Goal: Task Accomplishment & Management: Manage account settings

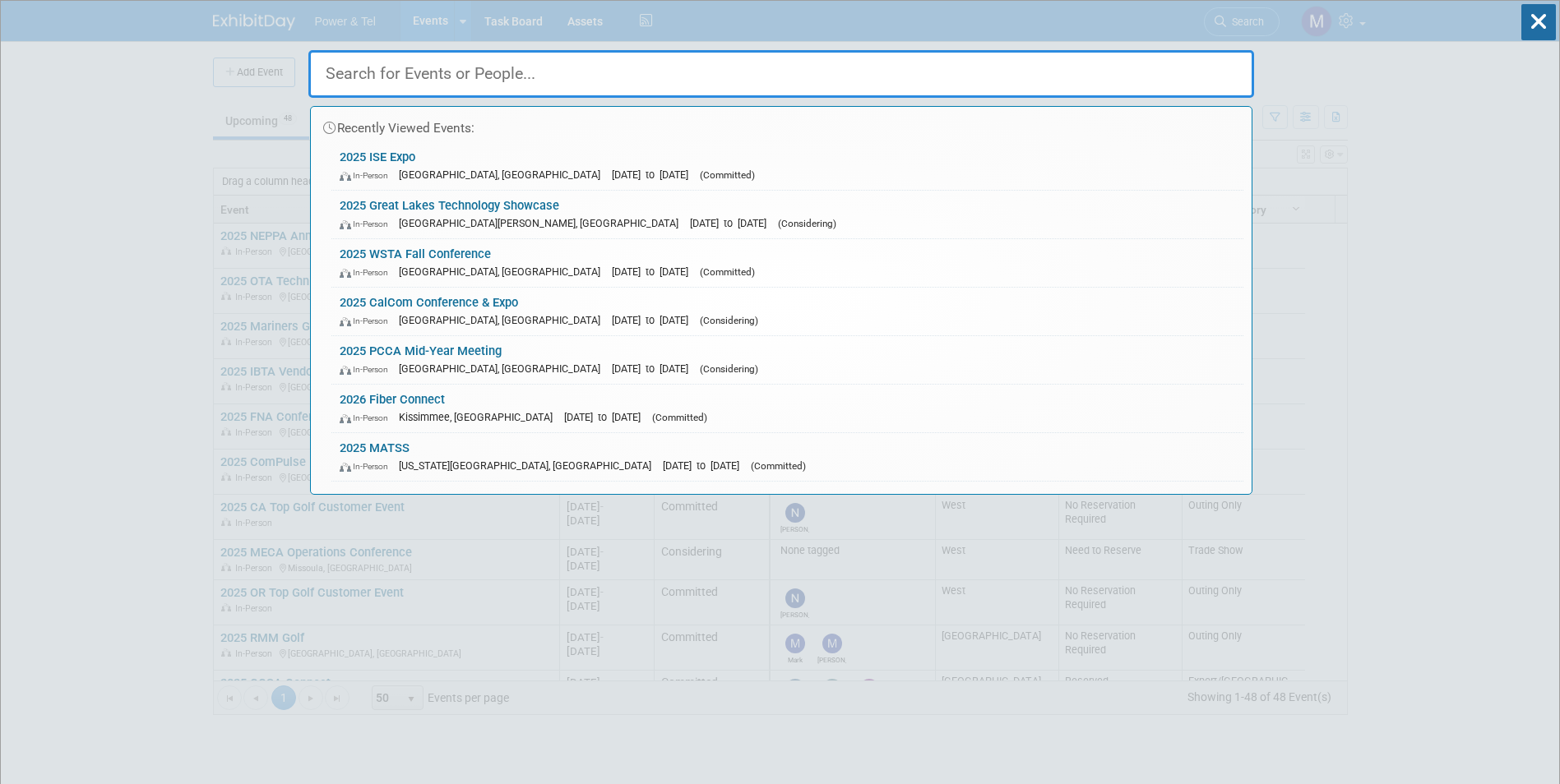
click at [1237, 22] on div "Recently Viewed Events: 2025 ISE Expo In-Person New Orleans, LA Jul 29, 2025 to…" at bounding box center [781, 247] width 946 height 493
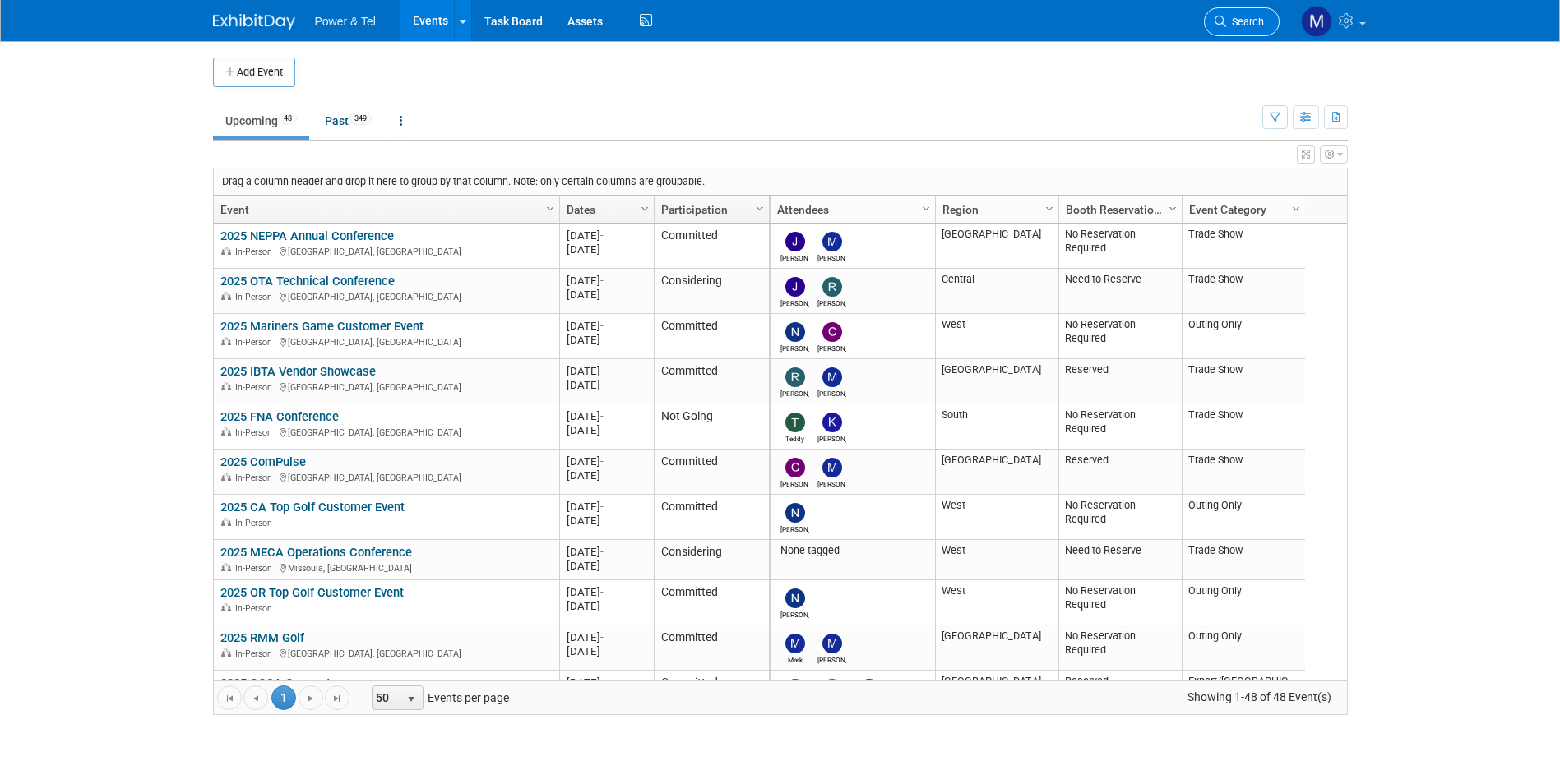
click at [1249, 23] on span "Search" at bounding box center [1244, 22] width 38 height 12
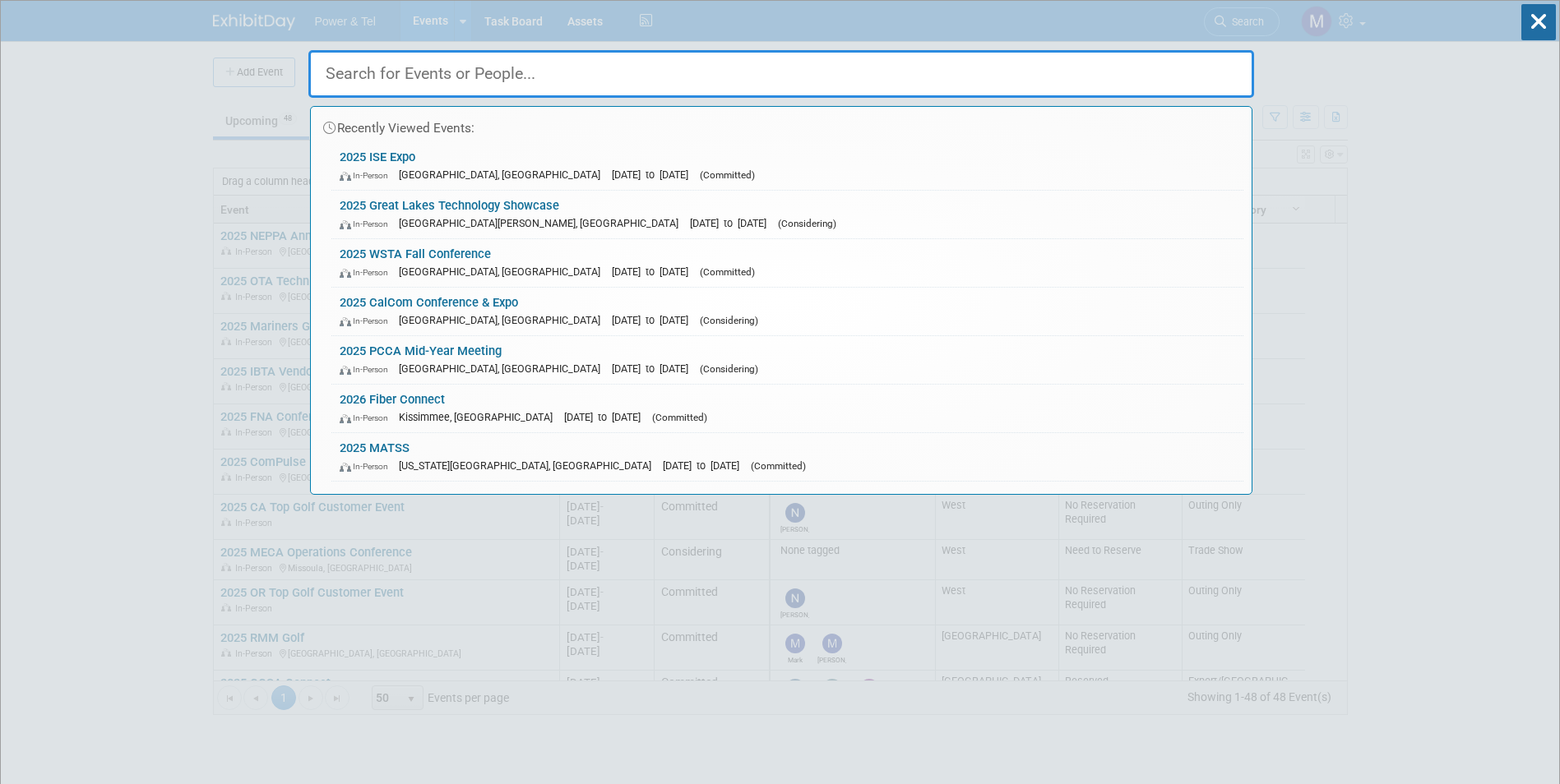
click at [907, 66] on input "text" at bounding box center [781, 74] width 946 height 47
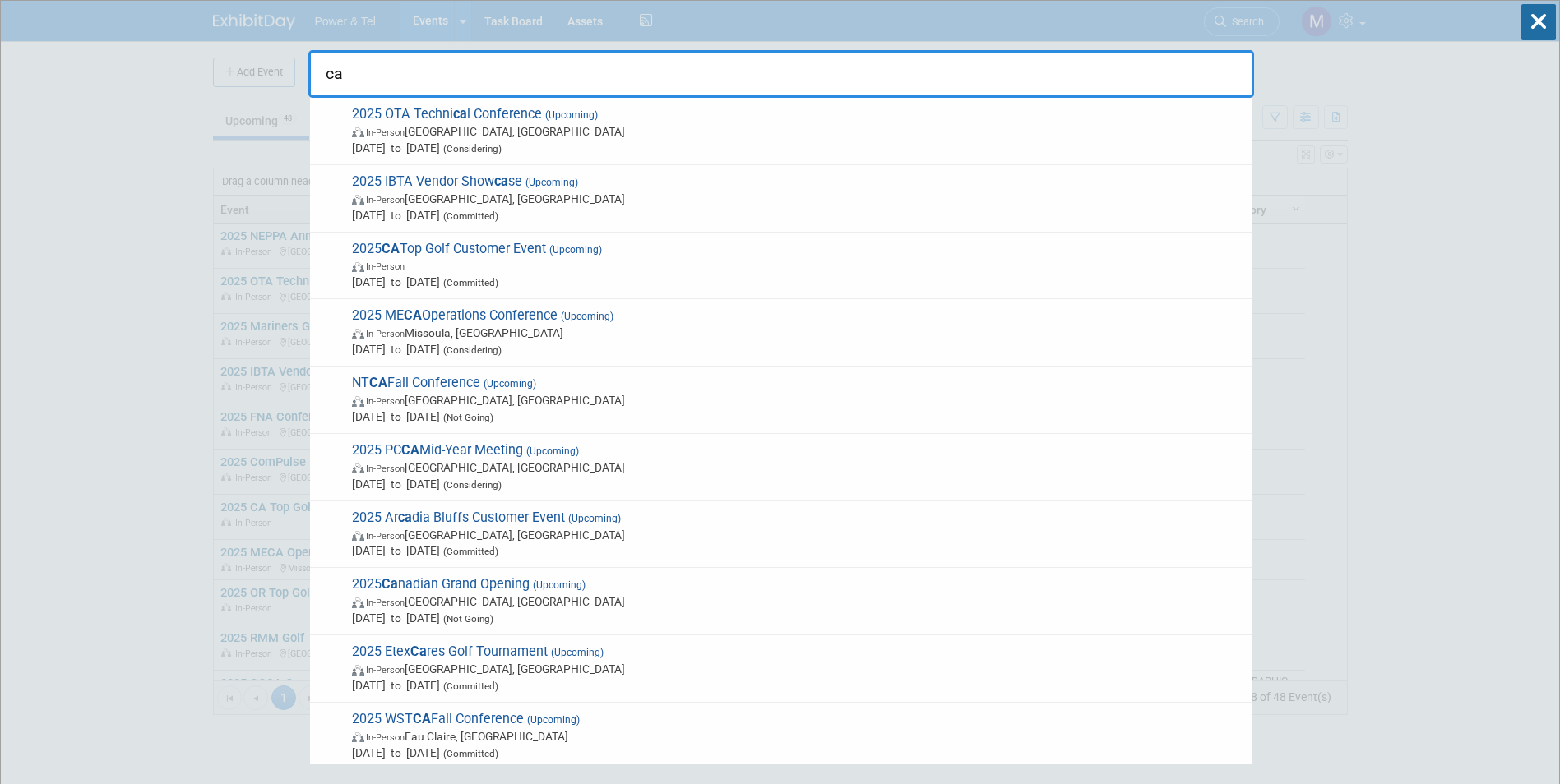
drag, startPoint x: 976, startPoint y: 84, endPoint x: 312, endPoint y: 70, distance: 664.1
click at [312, 70] on input "ca" at bounding box center [781, 74] width 946 height 47
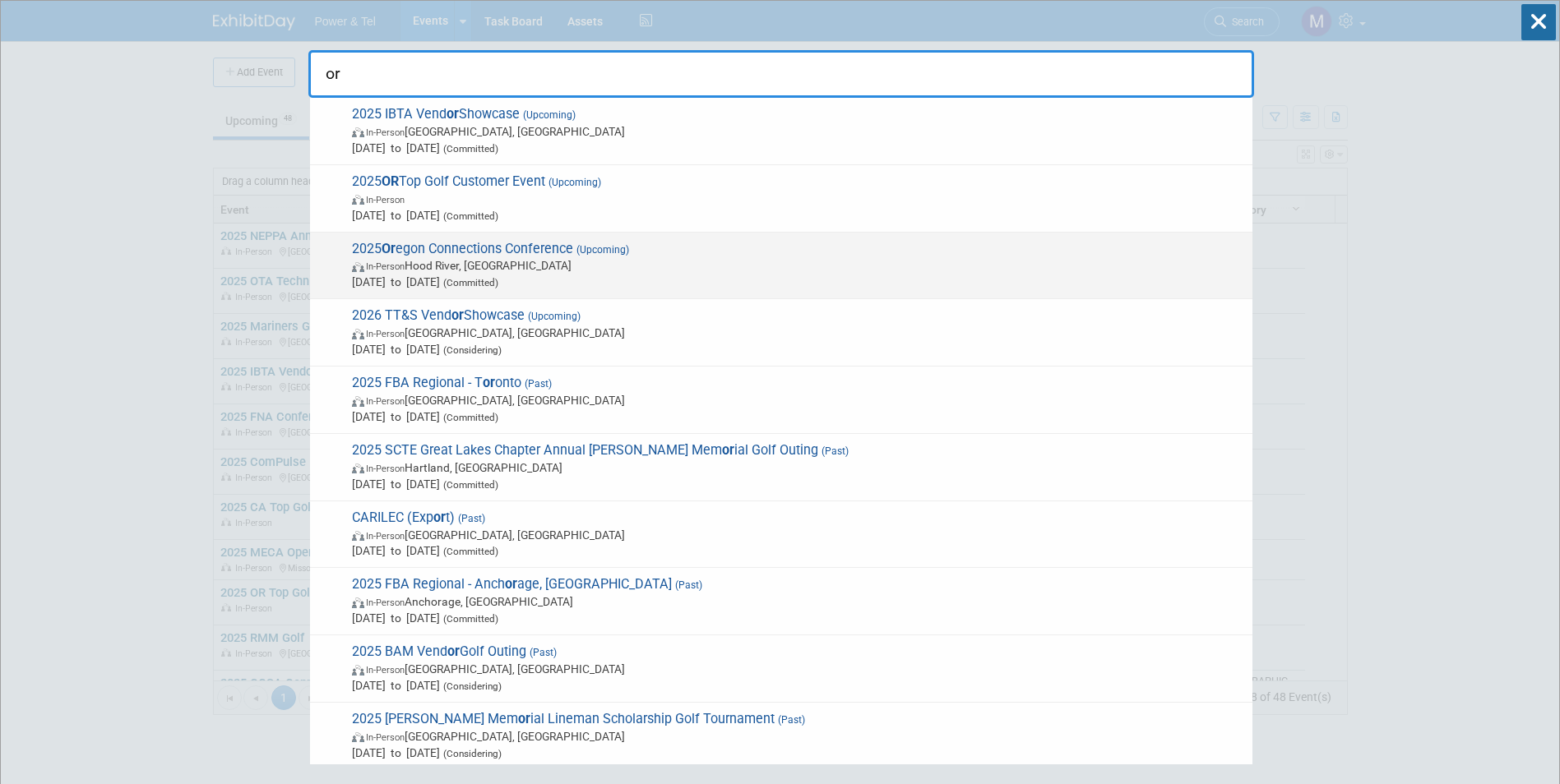
type input "or"
click at [531, 241] on span "2025 Or egon Connections Conference (Upcoming) In-Person Hood River, OR Oct 29,…" at bounding box center [795, 266] width 897 height 50
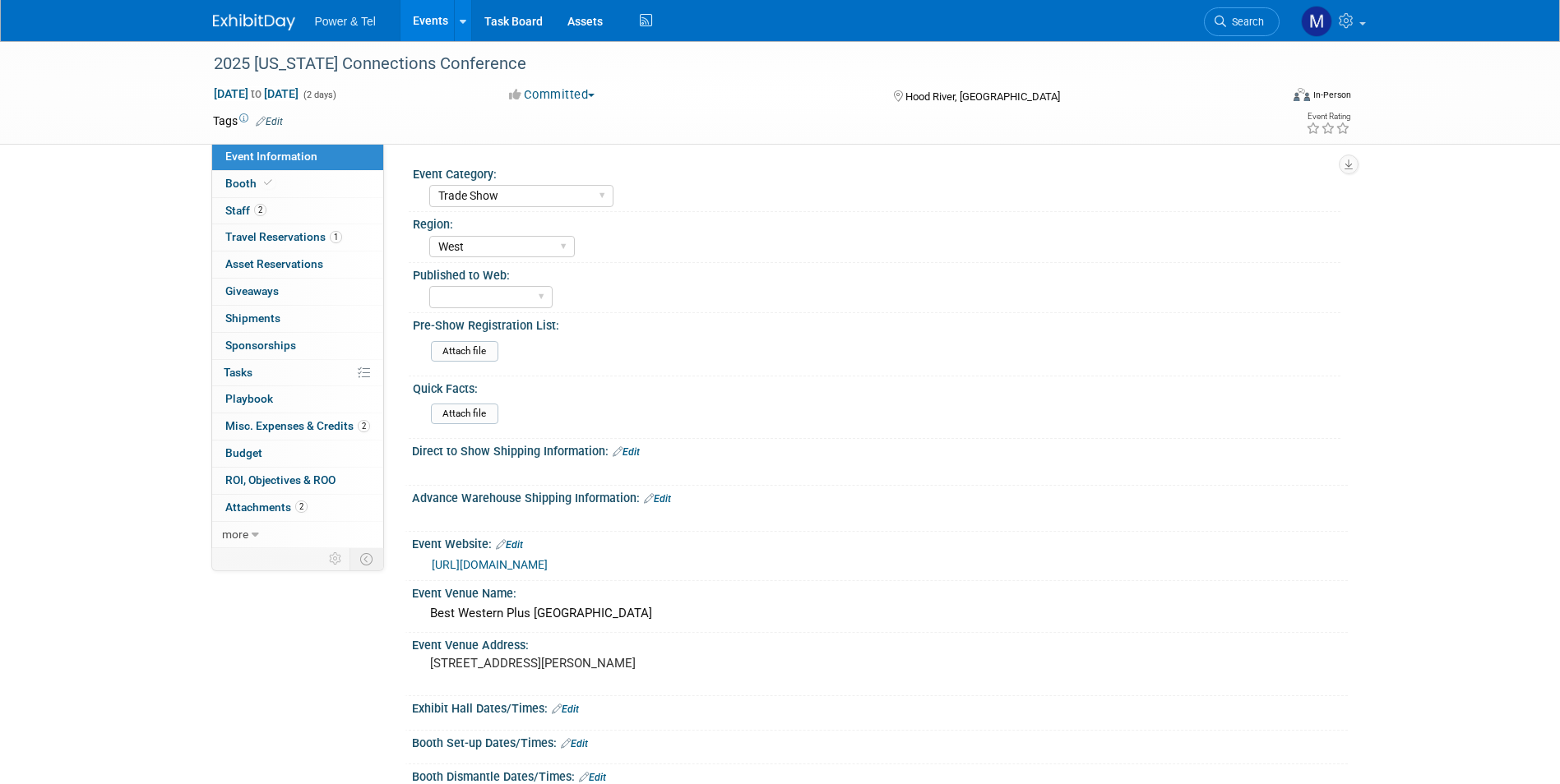
select select "Trade Show"
select select "West"
click at [321, 493] on link "0 ROI, Objectives & ROO 0" at bounding box center [297, 480] width 171 height 27
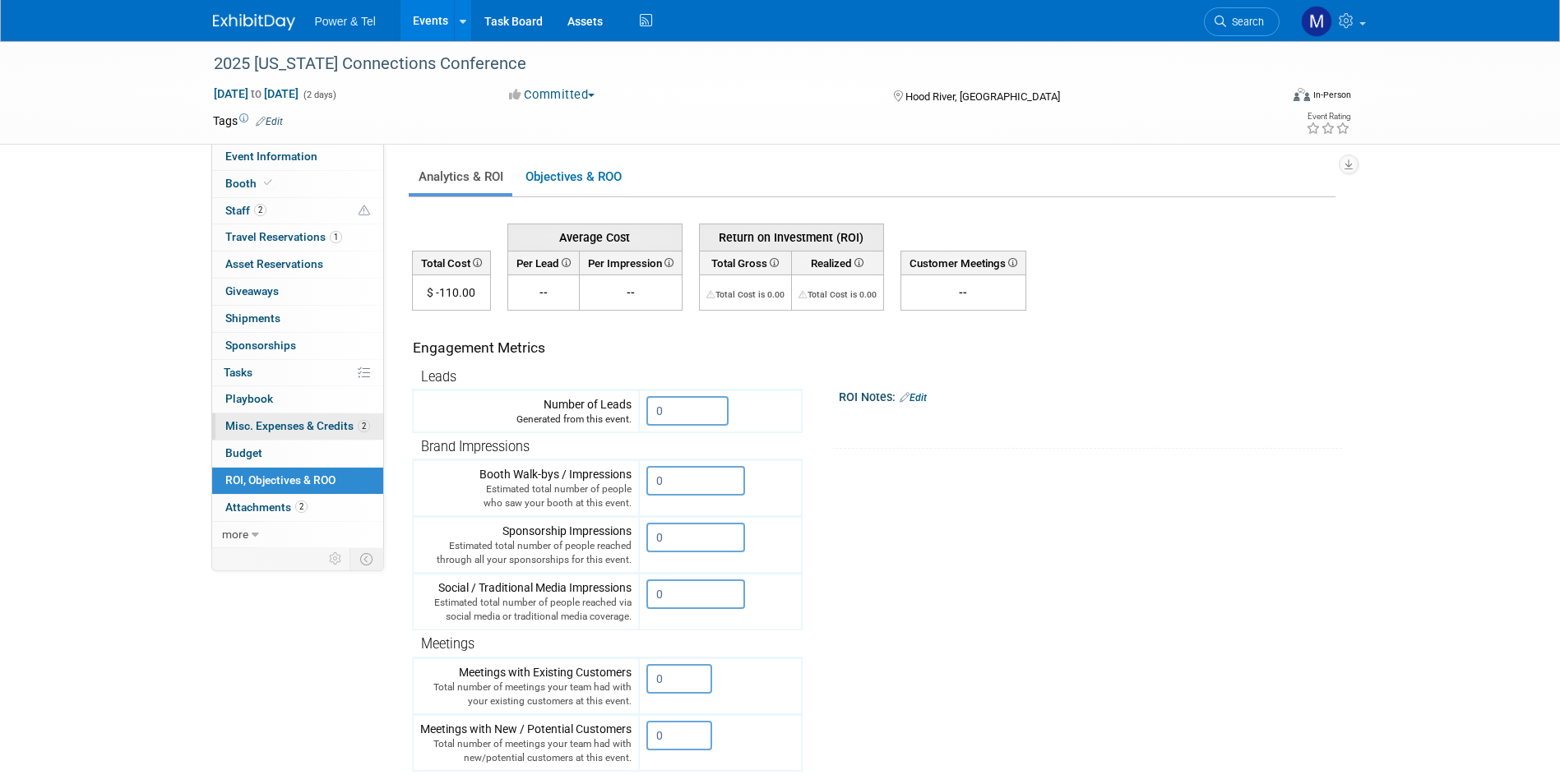
click at [319, 437] on link "2 Misc. Expenses & Credits 2" at bounding box center [297, 426] width 171 height 27
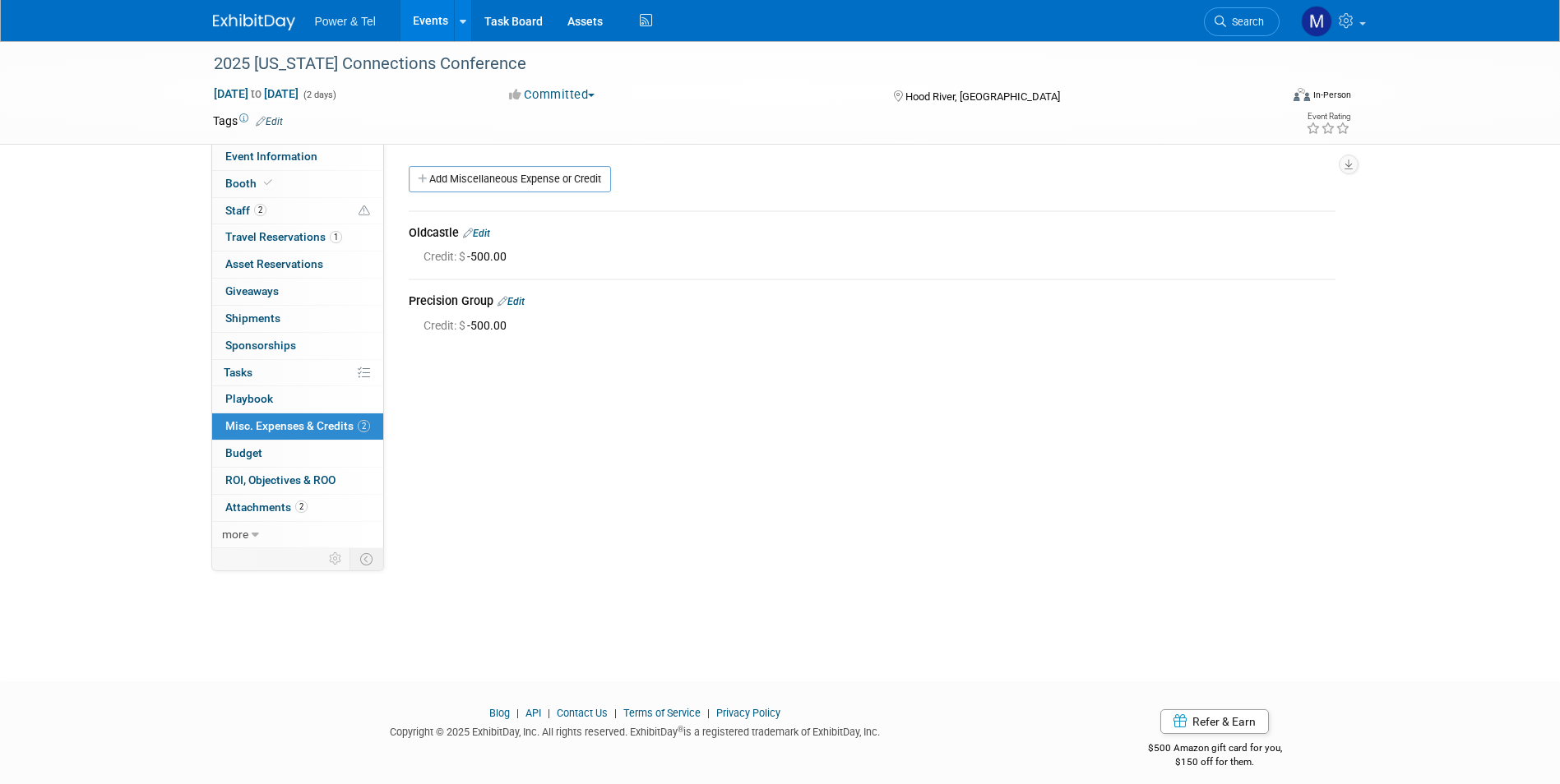
click at [1276, 22] on link "Search" at bounding box center [1241, 21] width 75 height 29
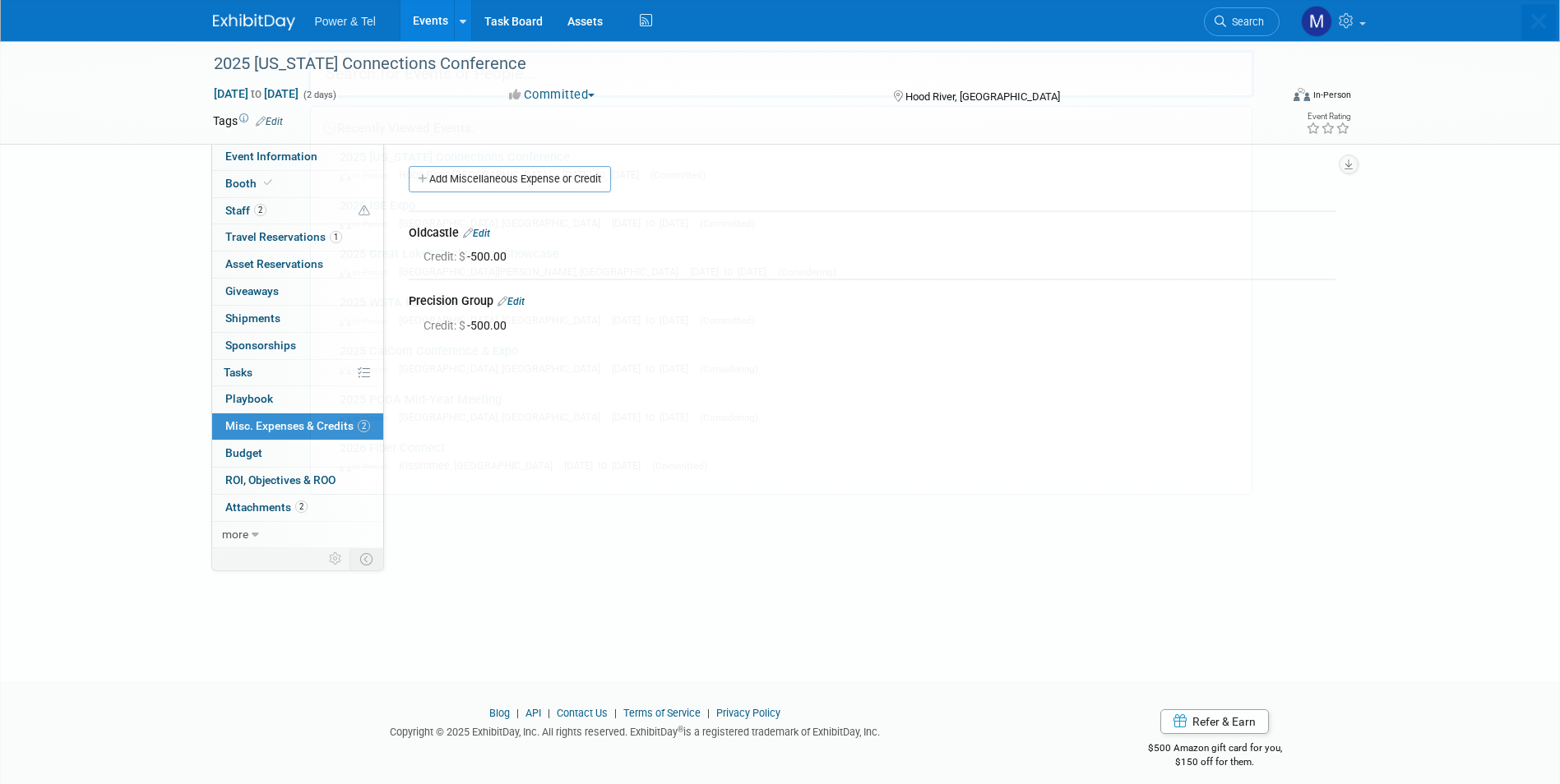
click at [1231, 22] on div "Recently Viewed Events: 2025 Oregon Connections Conference In-Person Hood River…" at bounding box center [781, 247] width 946 height 493
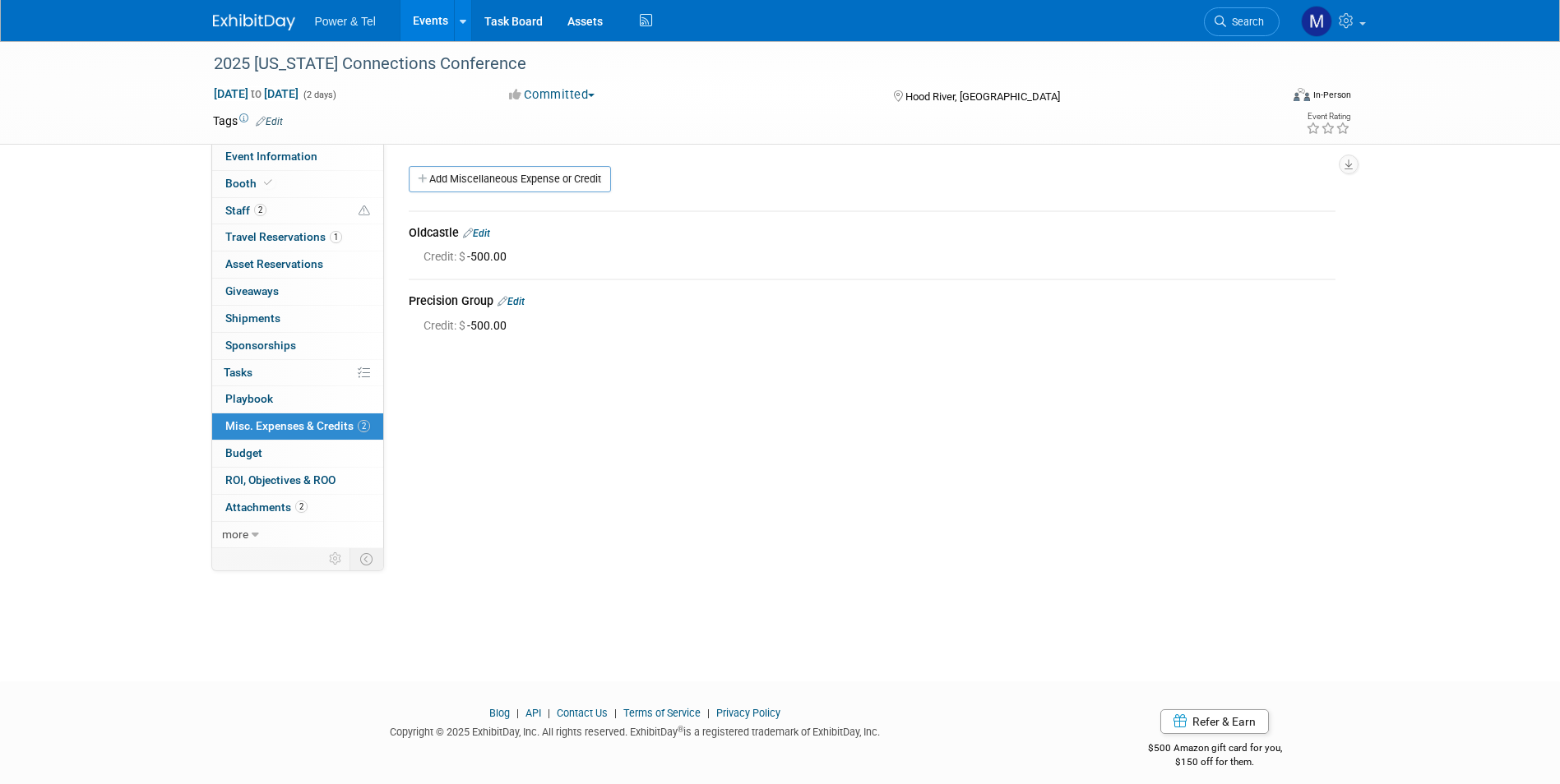
click at [925, 83] on body "Power & Tel Events Add Event Bulk Upload Events Shareable Event Boards Recently…" at bounding box center [780, 392] width 1560 height 784
click at [1264, 30] on link "Search" at bounding box center [1241, 21] width 75 height 29
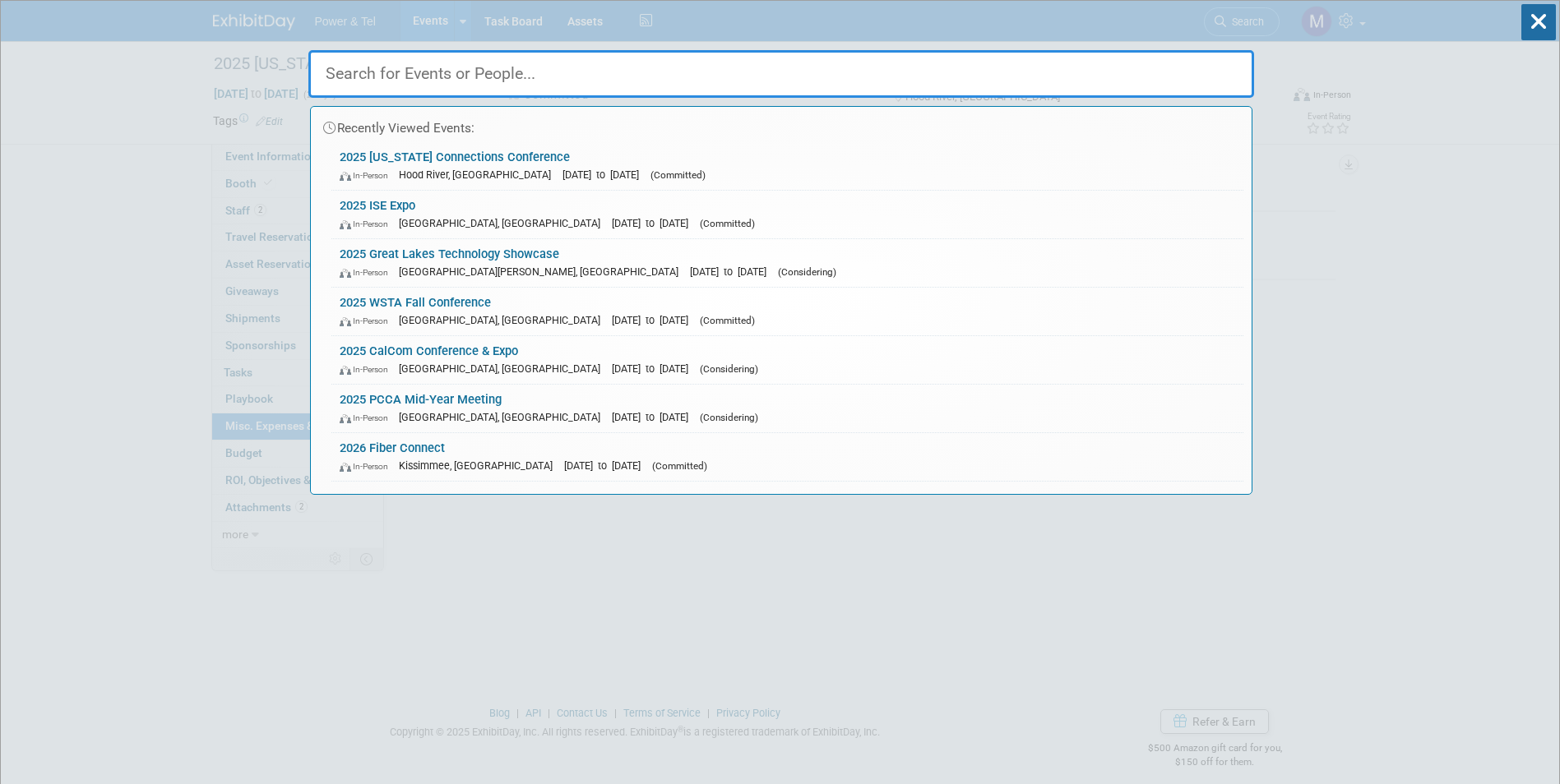
click at [1124, 81] on input "text" at bounding box center [781, 74] width 946 height 47
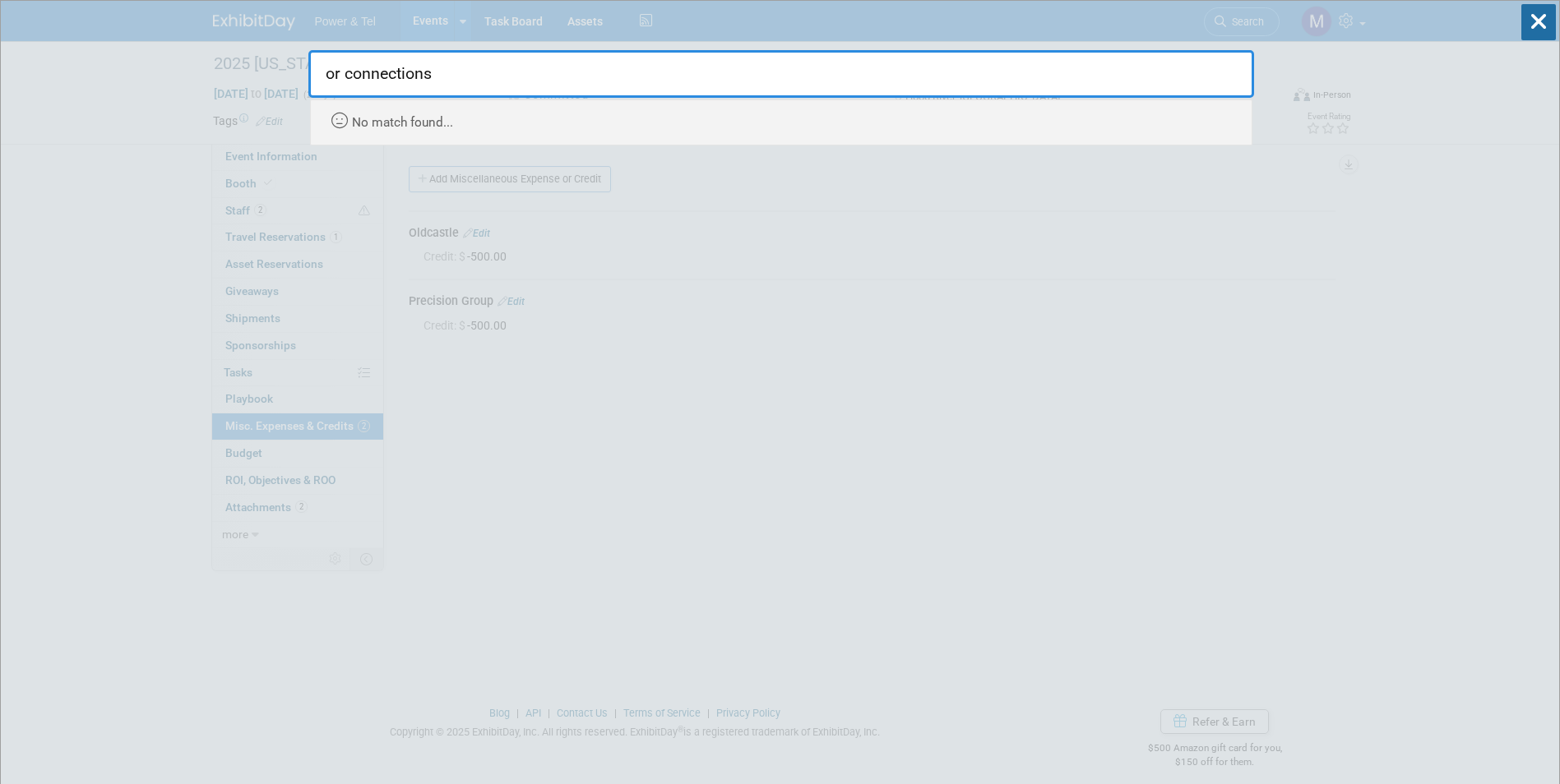
type input "or connections"
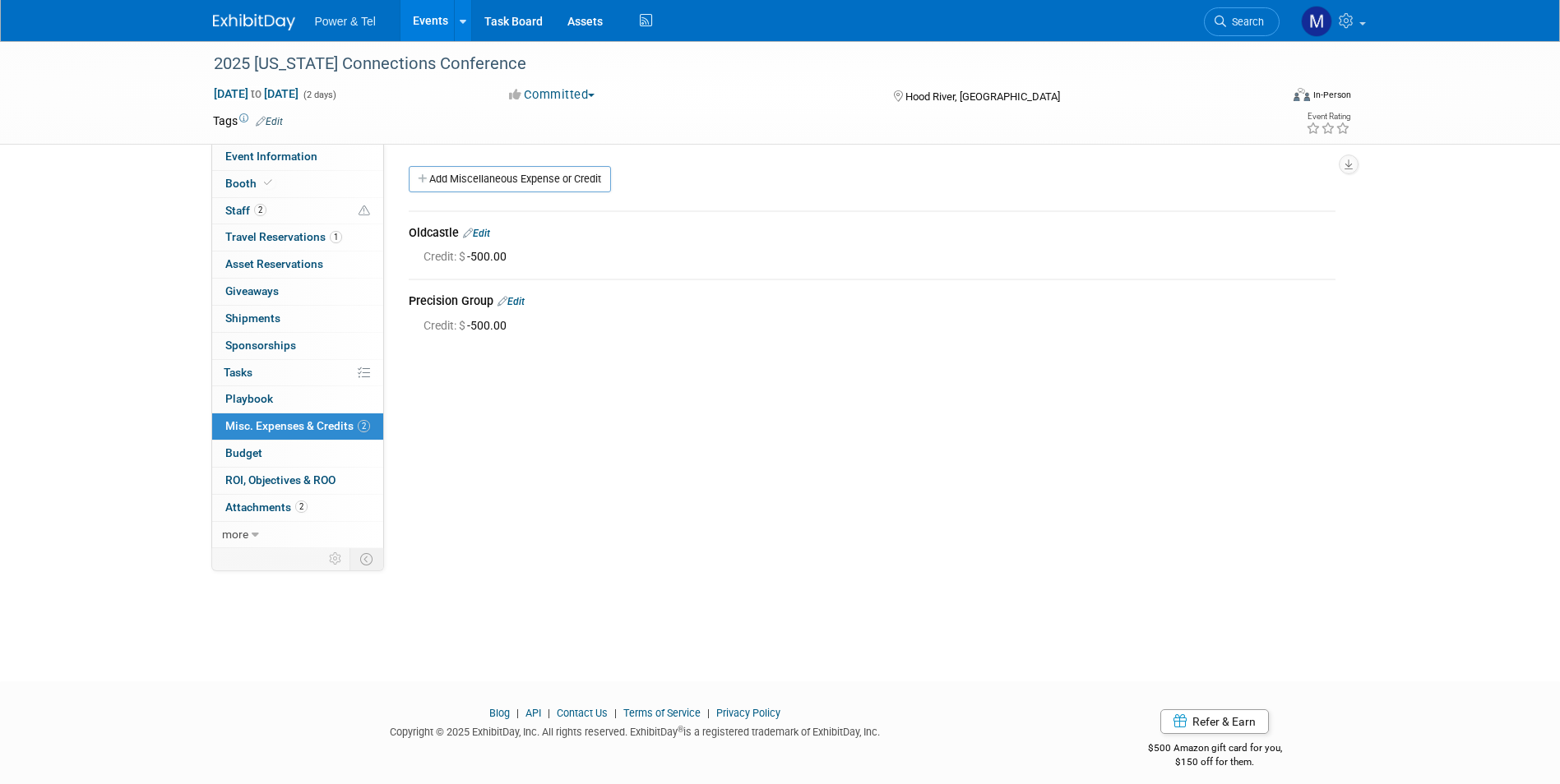
drag, startPoint x: 258, startPoint y: 19, endPoint x: 304, endPoint y: 21, distance: 46.0
click at [260, 21] on img at bounding box center [253, 22] width 82 height 17
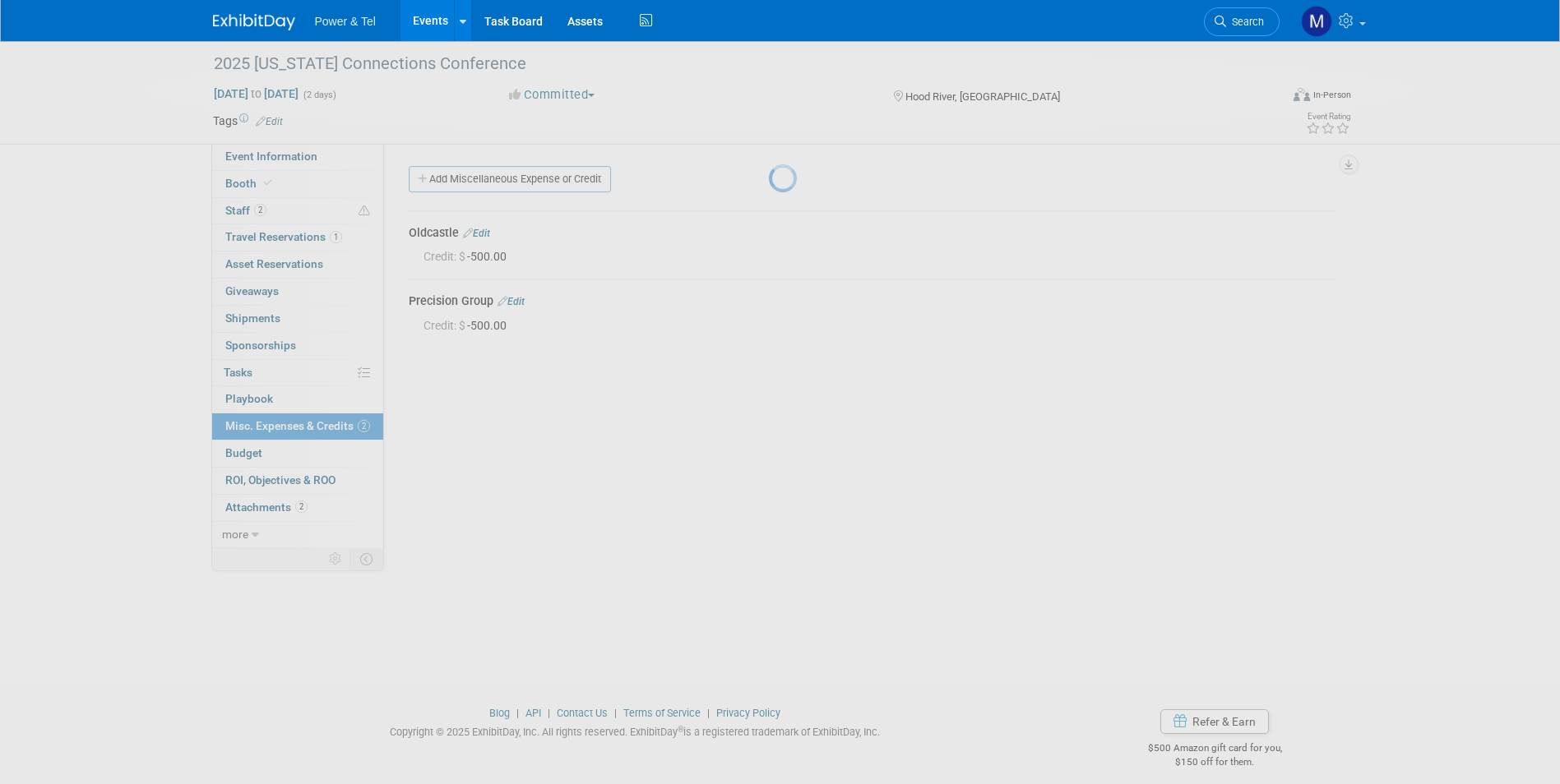
click at [316, 21] on span "Power & Tel" at bounding box center [344, 21] width 60 height 13
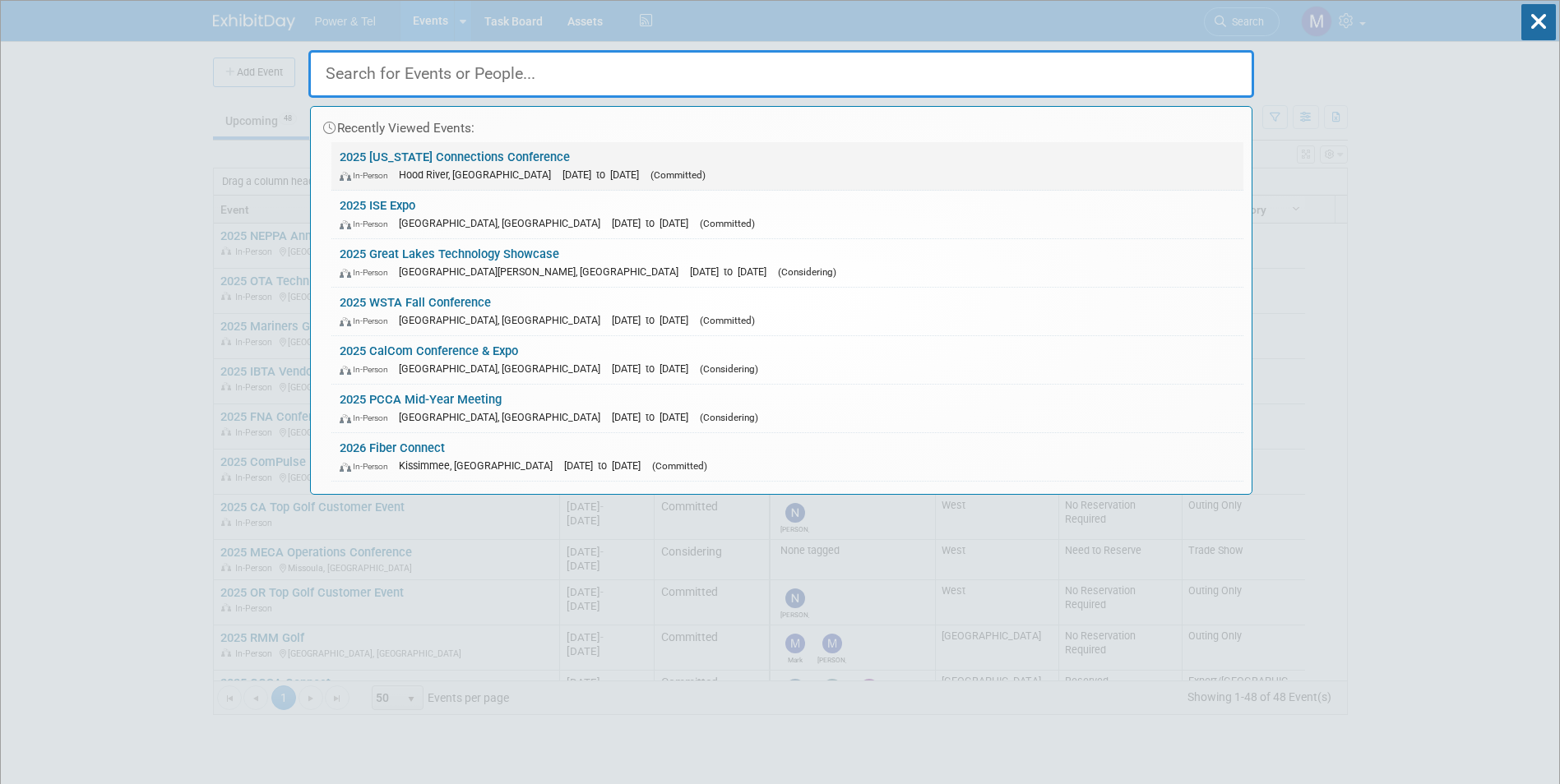
click at [727, 164] on link "2025 Oregon Connections Conference In-Person Hood River, OR Oct 29, 2025 to Oct…" at bounding box center [787, 166] width 912 height 47
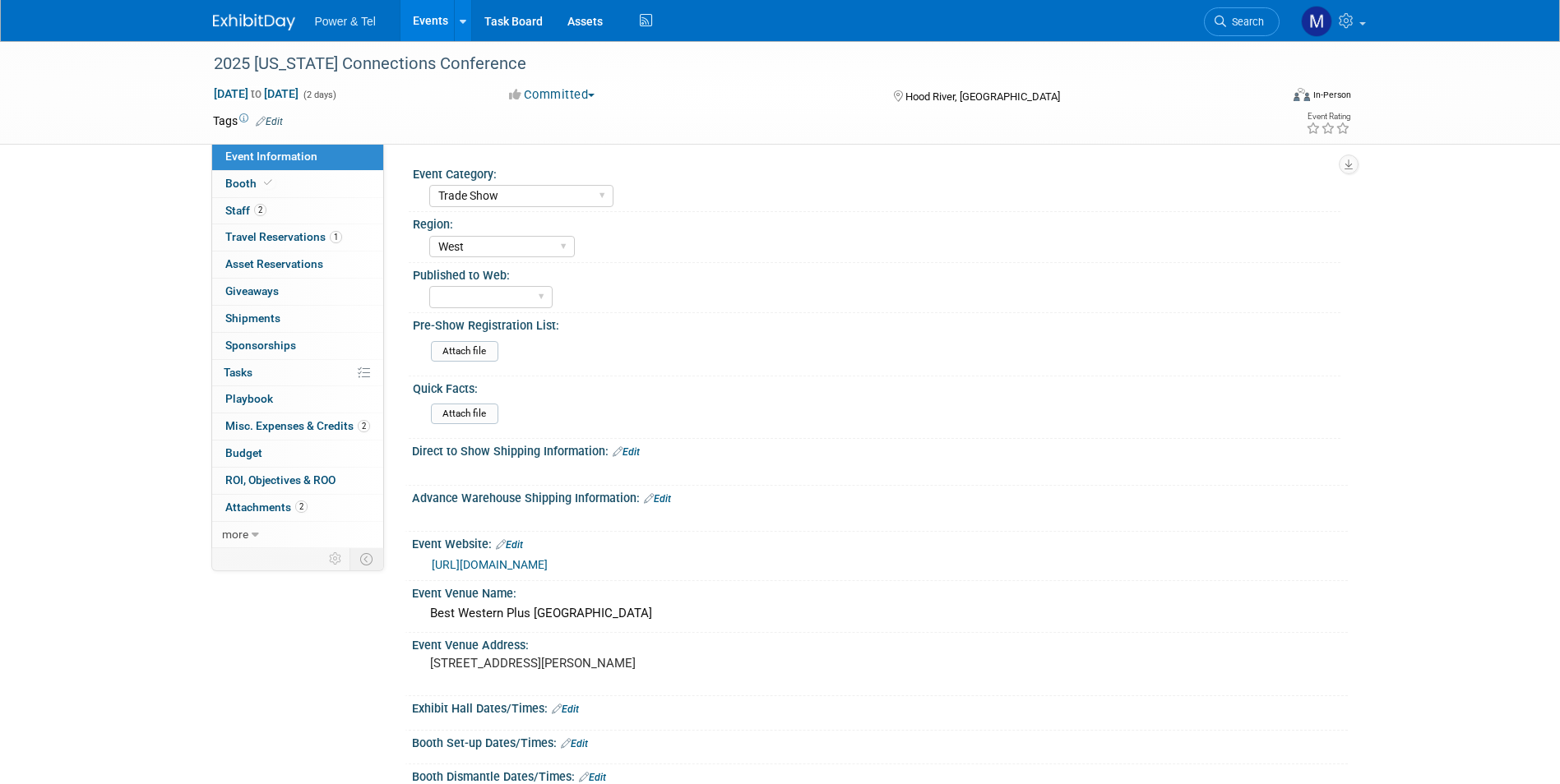
select select "Trade Show"
select select "West"
click at [304, 508] on span "2" at bounding box center [301, 506] width 12 height 12
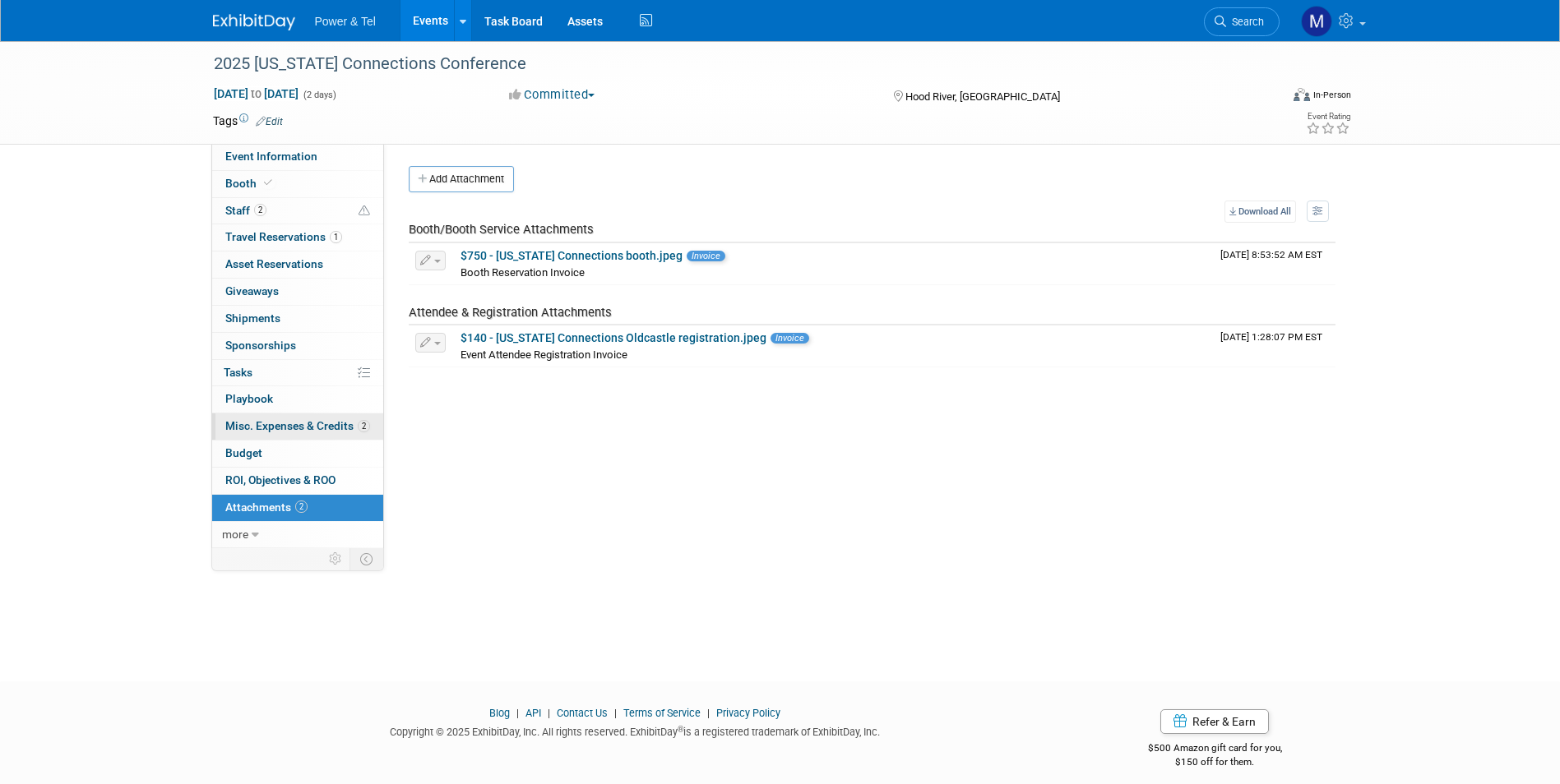
click at [289, 425] on span "Misc. Expenses & Credits 2" at bounding box center [298, 425] width 144 height 13
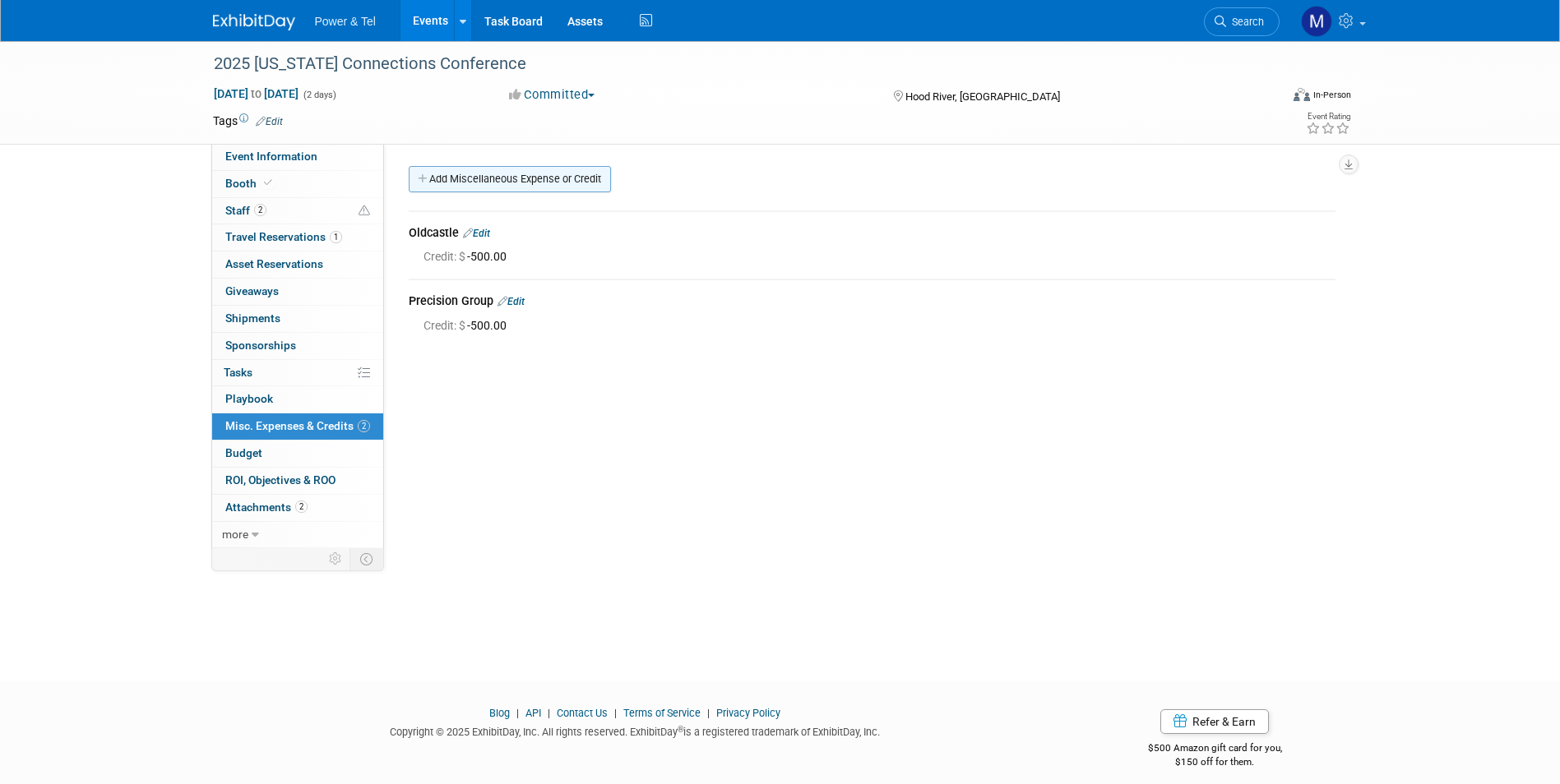
click at [505, 192] on link "Add Miscellaneous Expense or Credit" at bounding box center [509, 179] width 202 height 27
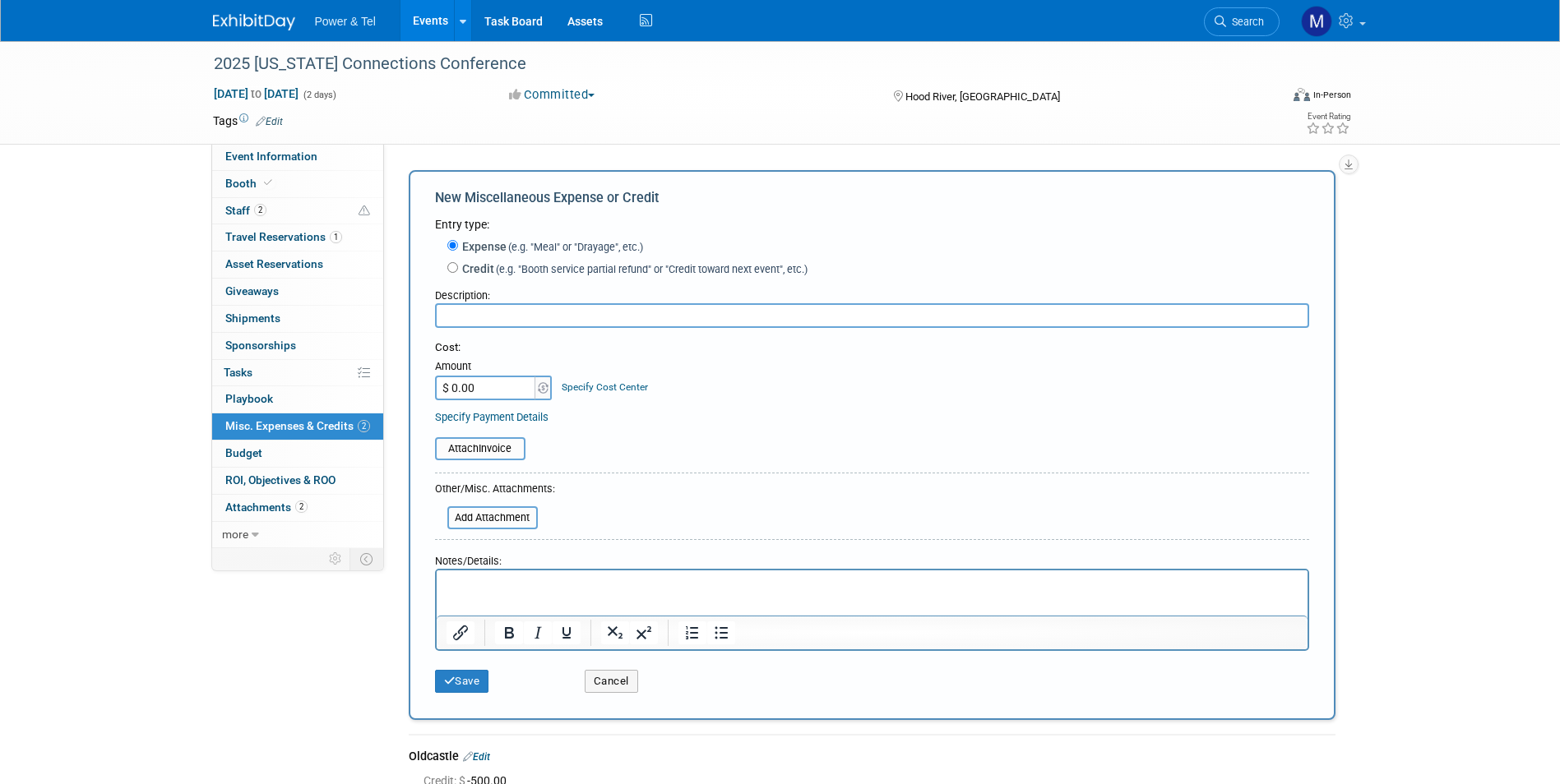
type input "p"
type input "O"
type input "PLP"
click at [489, 277] on label "Credit (e.g. "Booth service partial refund" or "Credit toward next event", etc.)" at bounding box center [632, 268] width 349 height 17
click at [458, 273] on input "Credit (e.g. "Booth service partial refund" or "Credit toward next event", etc.)" at bounding box center [452, 267] width 11 height 11
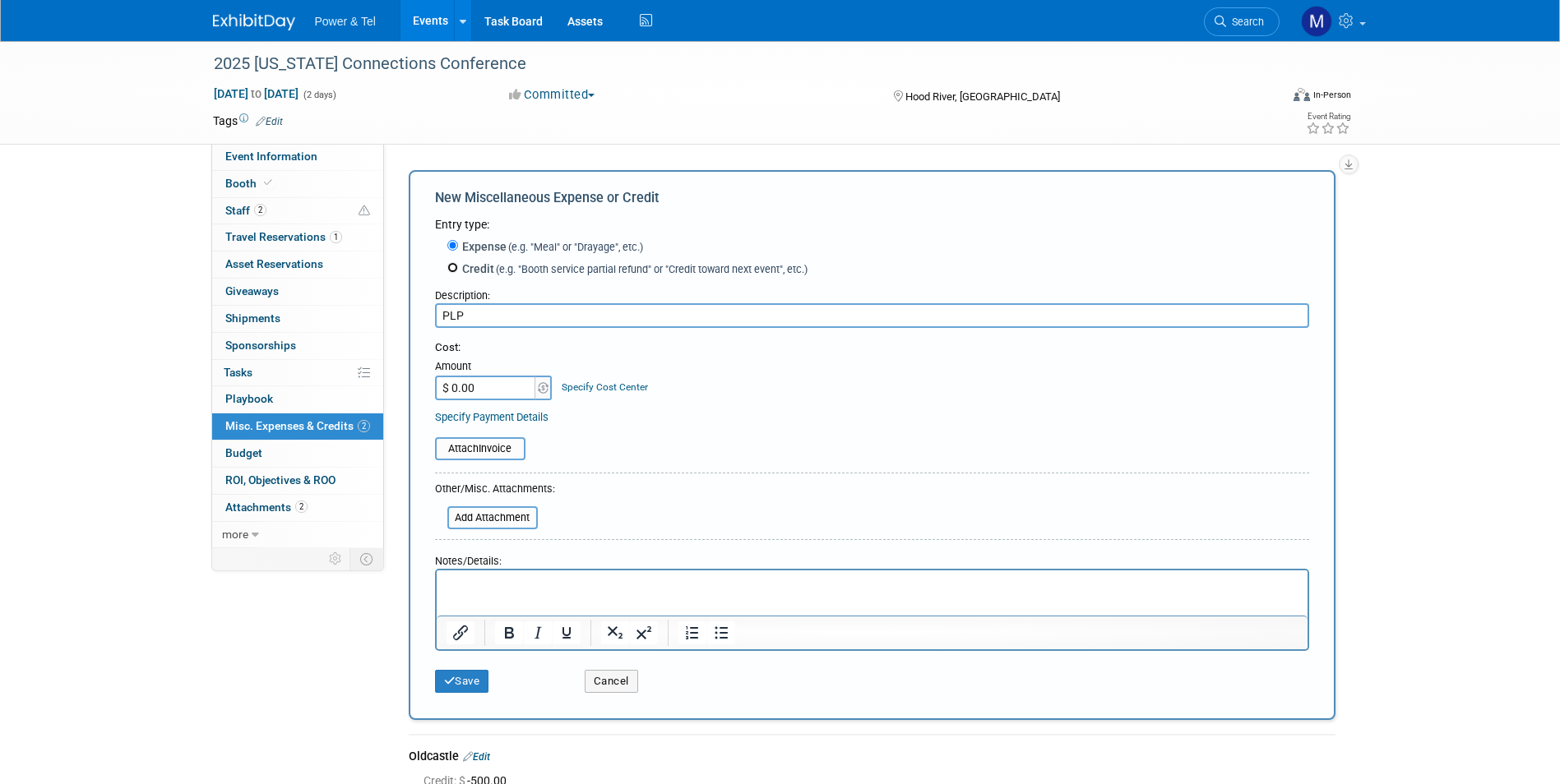
radio input "true"
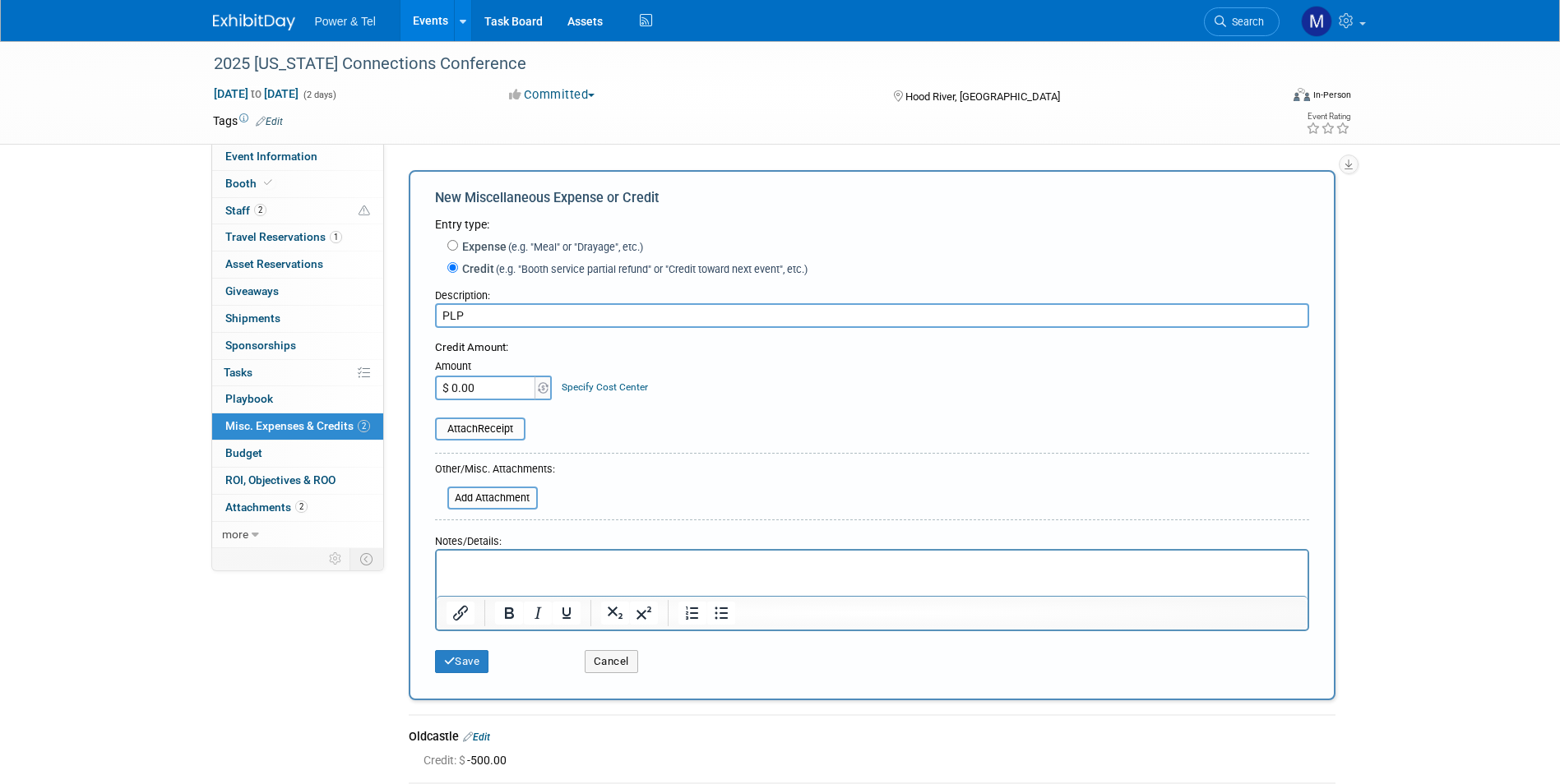
click at [492, 406] on div "Attach Receipt" at bounding box center [872, 420] width 873 height 41
type input "$ 500.00"
click at [465, 659] on button "Save" at bounding box center [462, 660] width 54 height 23
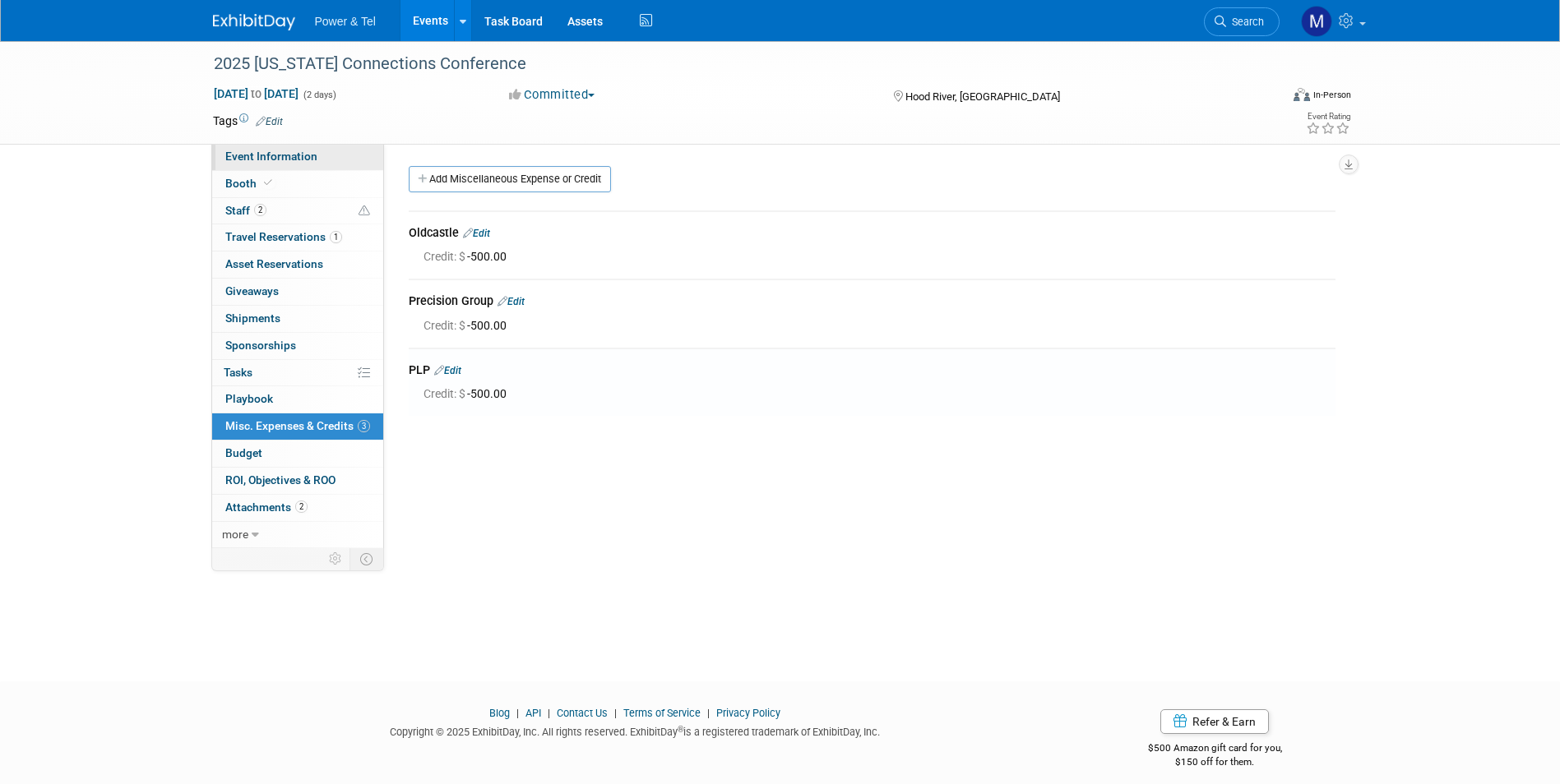
click at [281, 154] on span "Event Information" at bounding box center [271, 155] width 92 height 13
select select "Trade Show"
select select "West"
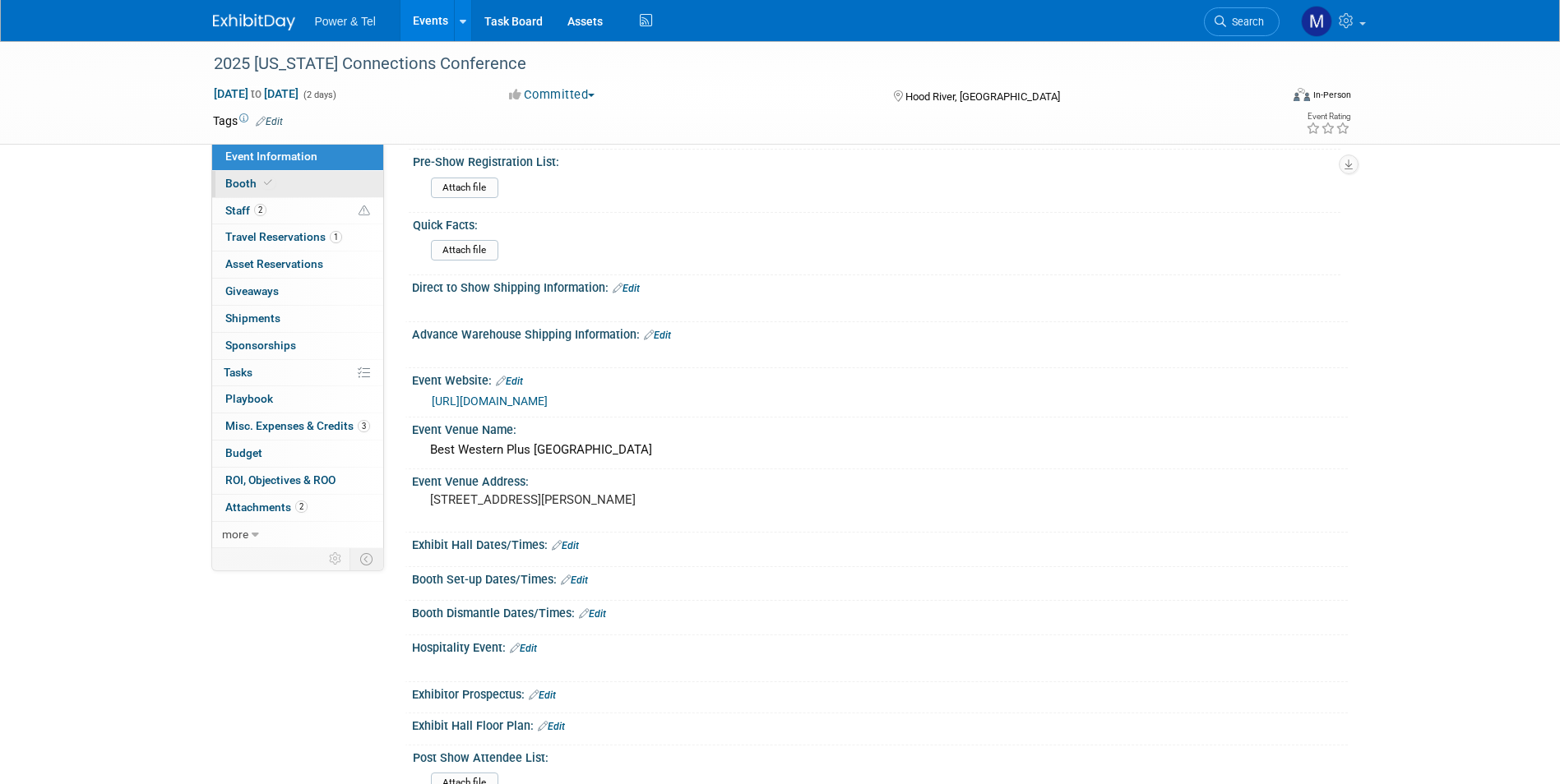
scroll to position [164, 0]
click at [287, 192] on link "Booth" at bounding box center [297, 184] width 171 height 27
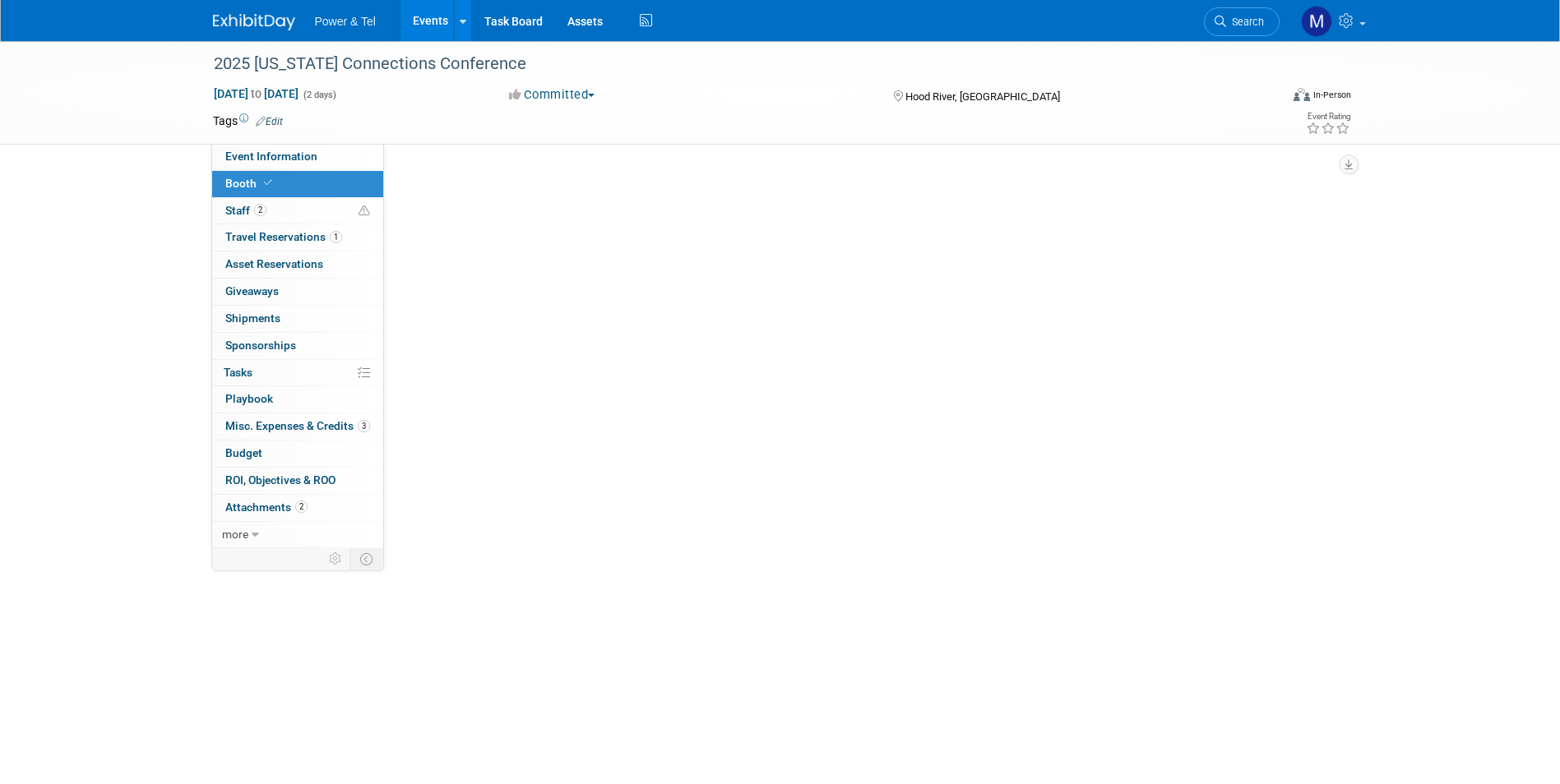
scroll to position [0, 0]
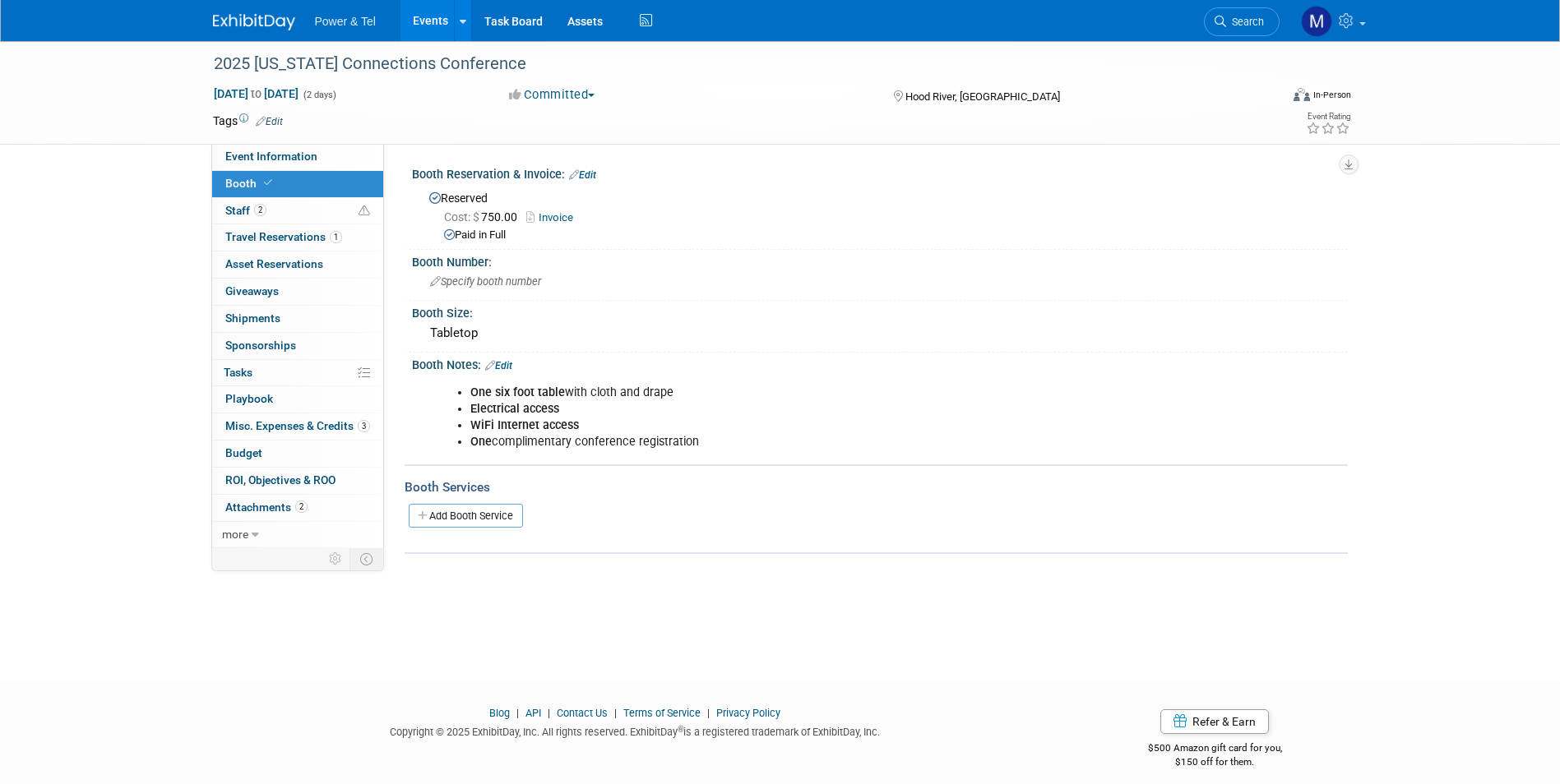
click at [552, 212] on link "Invoice" at bounding box center [554, 218] width 55 height 12
drag, startPoint x: 338, startPoint y: 206, endPoint x: 351, endPoint y: 212, distance: 14.3
click at [338, 206] on link "2 Staff 2" at bounding box center [297, 211] width 171 height 27
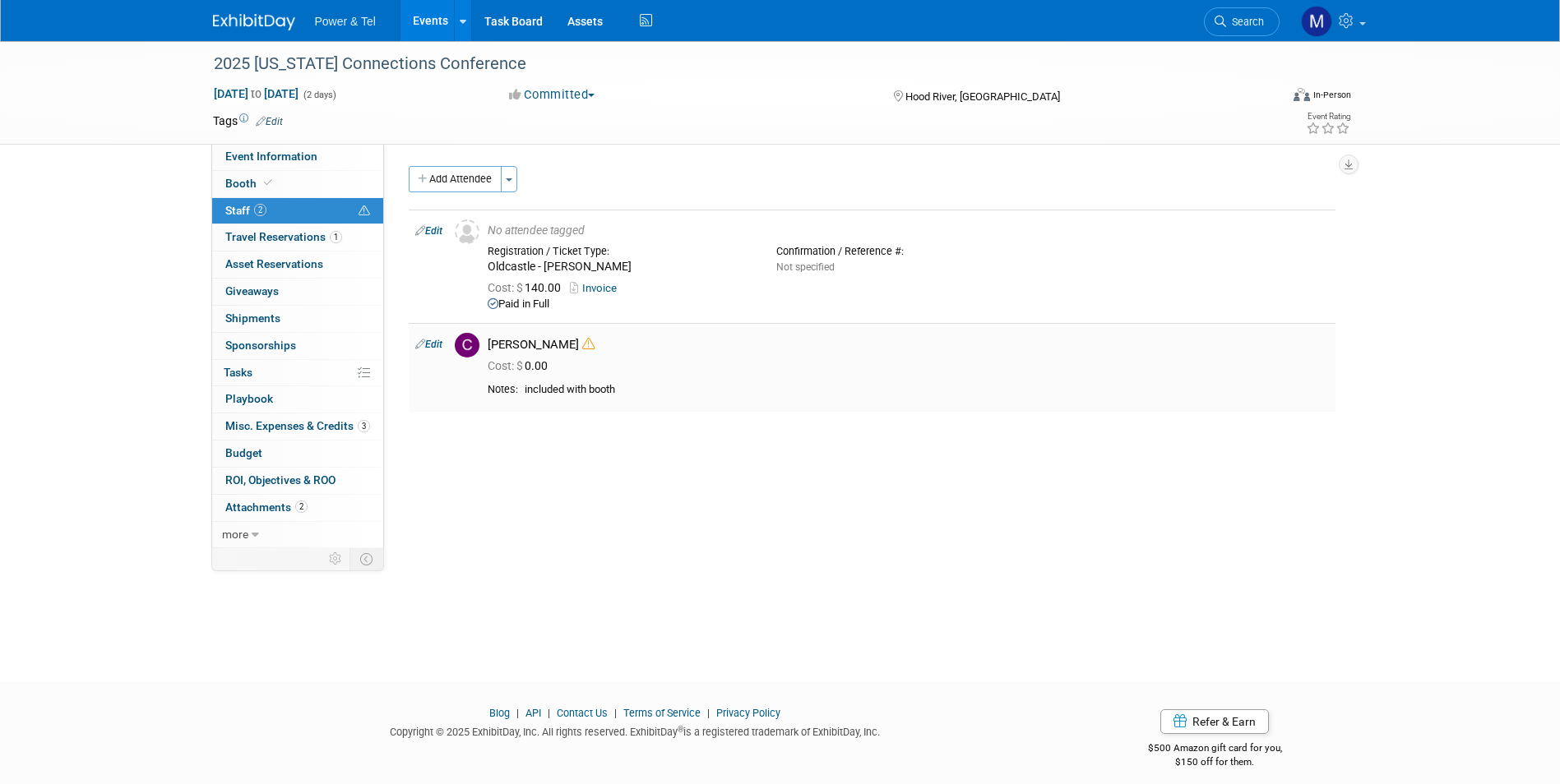
click at [572, 340] on div "[PERSON_NAME]" at bounding box center [908, 345] width 841 height 16
click at [582, 342] on icon at bounding box center [588, 344] width 12 height 12
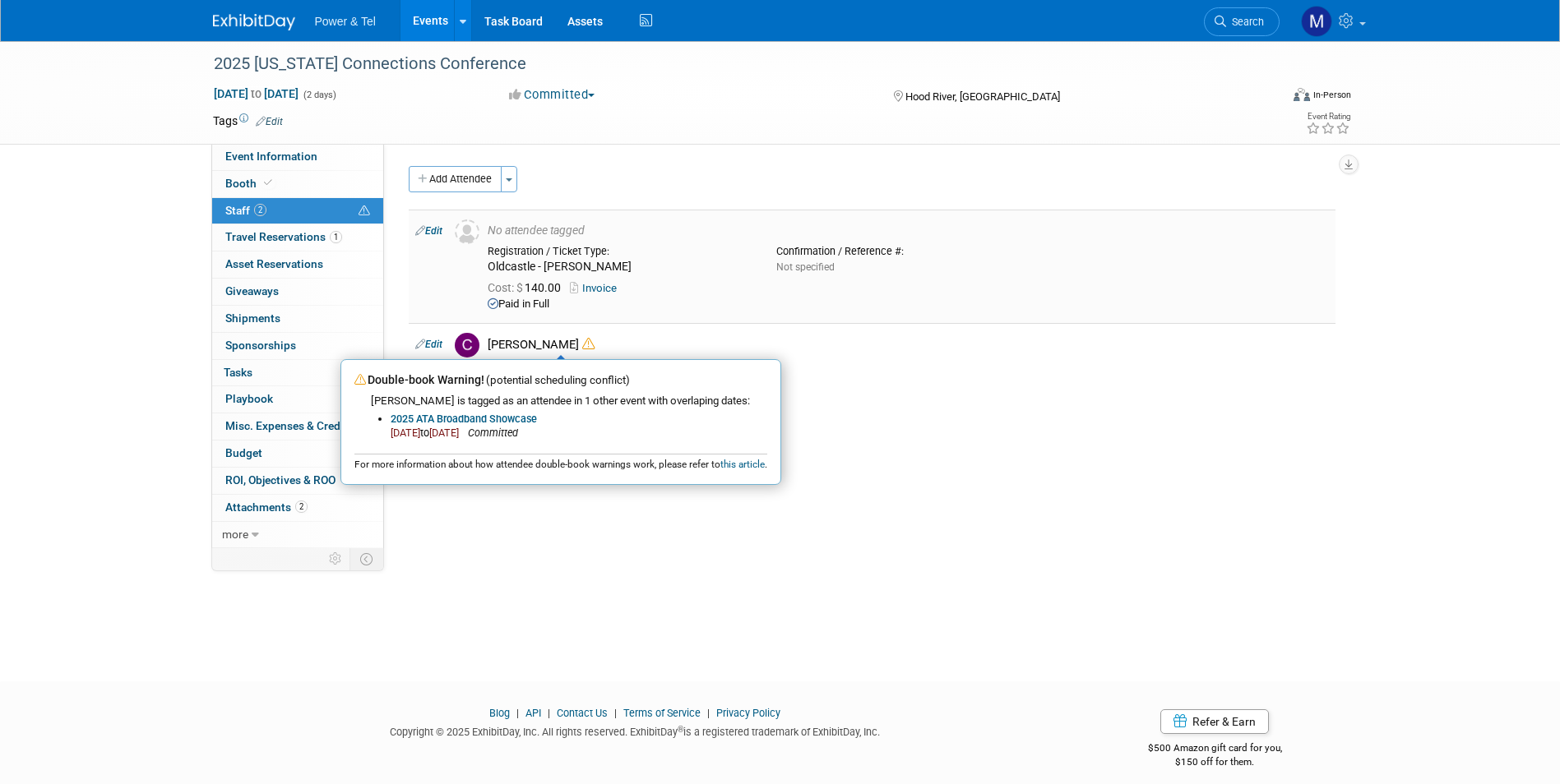
click at [596, 285] on link "Invoice" at bounding box center [596, 288] width 53 height 12
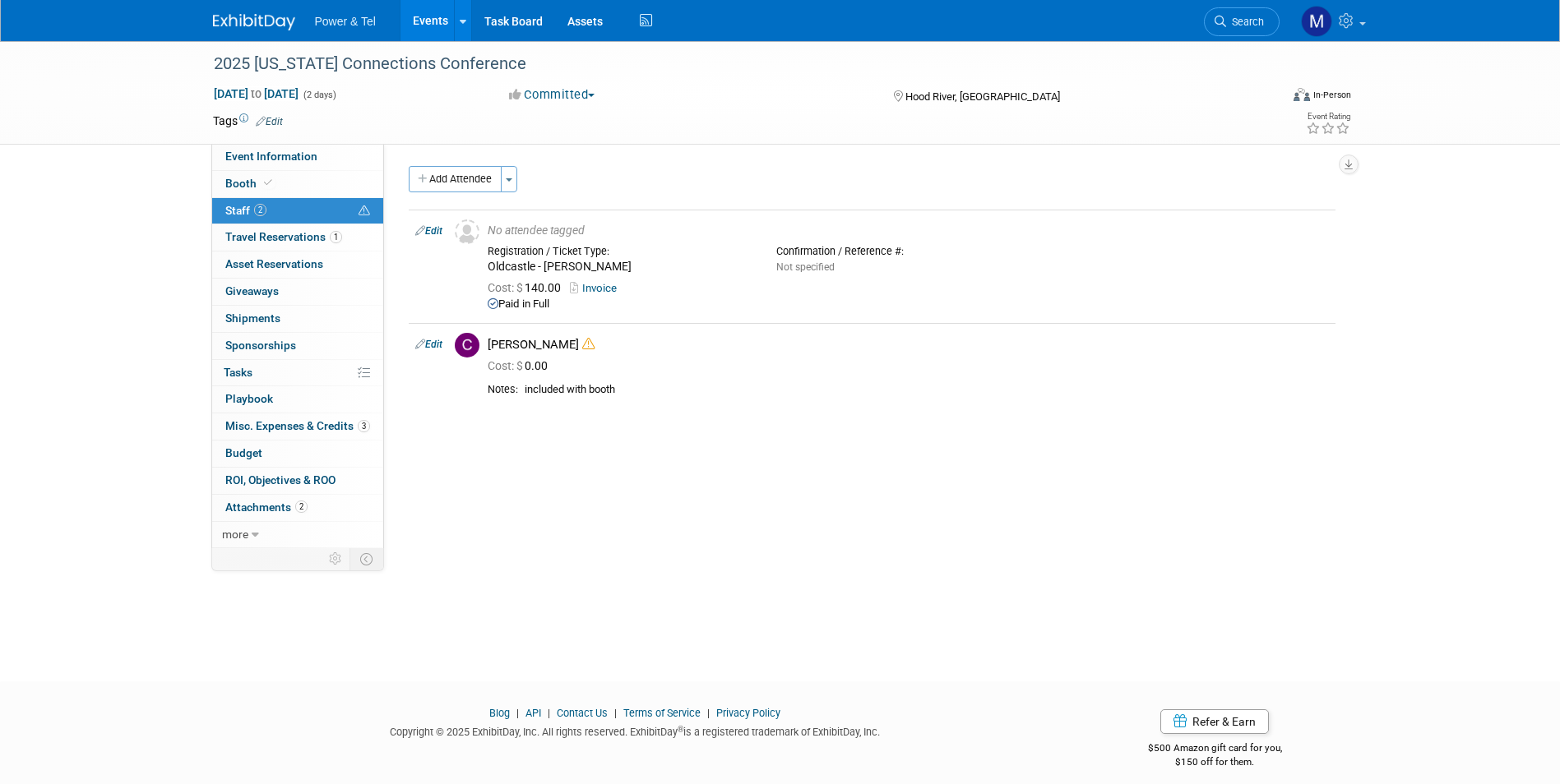
click at [1240, 28] on link "Search" at bounding box center [1241, 21] width 75 height 29
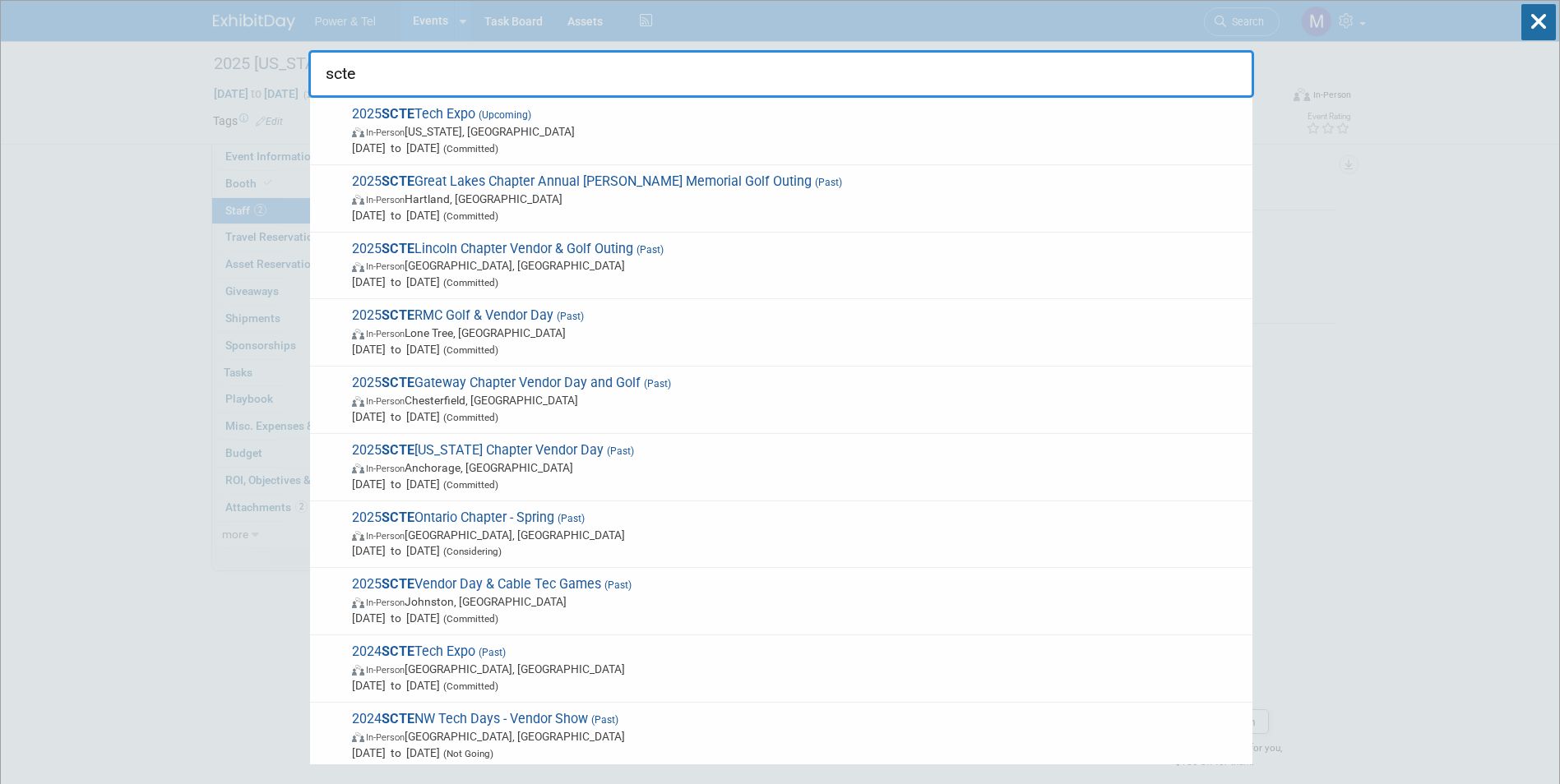
click at [958, 95] on input "scte" at bounding box center [781, 74] width 946 height 47
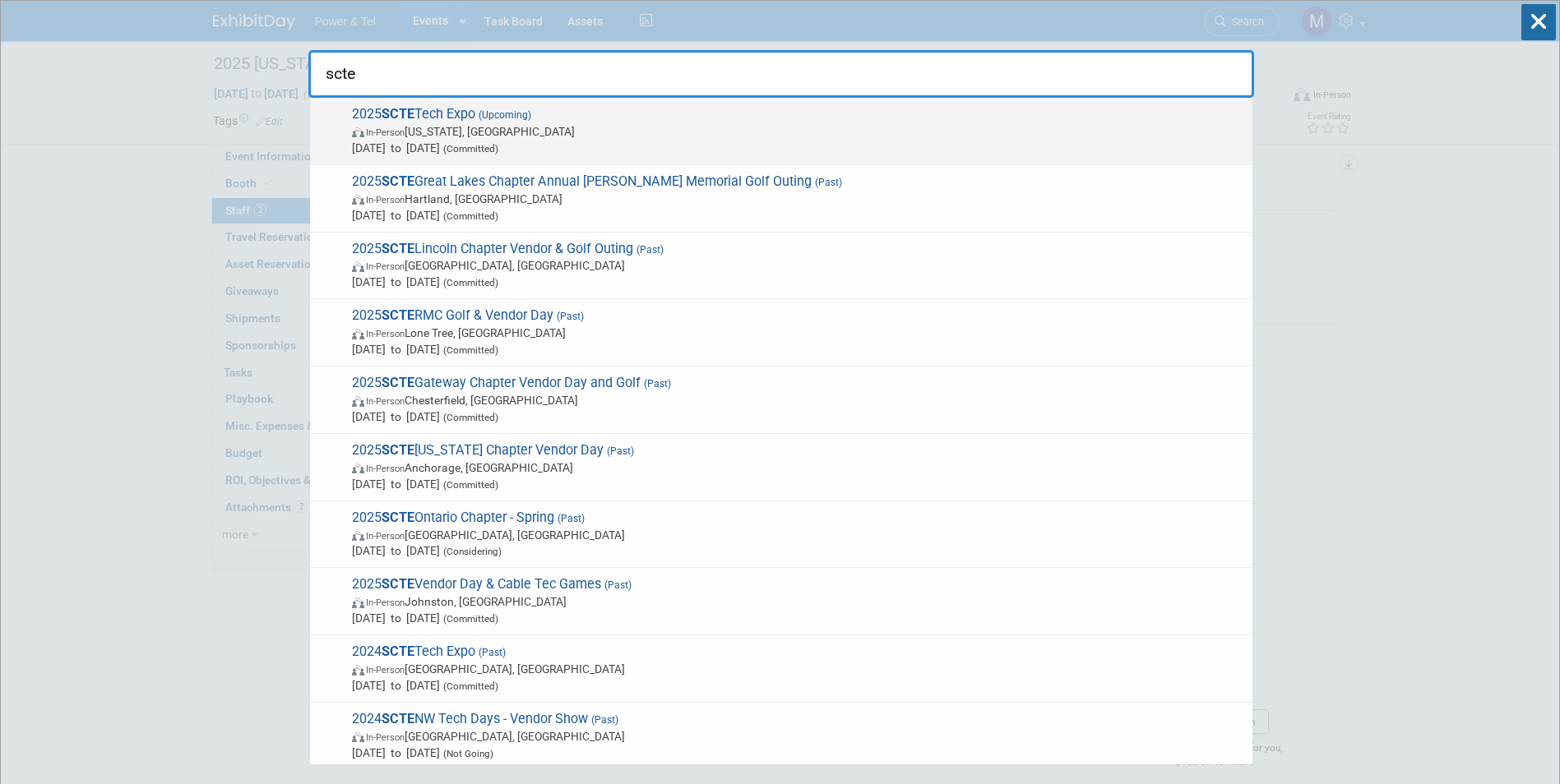
type input "scte"
click at [946, 137] on span "In-Person Washington, DC" at bounding box center [798, 131] width 892 height 17
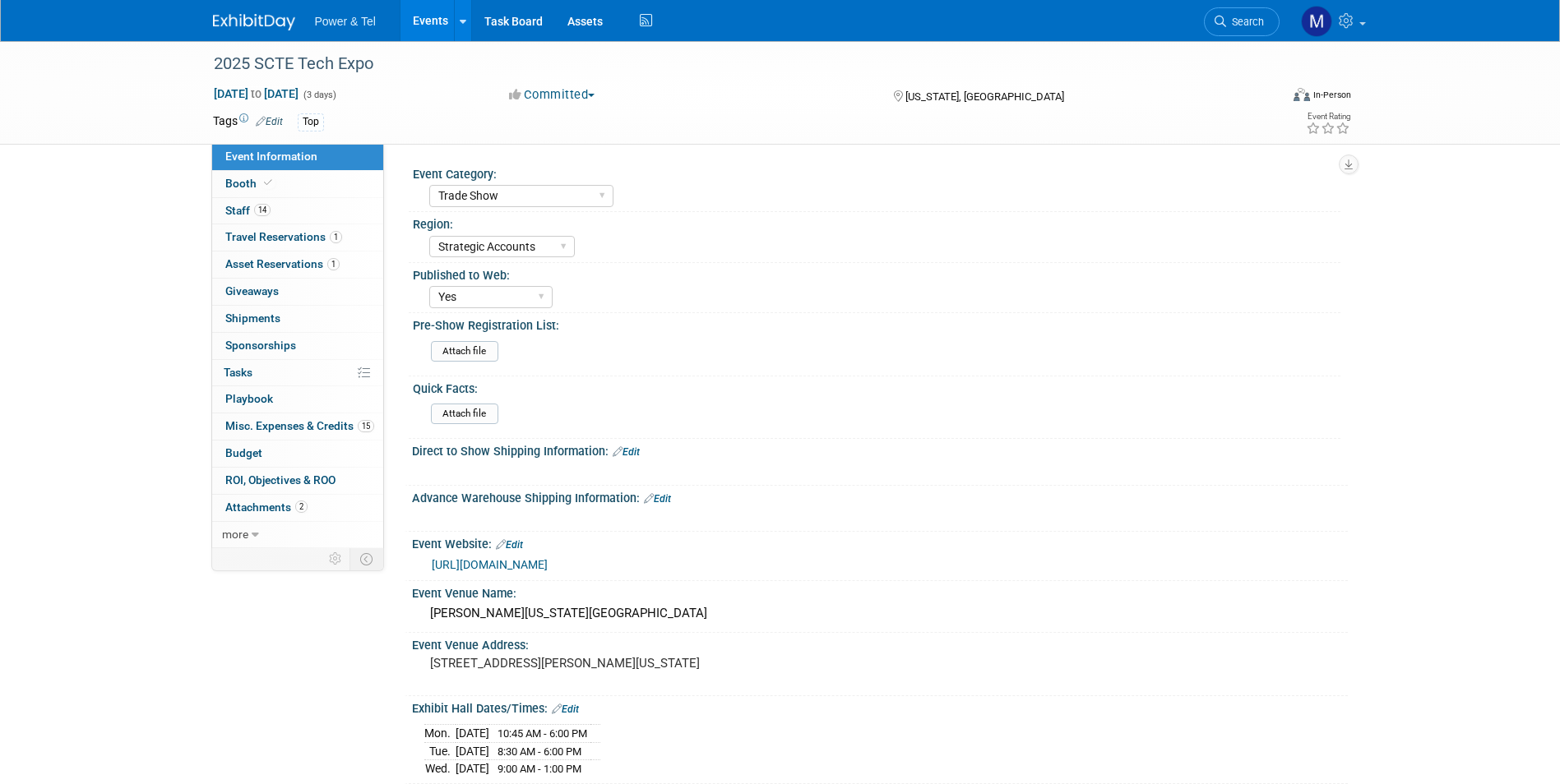
select select "Trade Show"
select select "Strategic Accounts"
select select "Yes"
click at [348, 419] on span "Misc. Expenses & Credits 15" at bounding box center [300, 425] width 148 height 13
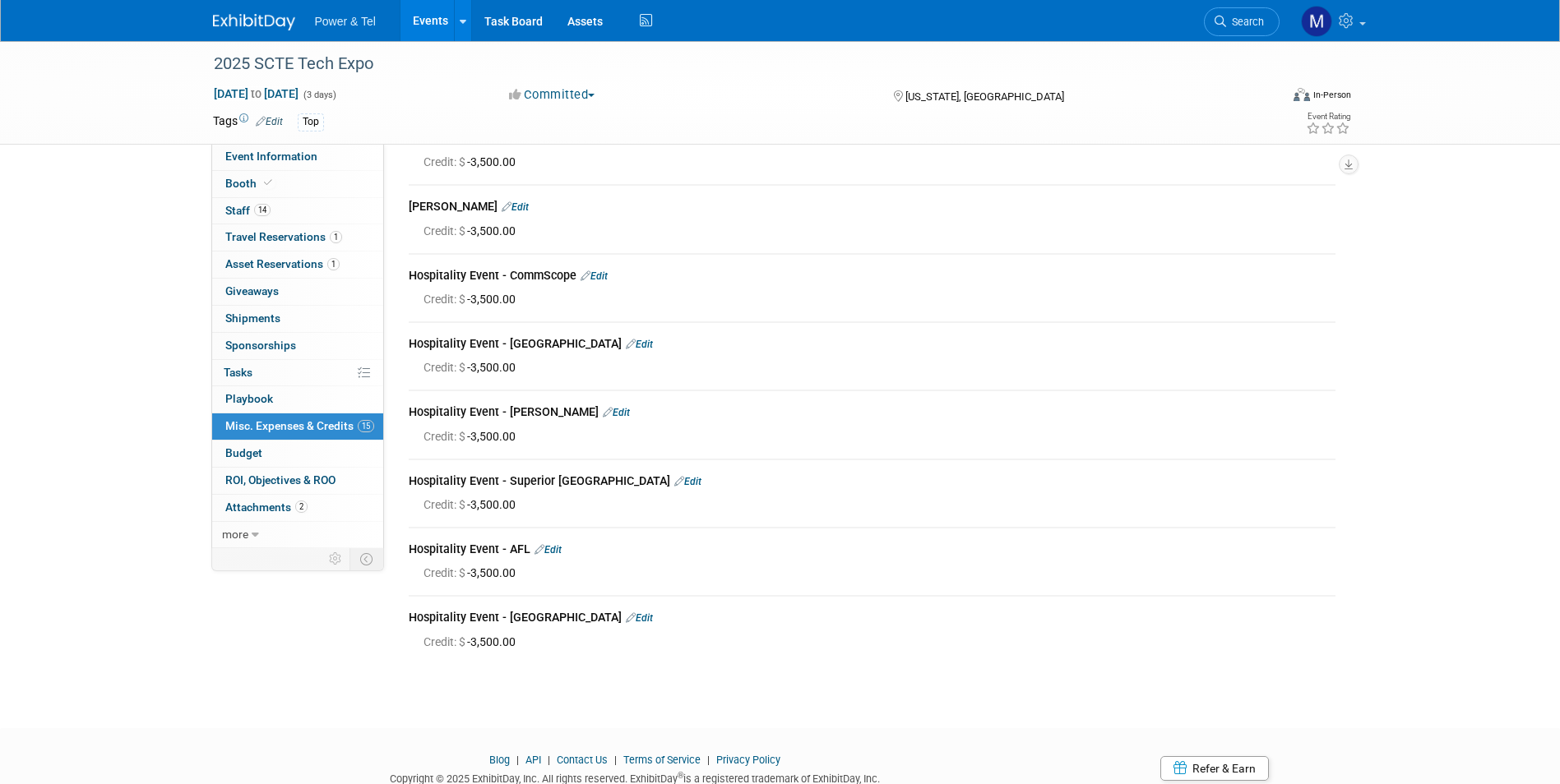
scroll to position [493, 0]
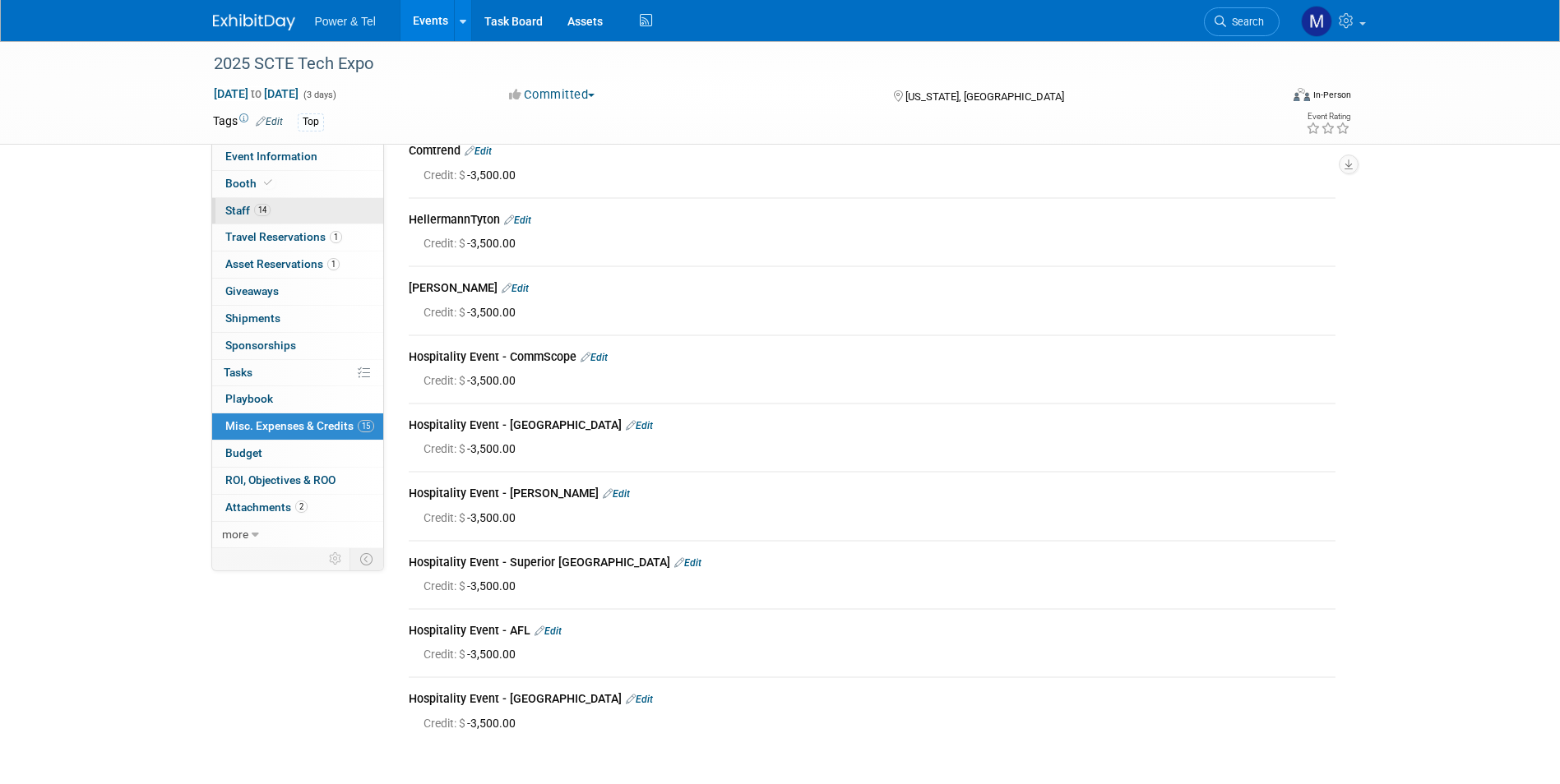
click at [360, 211] on link "14 Staff 14" at bounding box center [297, 211] width 171 height 27
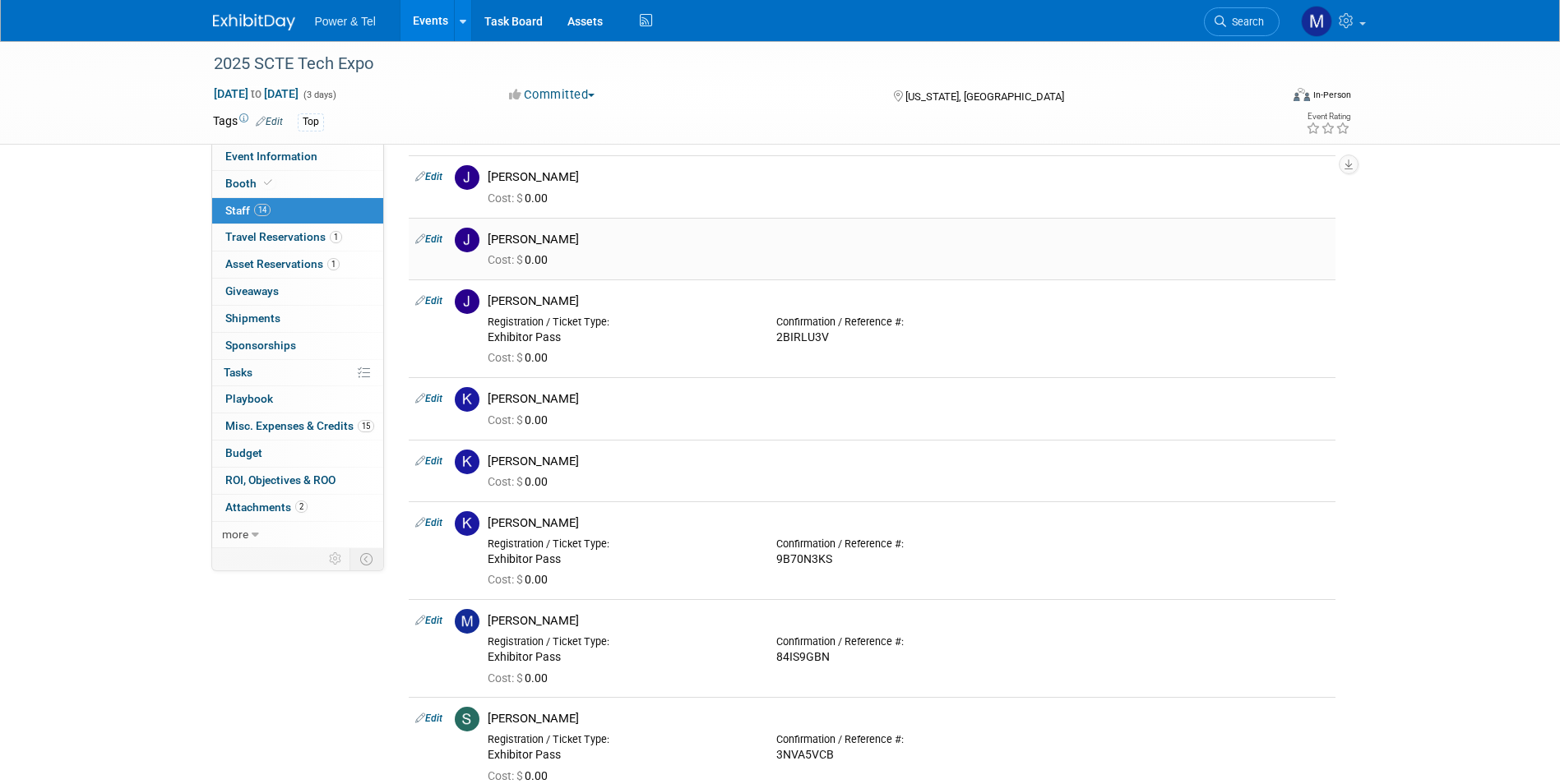
scroll to position [575, 0]
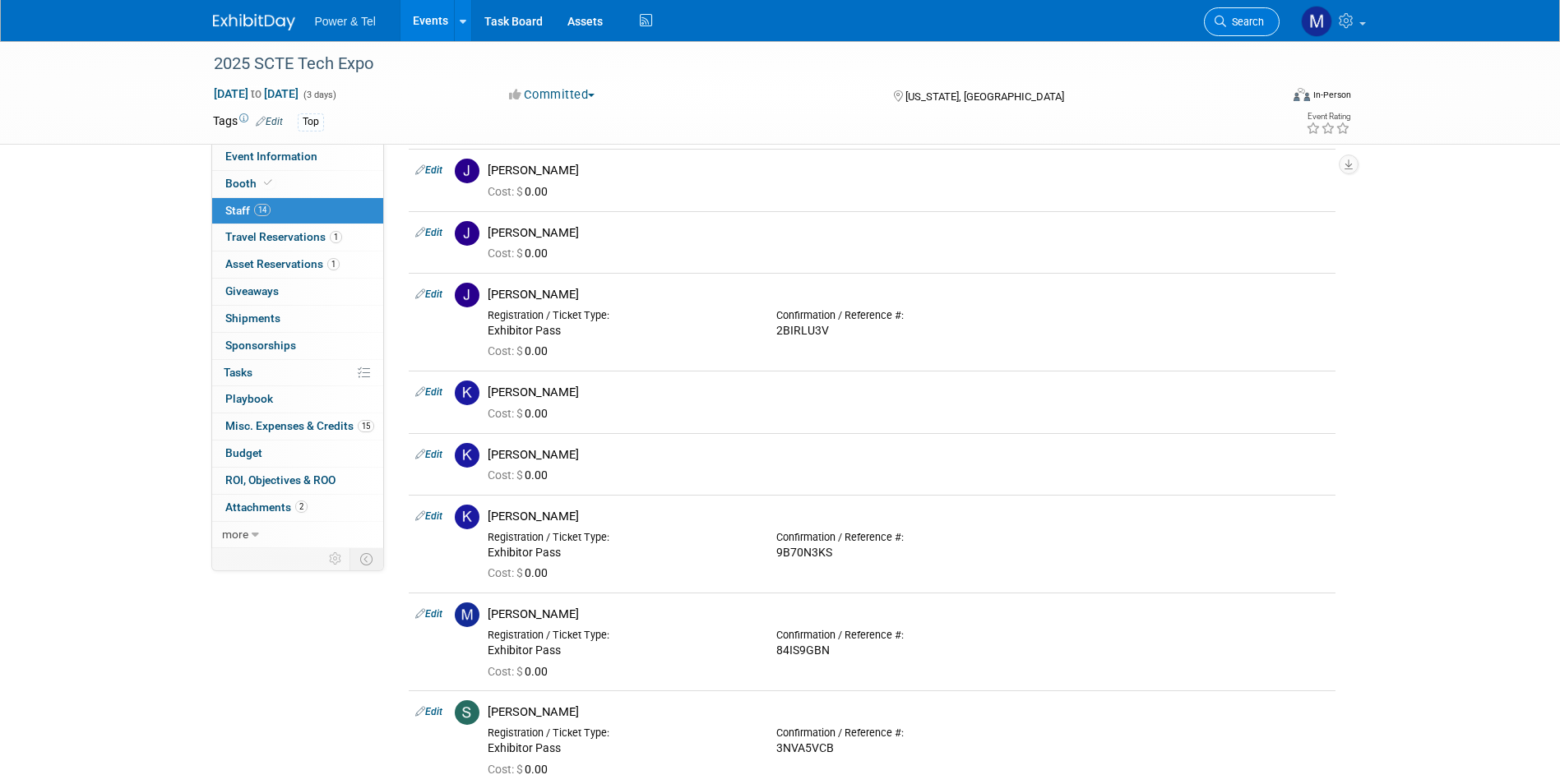
click at [1239, 22] on span "Search" at bounding box center [1244, 22] width 38 height 12
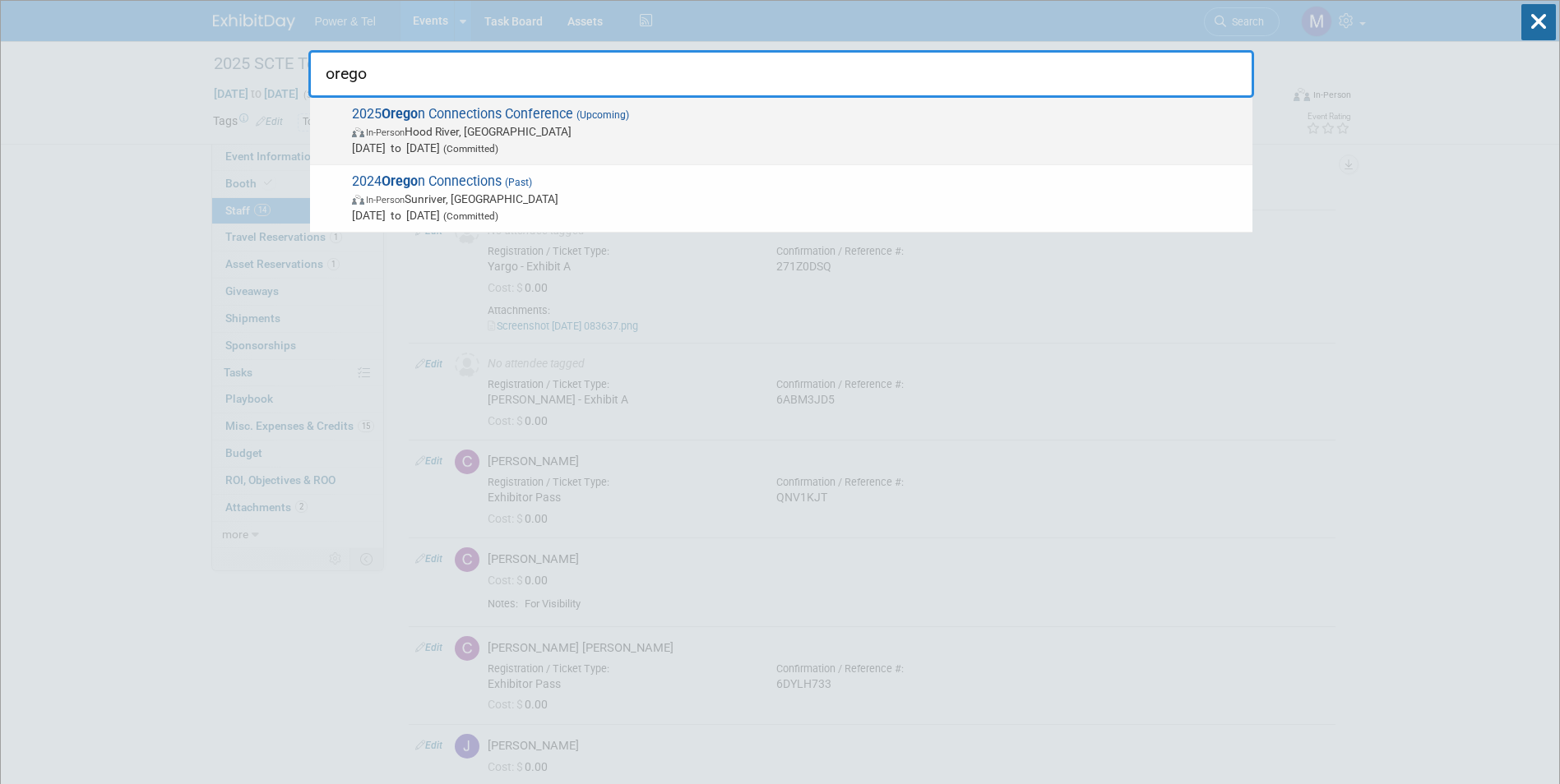
type input "orego"
click at [777, 115] on span "2025 Orego n Connections Conference (Upcoming) In-Person Hood River, OR Oct 29,…" at bounding box center [795, 131] width 897 height 50
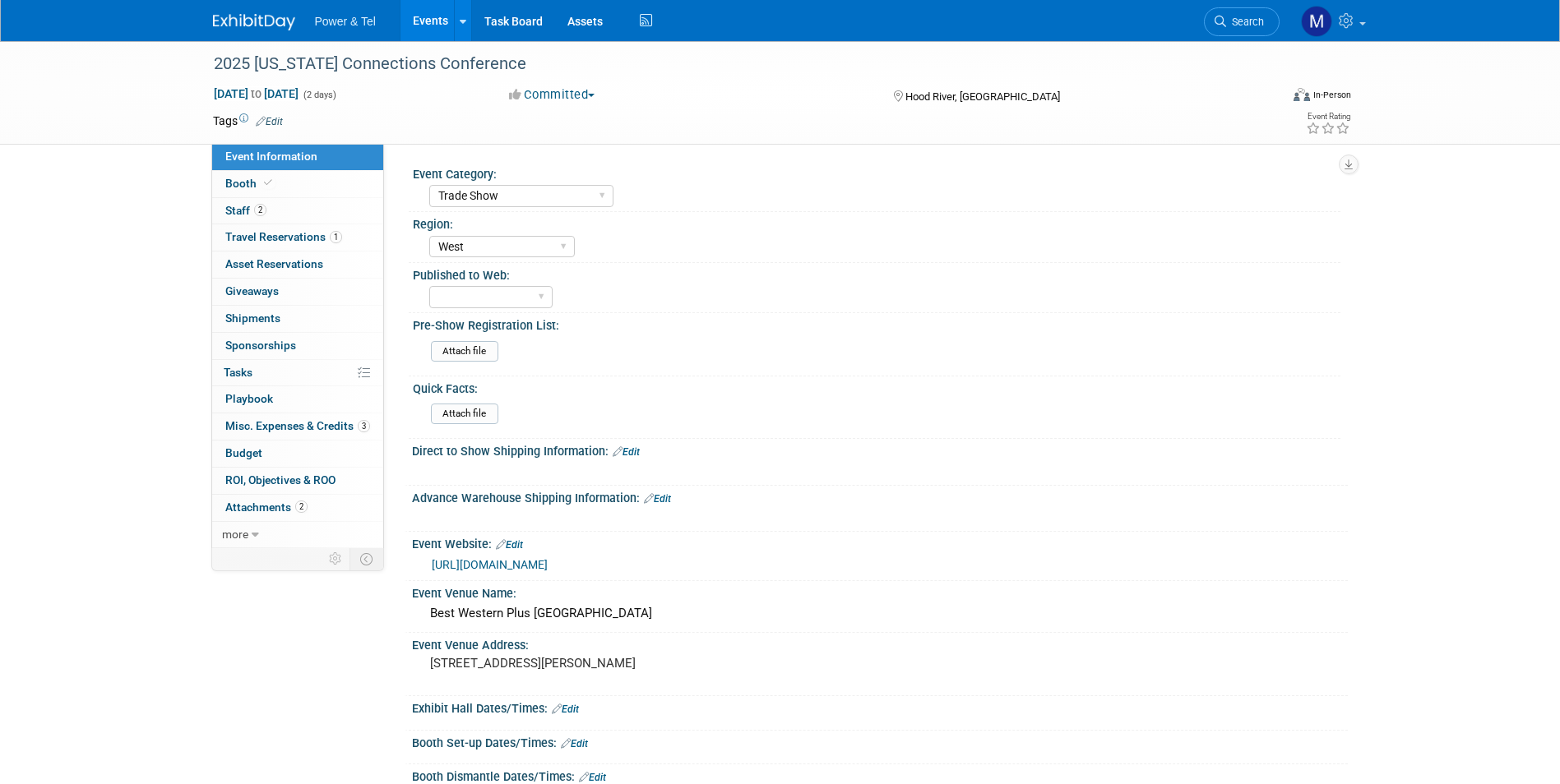
select select "Trade Show"
select select "West"
click at [321, 427] on span "Misc. Expenses & Credits 3" at bounding box center [298, 425] width 144 height 13
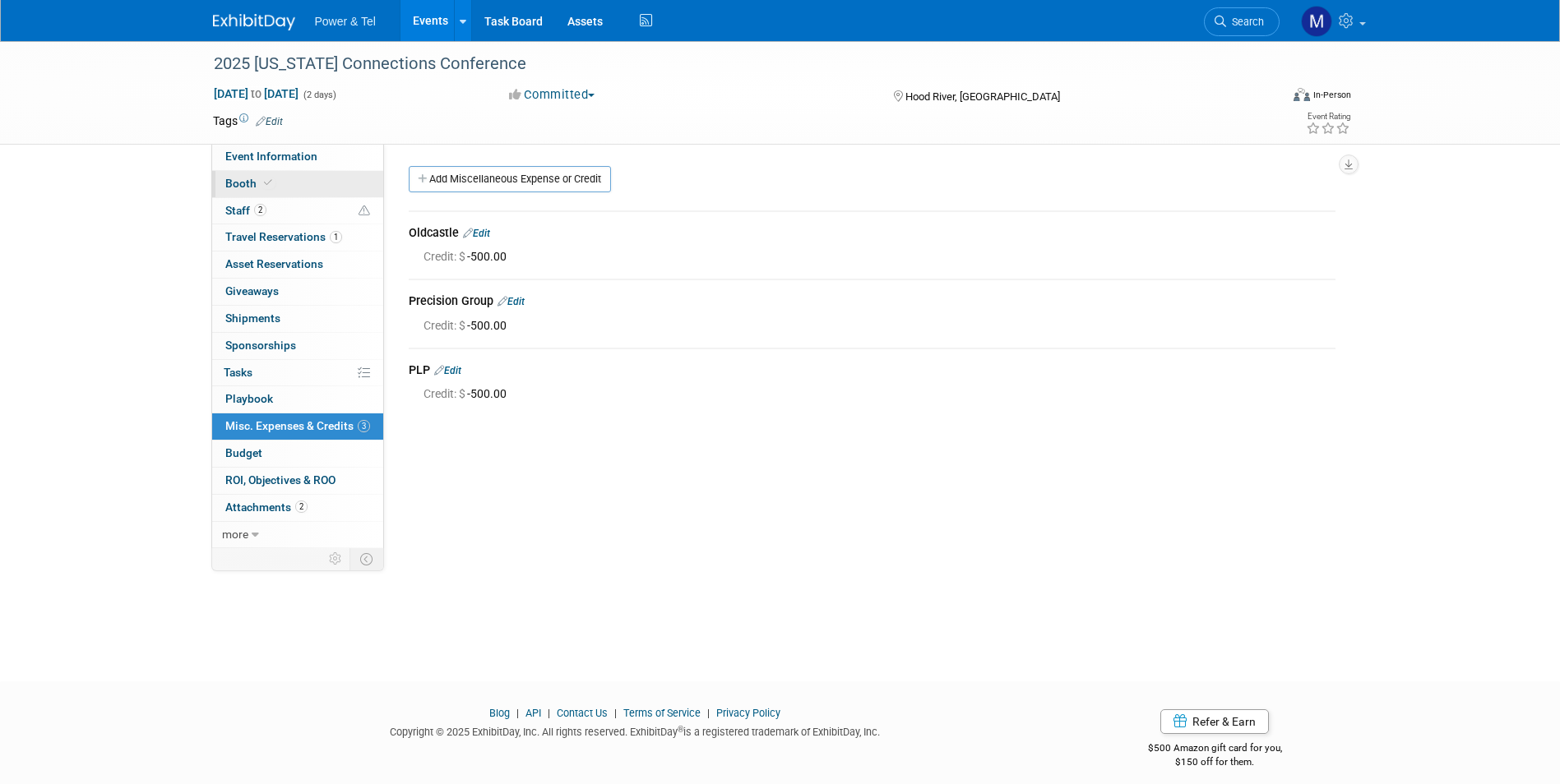
click at [251, 173] on link "Booth" at bounding box center [297, 184] width 171 height 27
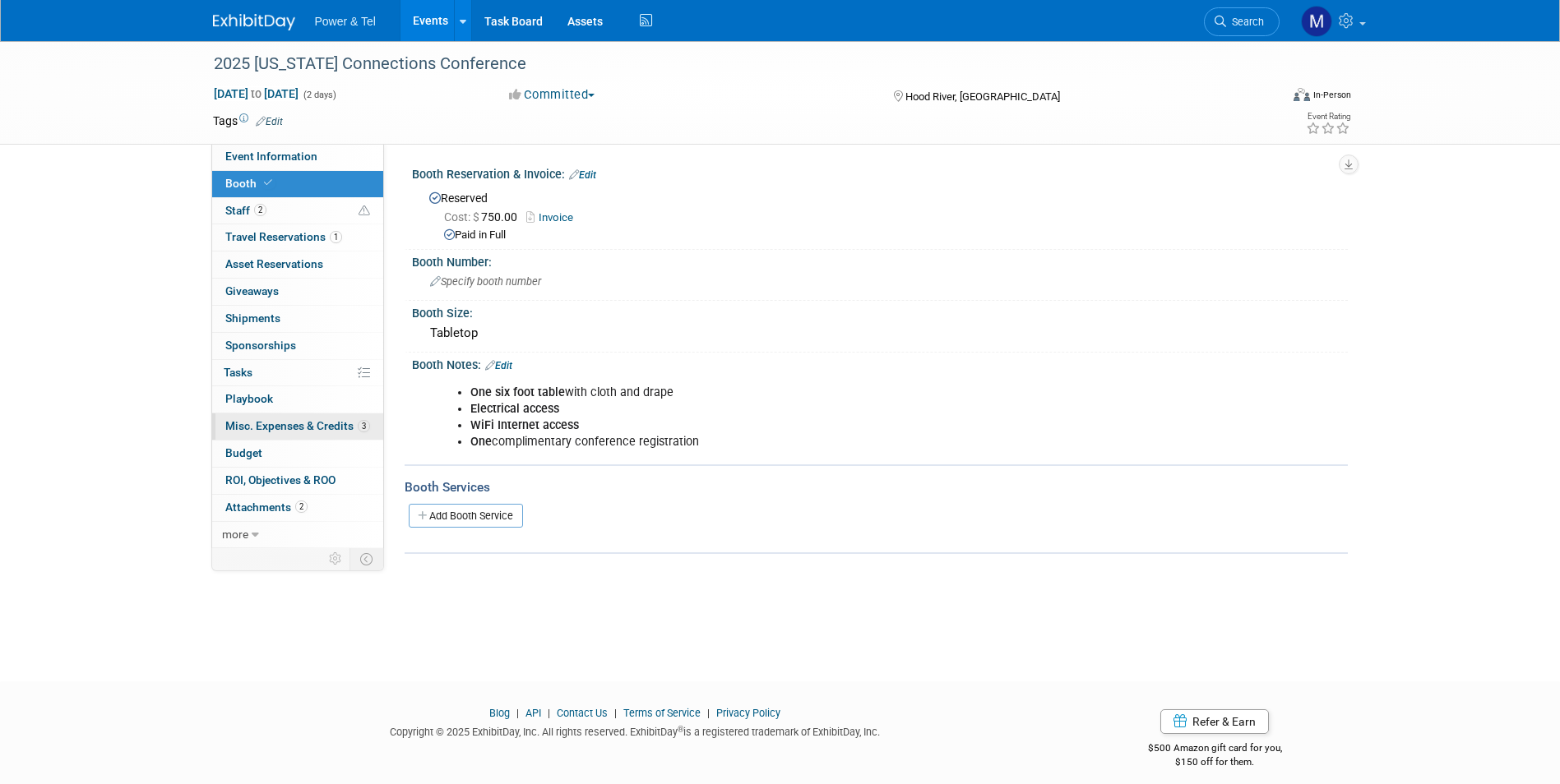
click at [304, 431] on span "Misc. Expenses & Credits 3" at bounding box center [298, 425] width 144 height 13
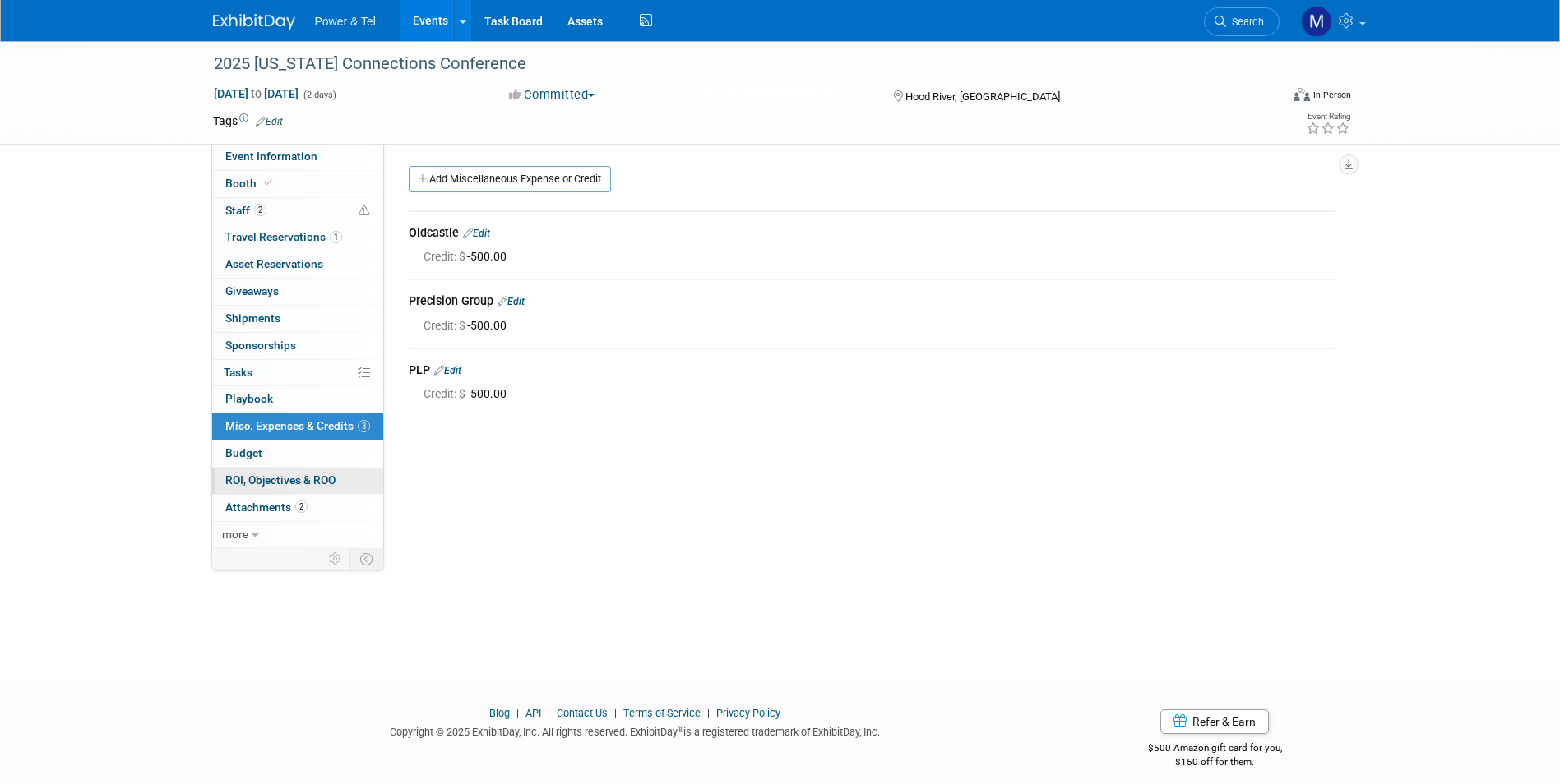
drag, startPoint x: 329, startPoint y: 497, endPoint x: 329, endPoint y: 483, distance: 14.0
click at [329, 496] on link "2 Attachments 2" at bounding box center [297, 507] width 171 height 27
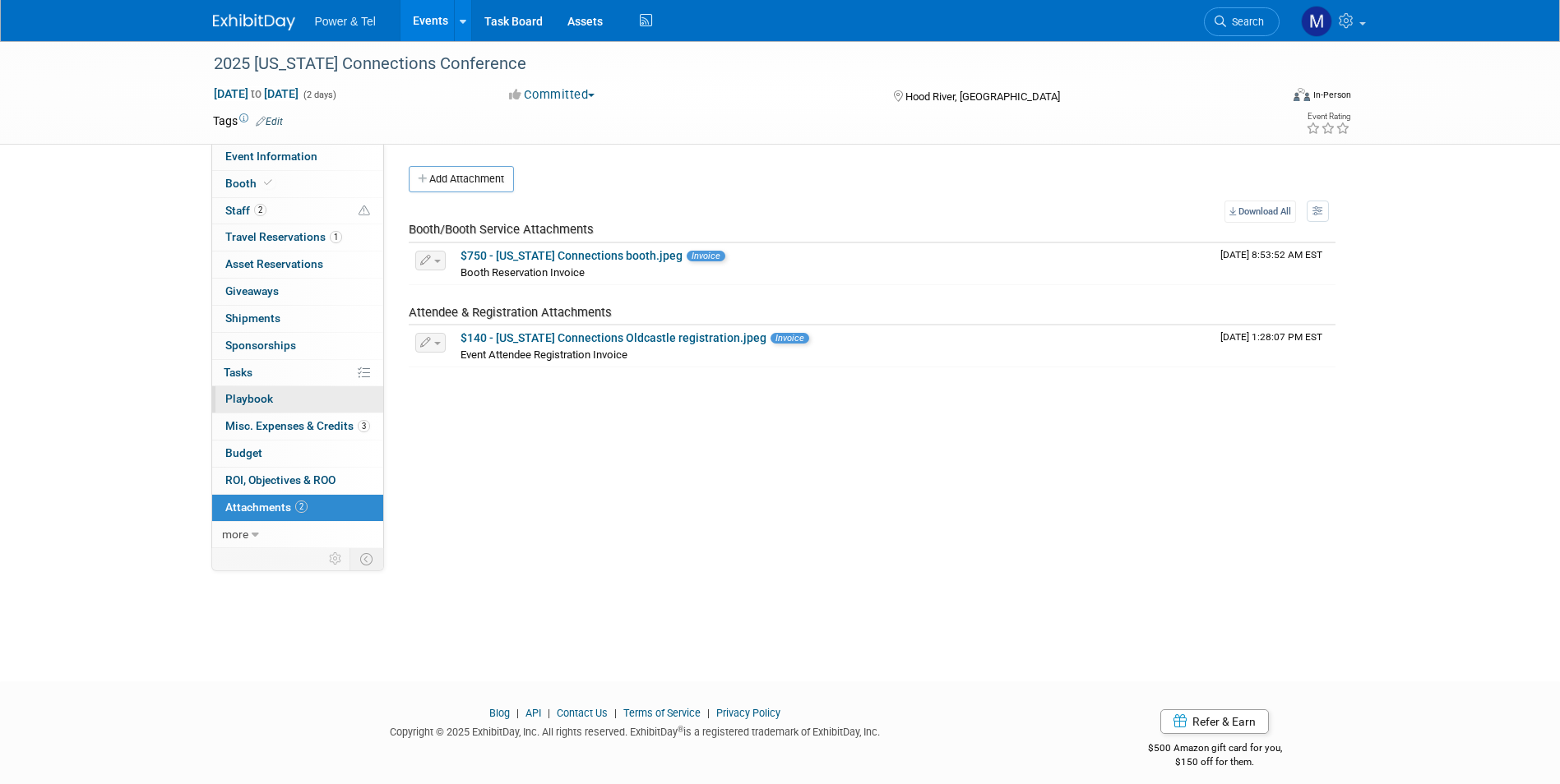
click at [333, 410] on link "0 Playbook 0" at bounding box center [297, 399] width 171 height 27
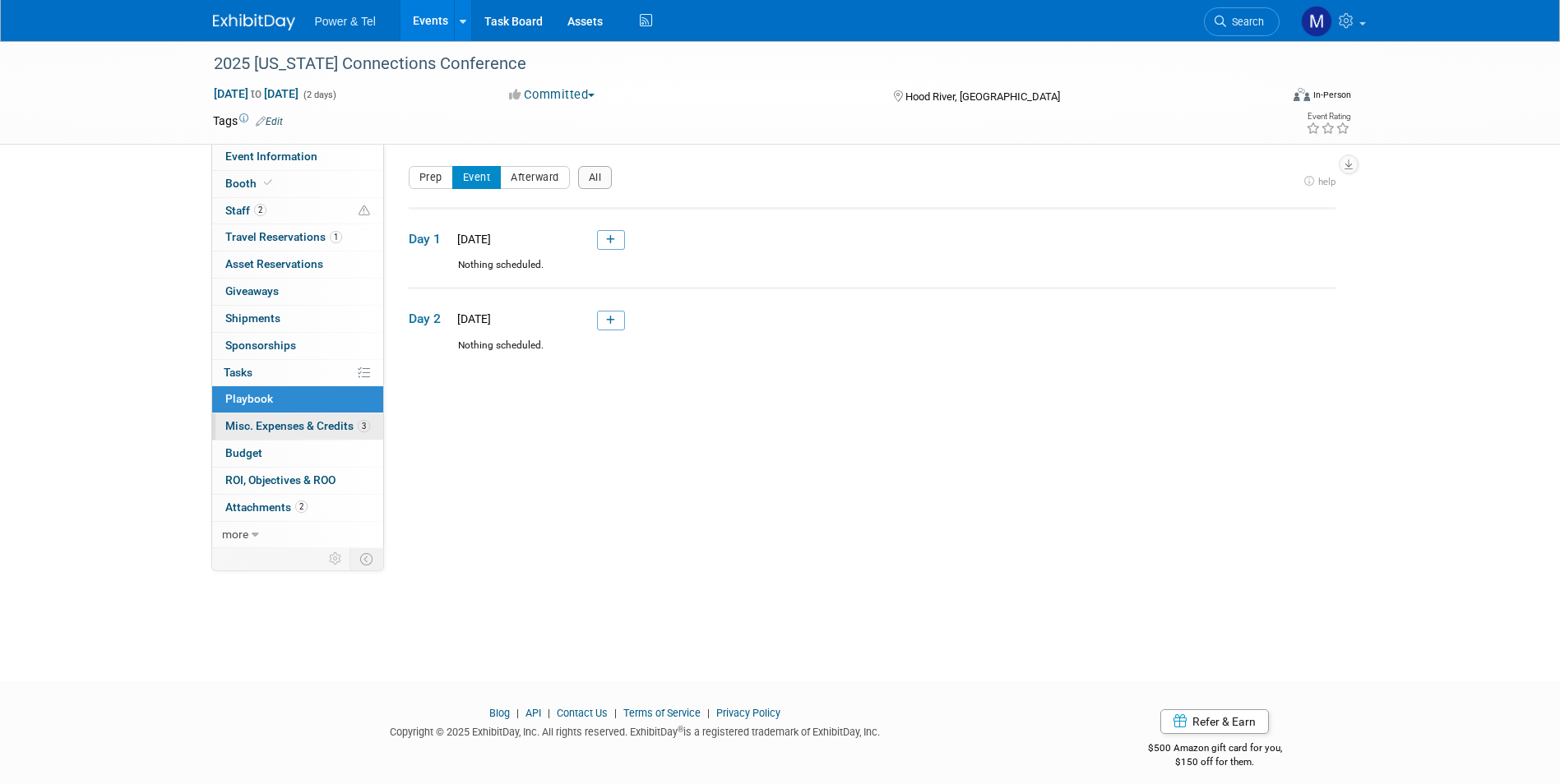
click at [359, 418] on link "3 Misc. Expenses & Credits 3" at bounding box center [297, 426] width 171 height 27
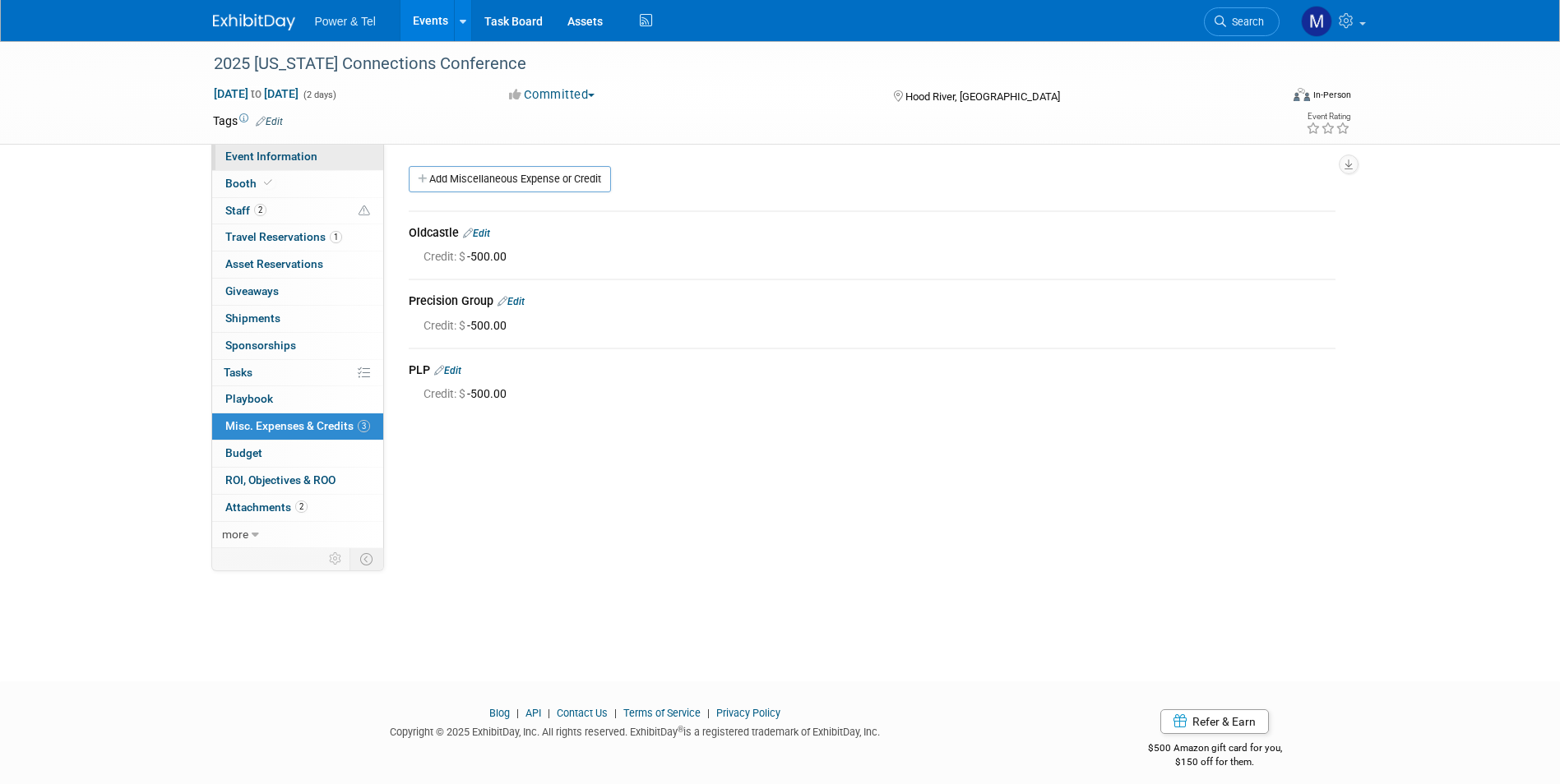
click at [277, 155] on span "Event Information" at bounding box center [271, 155] width 92 height 13
select select "Trade Show"
select select "West"
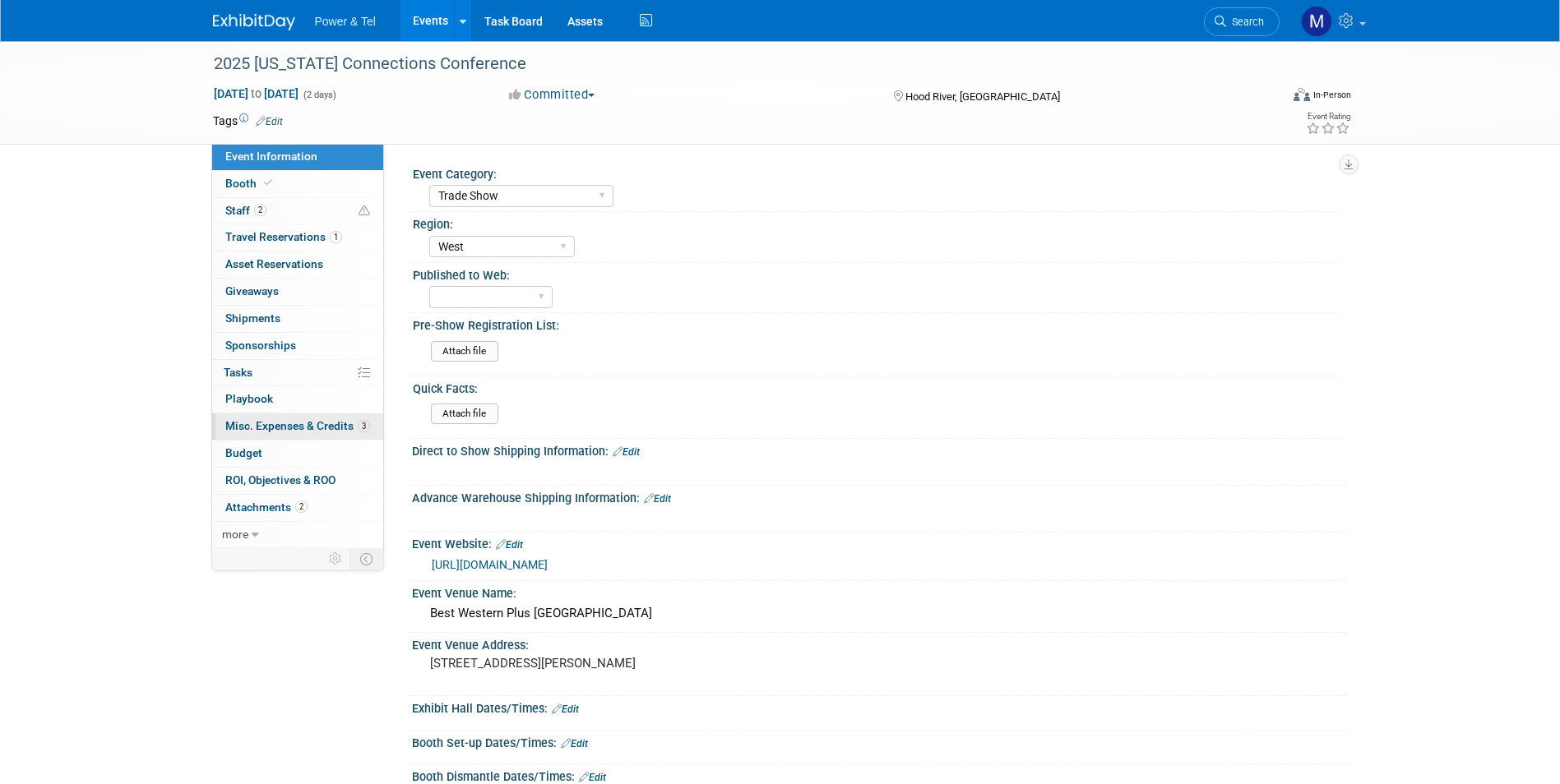
click at [248, 430] on span "Misc. Expenses & Credits 3" at bounding box center [298, 425] width 144 height 13
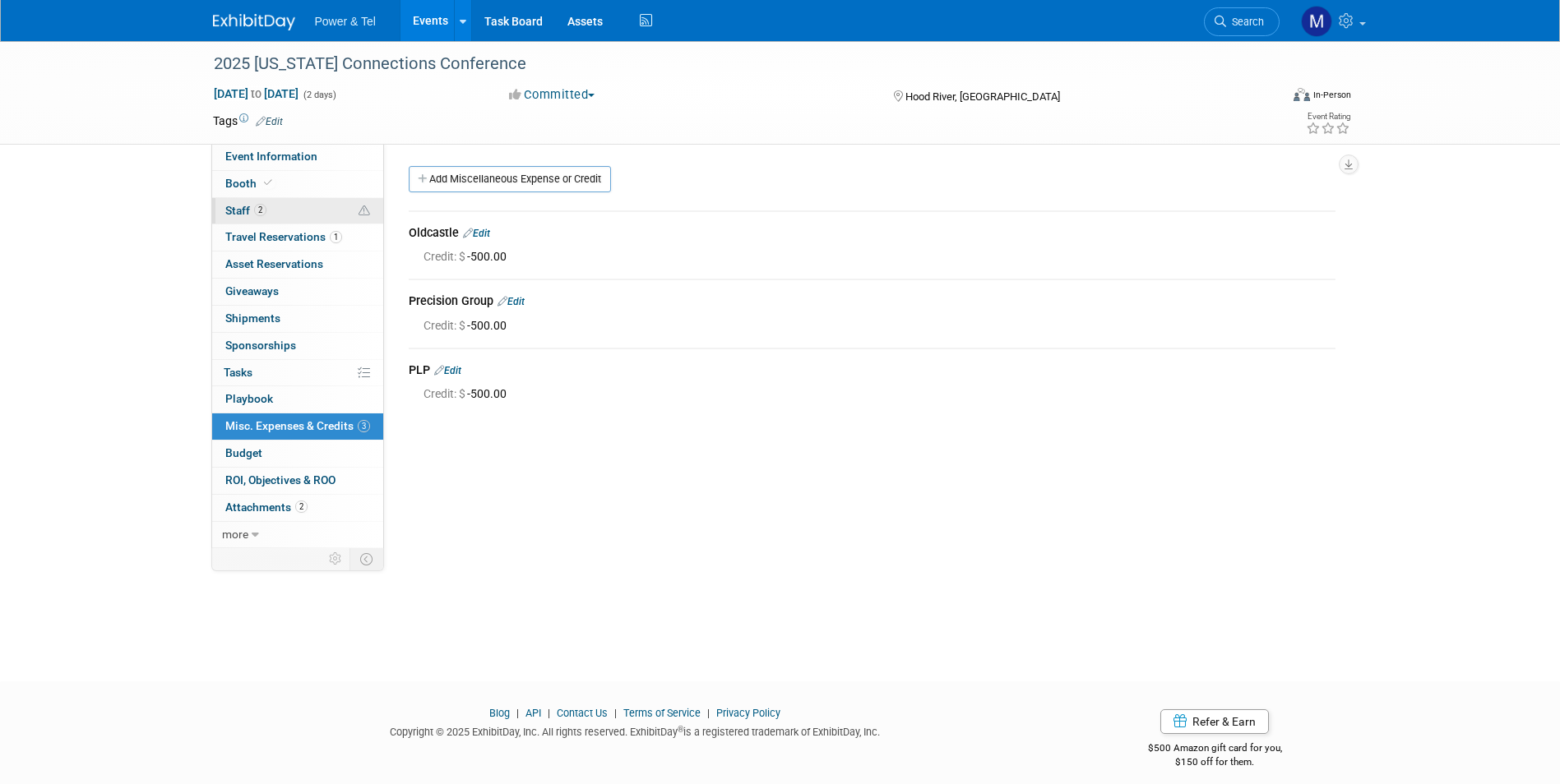
click at [236, 199] on link "2 Staff 2" at bounding box center [297, 211] width 171 height 27
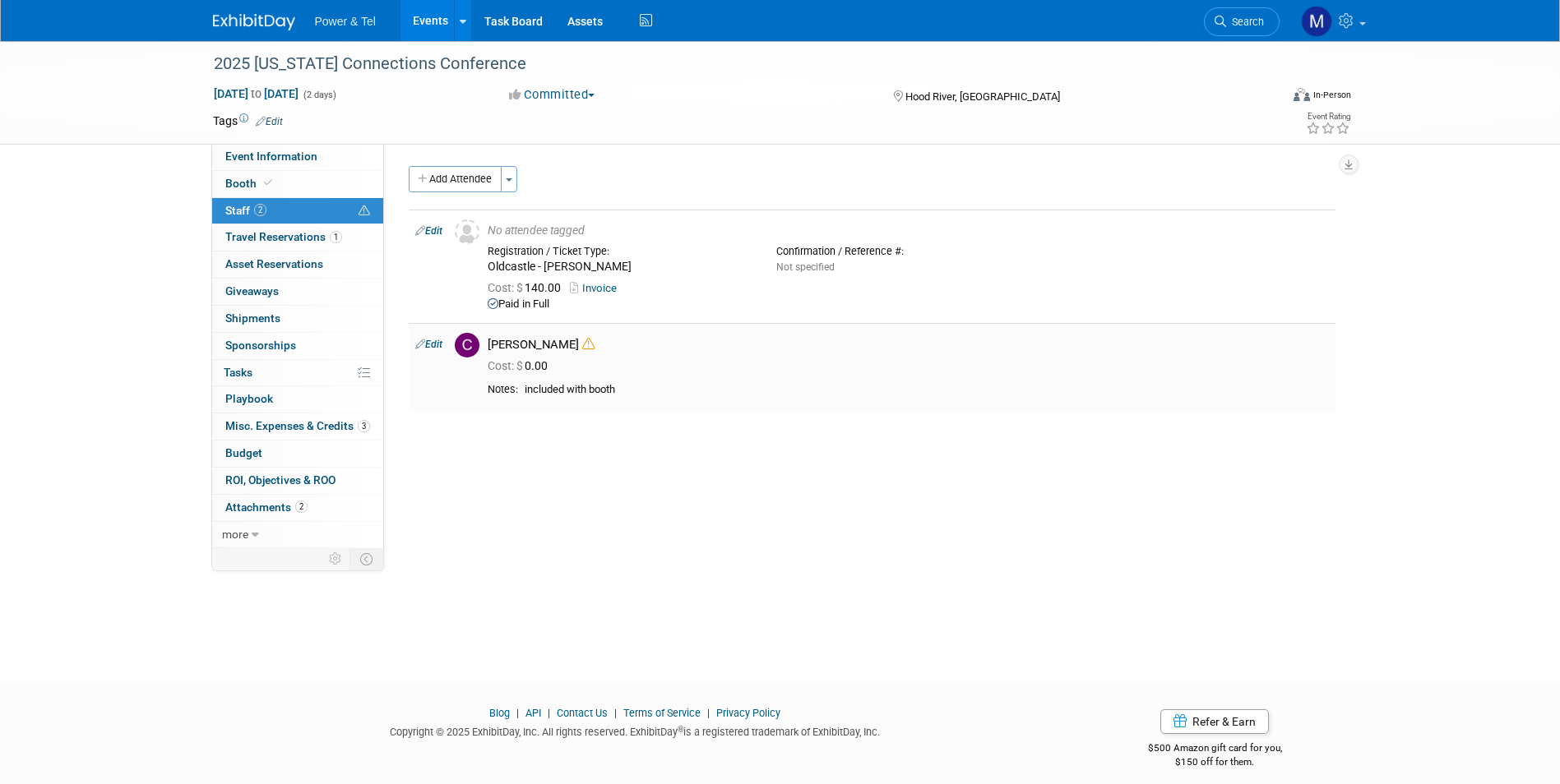
click at [582, 343] on icon at bounding box center [588, 344] width 12 height 12
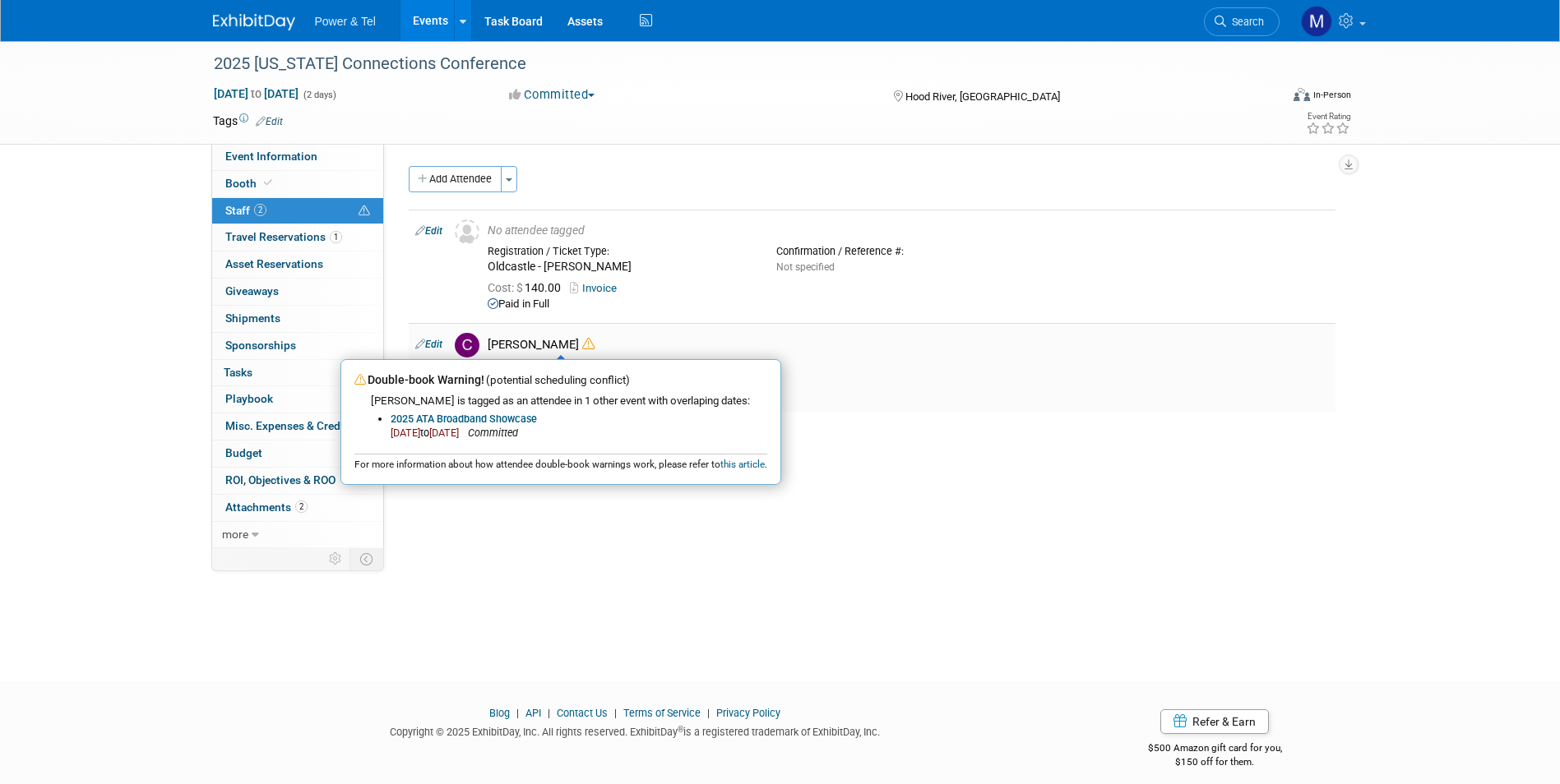
click at [582, 343] on icon at bounding box center [588, 344] width 12 height 12
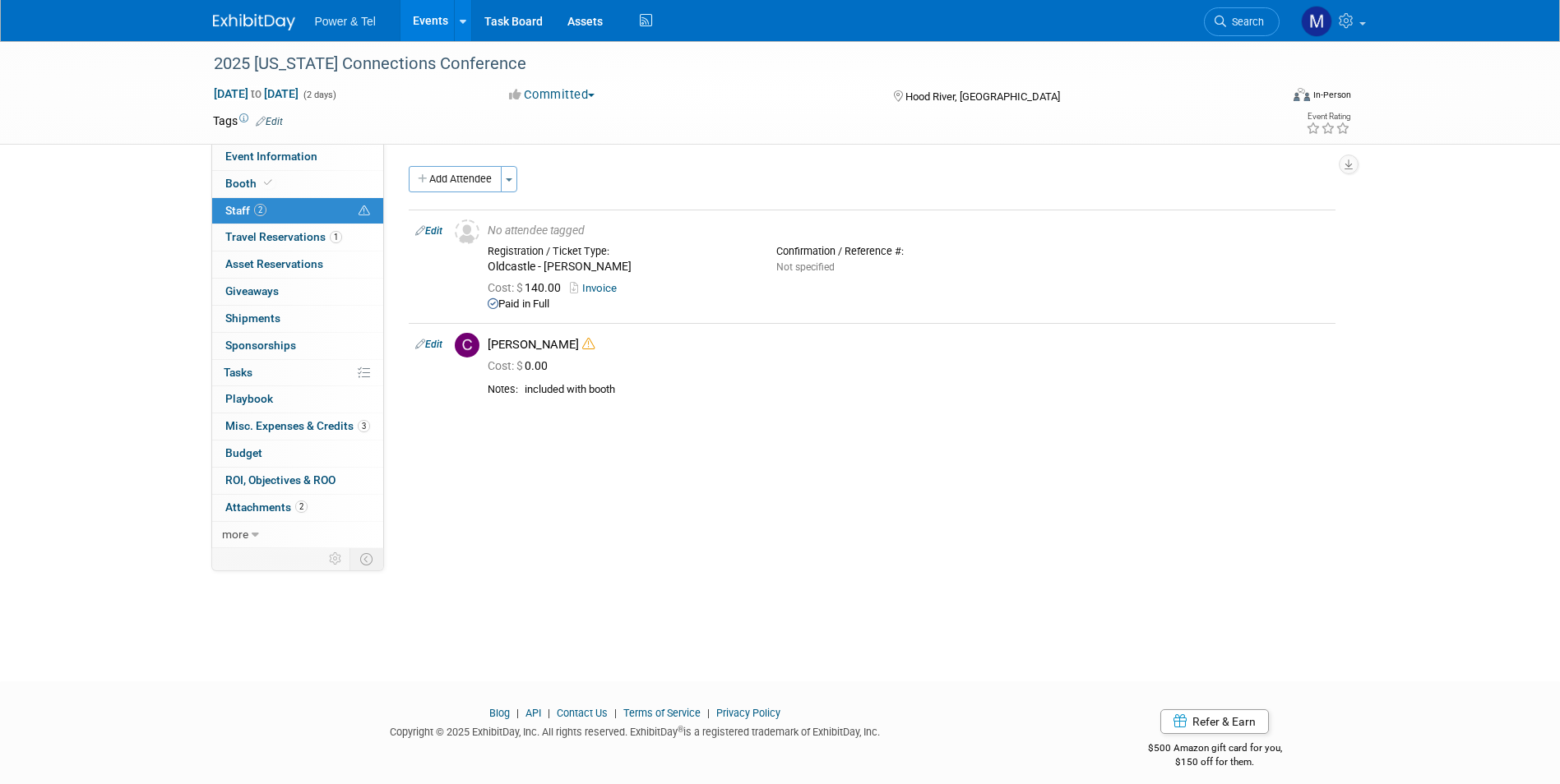
click at [576, 557] on div "2025 [US_STATE] Connections Conference [DATE] to [DATE] (2 days) [DATE] to [DAT…" at bounding box center [780, 346] width 1560 height 610
click at [582, 341] on icon at bounding box center [588, 344] width 12 height 12
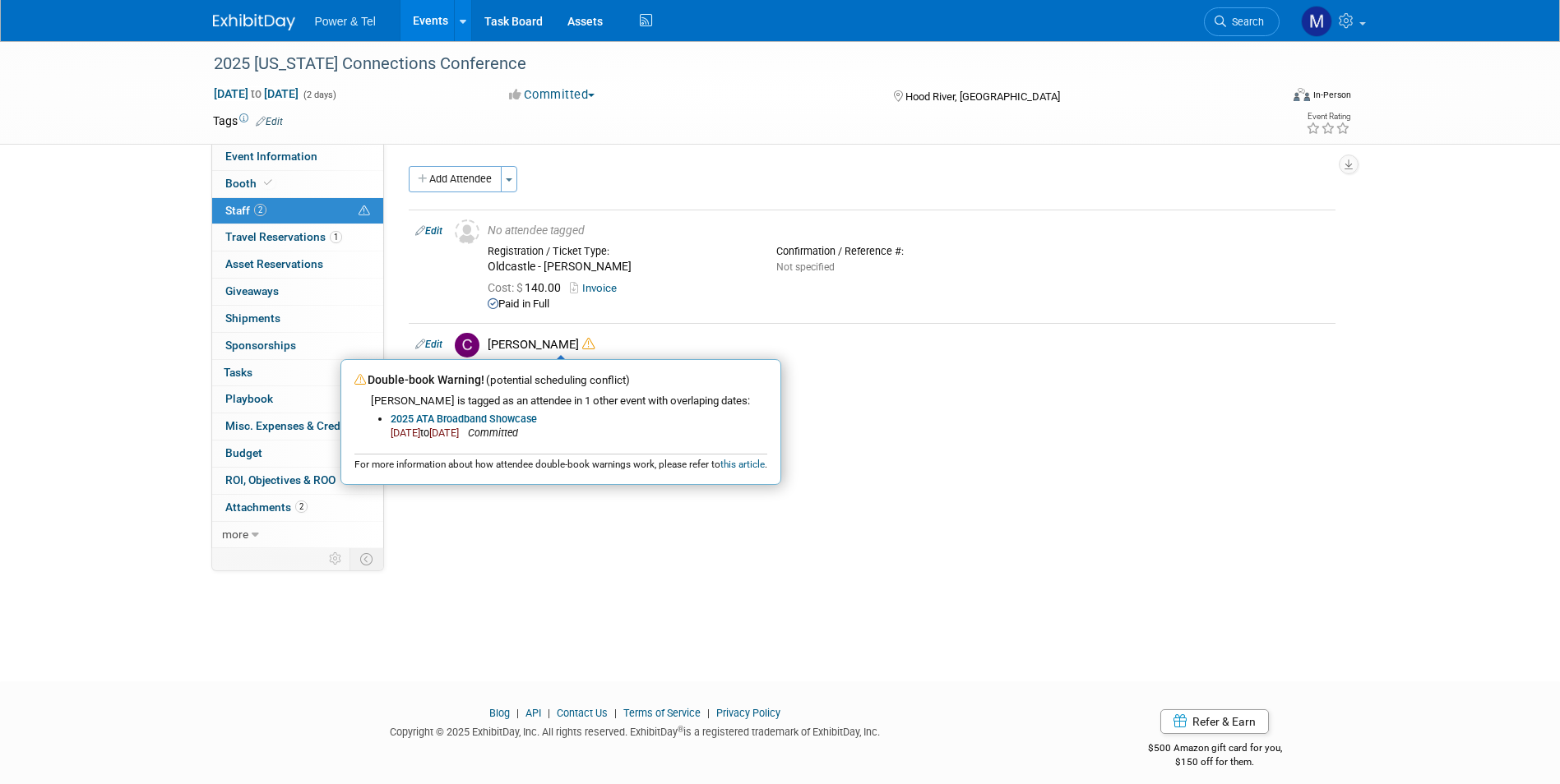
drag, startPoint x: 468, startPoint y: 186, endPoint x: 492, endPoint y: 248, distance: 66.5
click at [468, 185] on button "Add Attendee" at bounding box center [455, 179] width 93 height 27
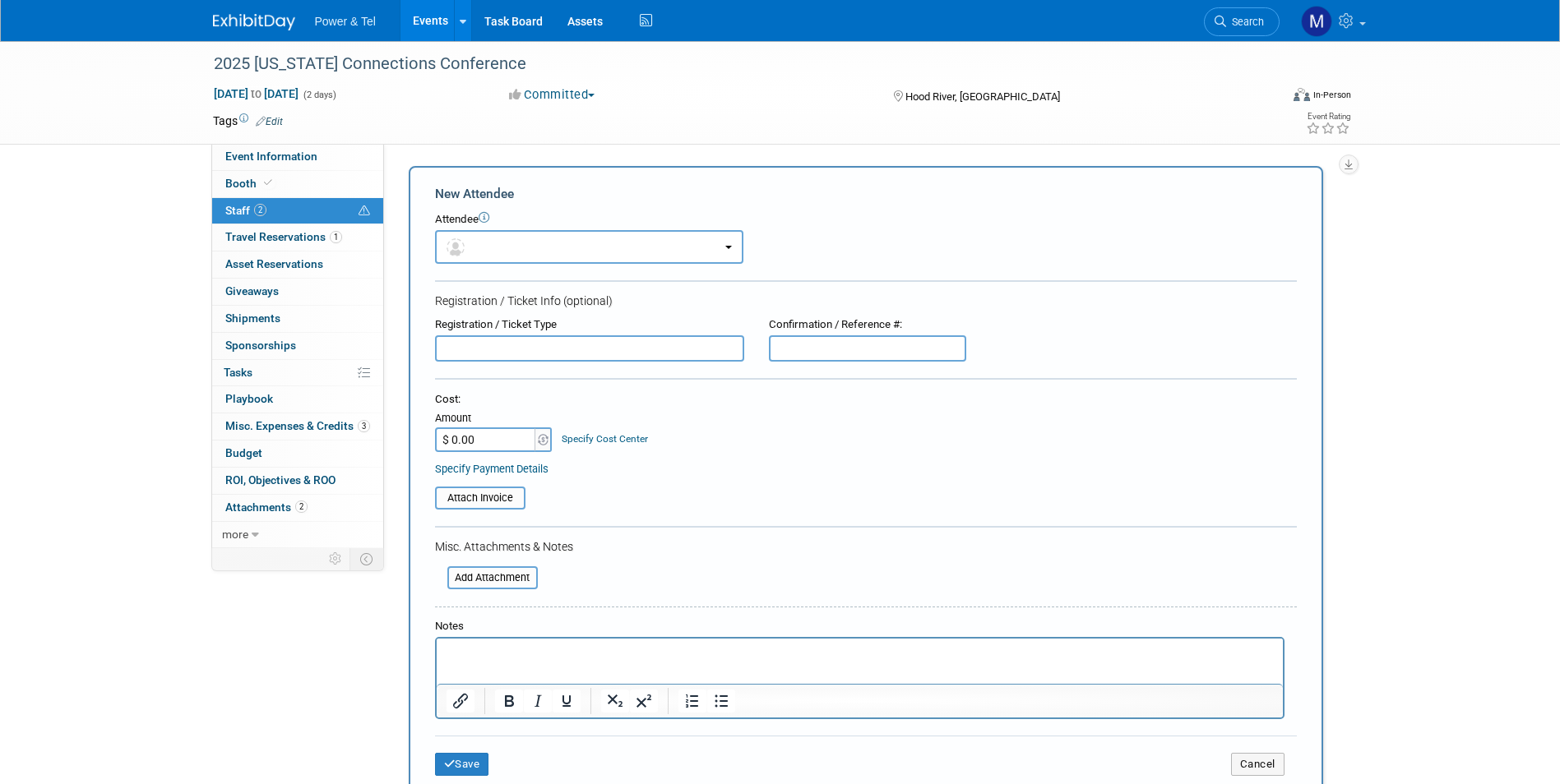
click at [541, 347] on input "text" at bounding box center [590, 348] width 309 height 27
click at [592, 242] on button "button" at bounding box center [590, 247] width 309 height 34
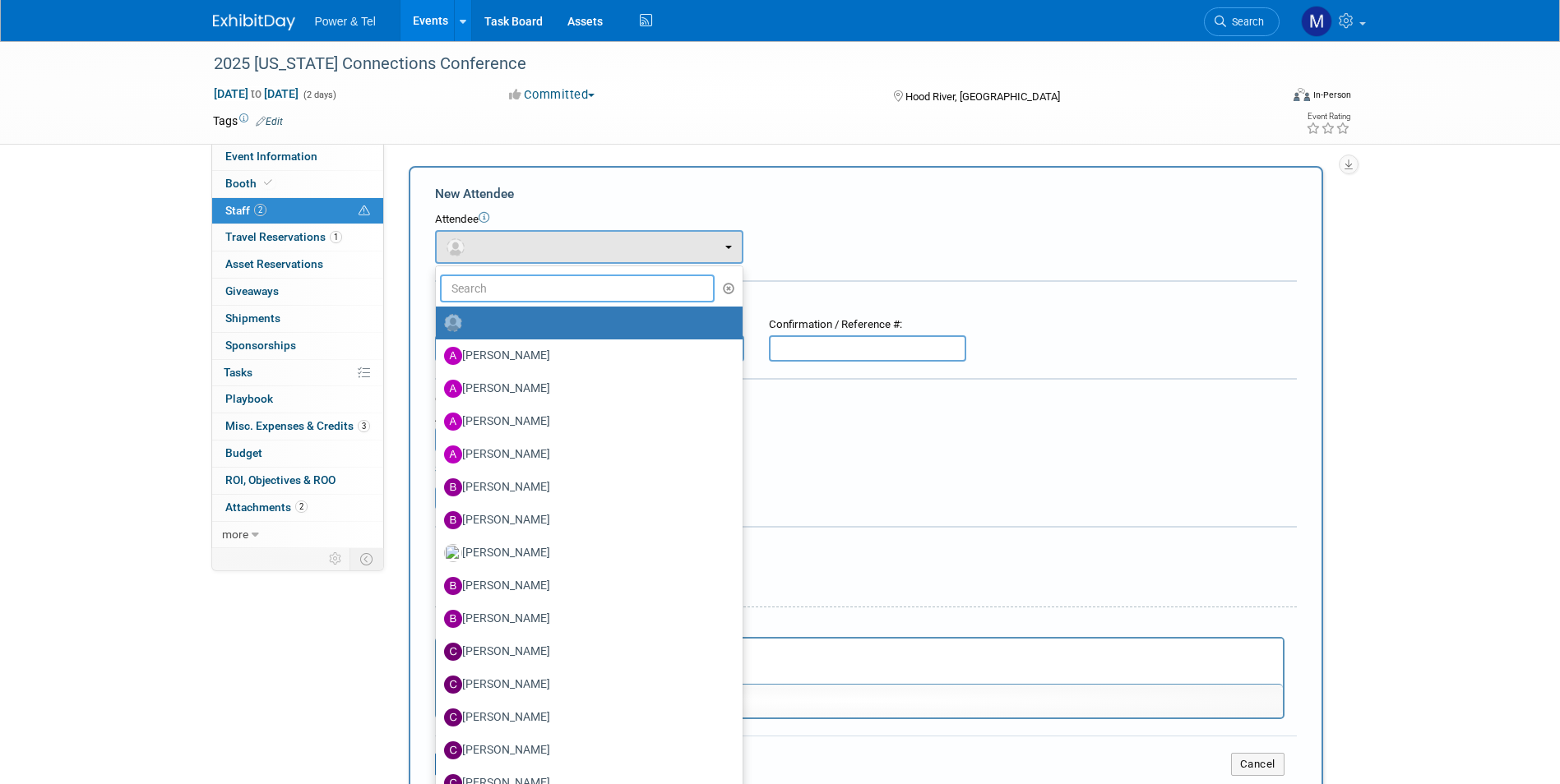
click at [578, 289] on input "text" at bounding box center [578, 289] width 275 height 28
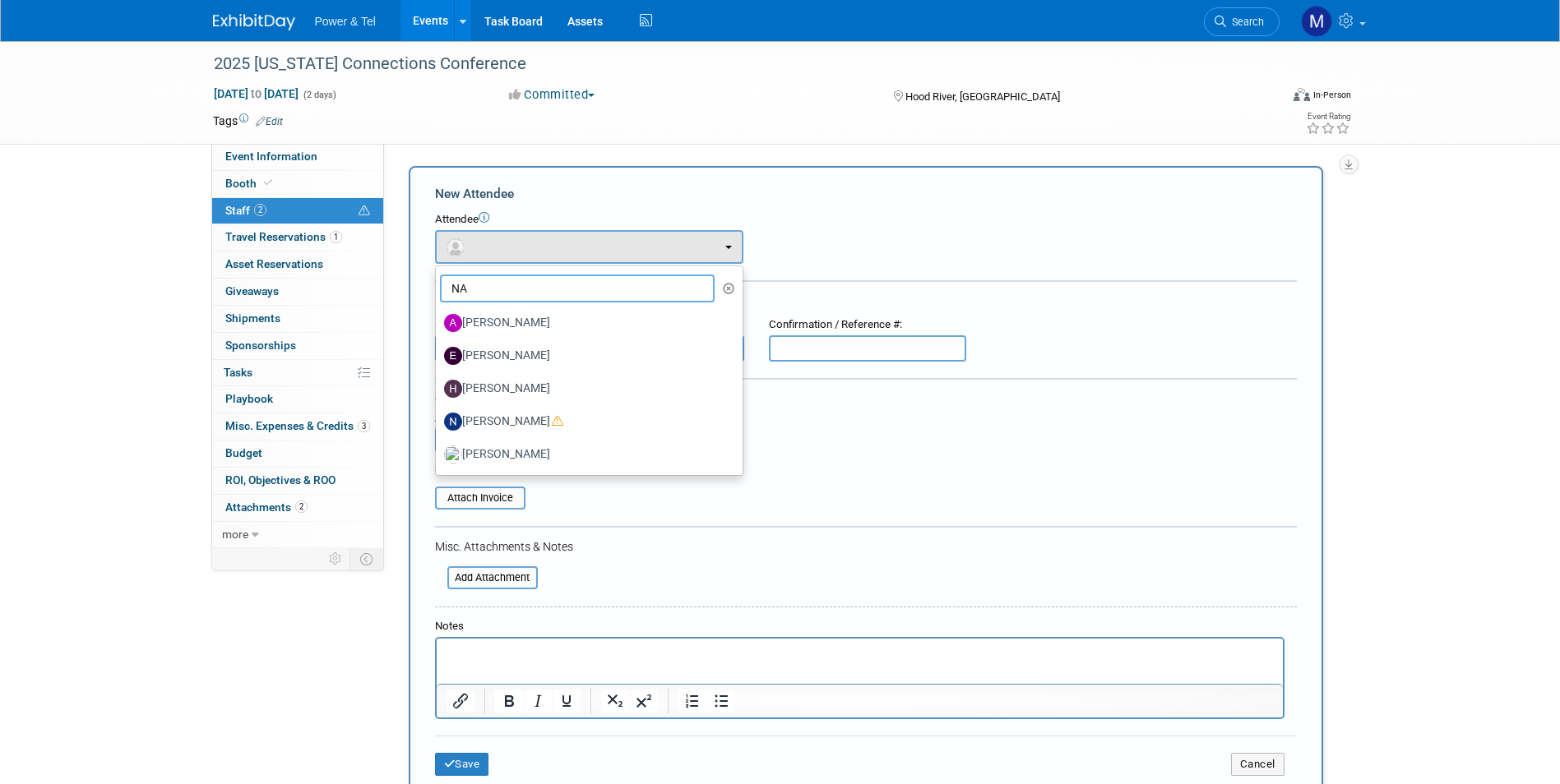
type input "N"
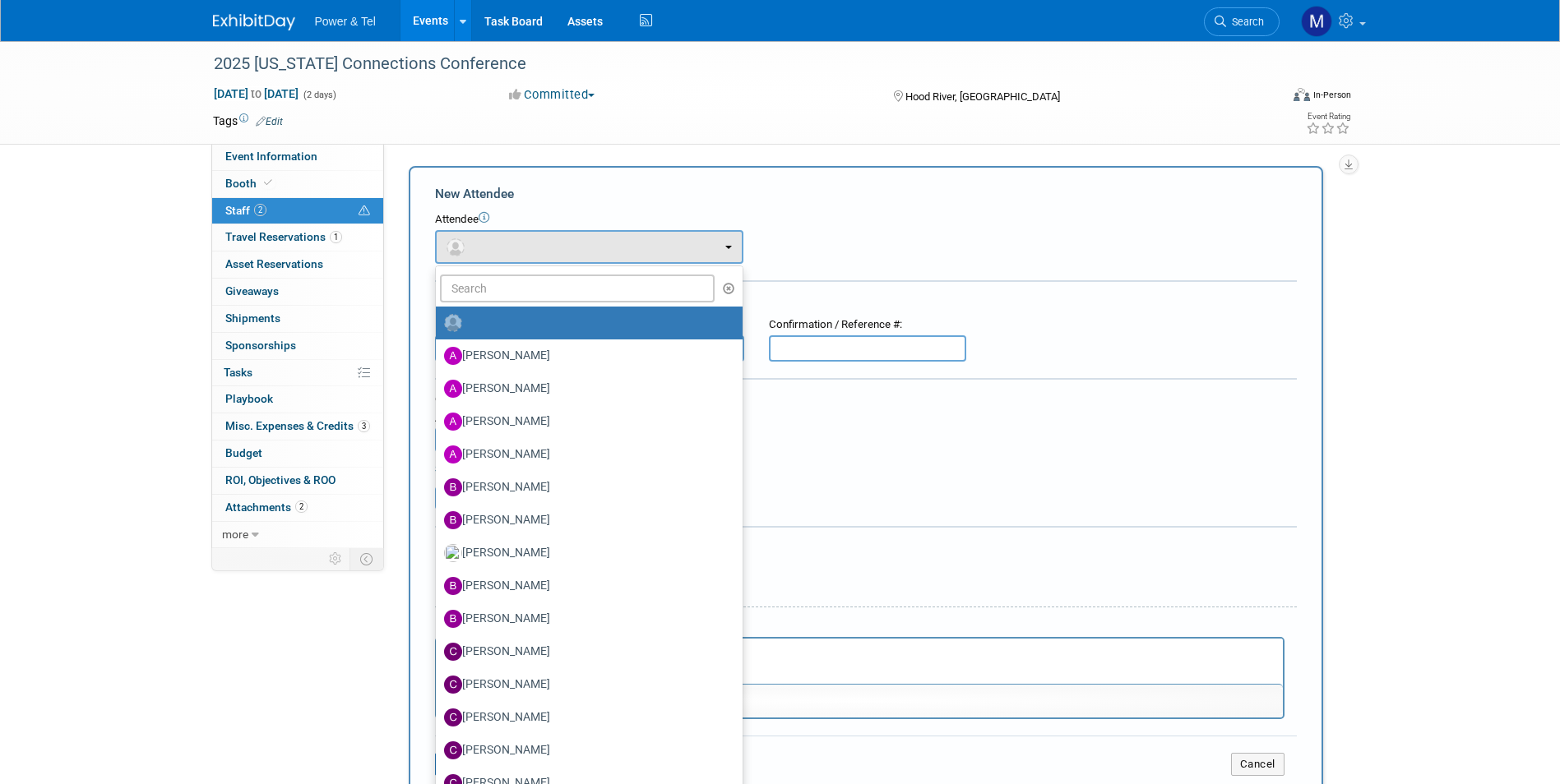
drag, startPoint x: 718, startPoint y: 90, endPoint x: 724, endPoint y: 119, distance: 29.6
click at [724, 117] on div "2025 [US_STATE] Connections Conference [DATE] to [DATE] (2 days) [DATE] to [DAT…" at bounding box center [780, 93] width 1159 height 103
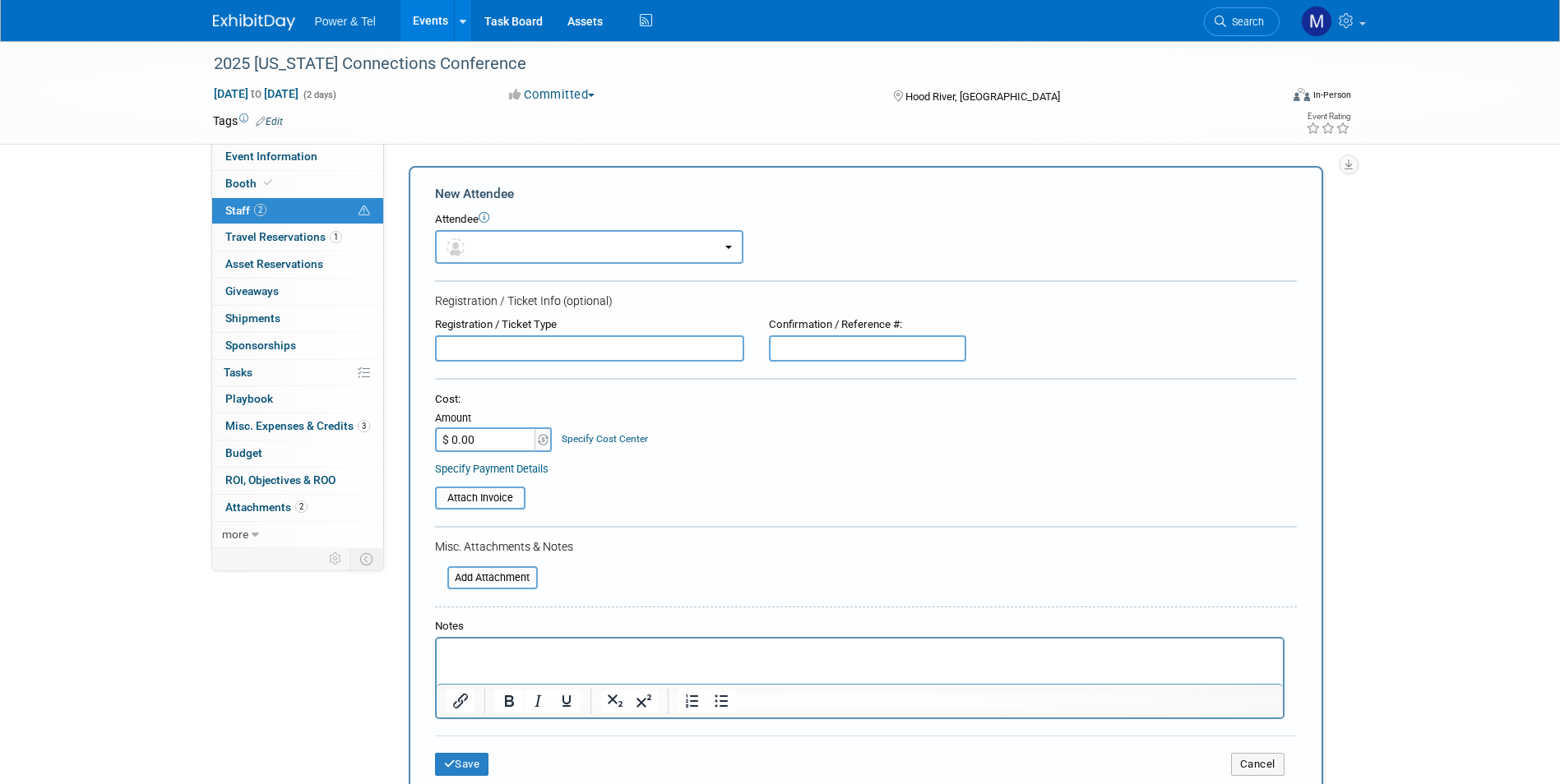
drag, startPoint x: 724, startPoint y: 119, endPoint x: 722, endPoint y: 183, distance: 64.0
click at [722, 183] on div "New Attendee Attendee <img src="[URL][DOMAIN_NAME]" style="width: 22px; height:…" at bounding box center [866, 486] width 914 height 641
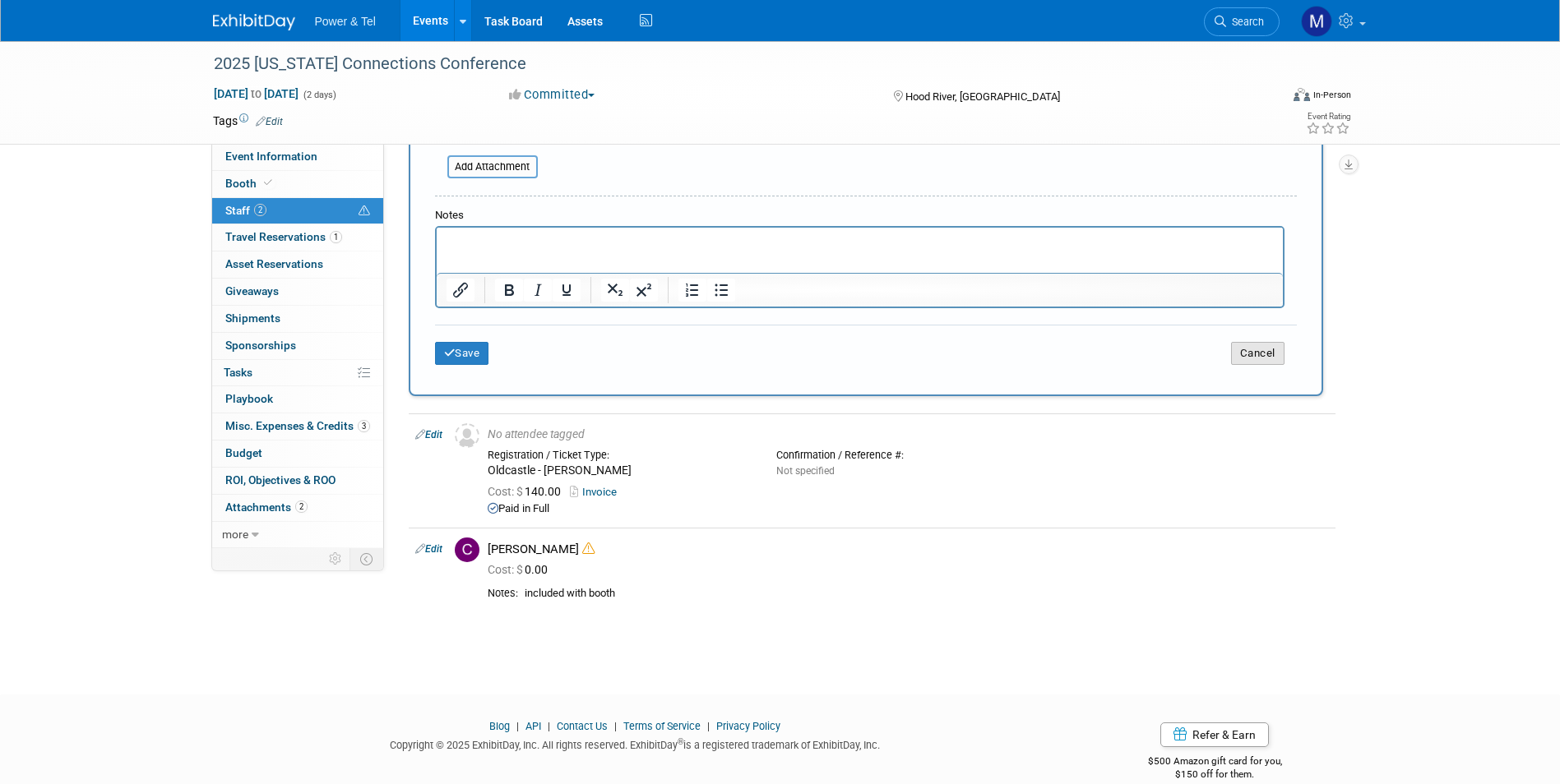
click at [1258, 358] on button "Cancel" at bounding box center [1257, 353] width 53 height 23
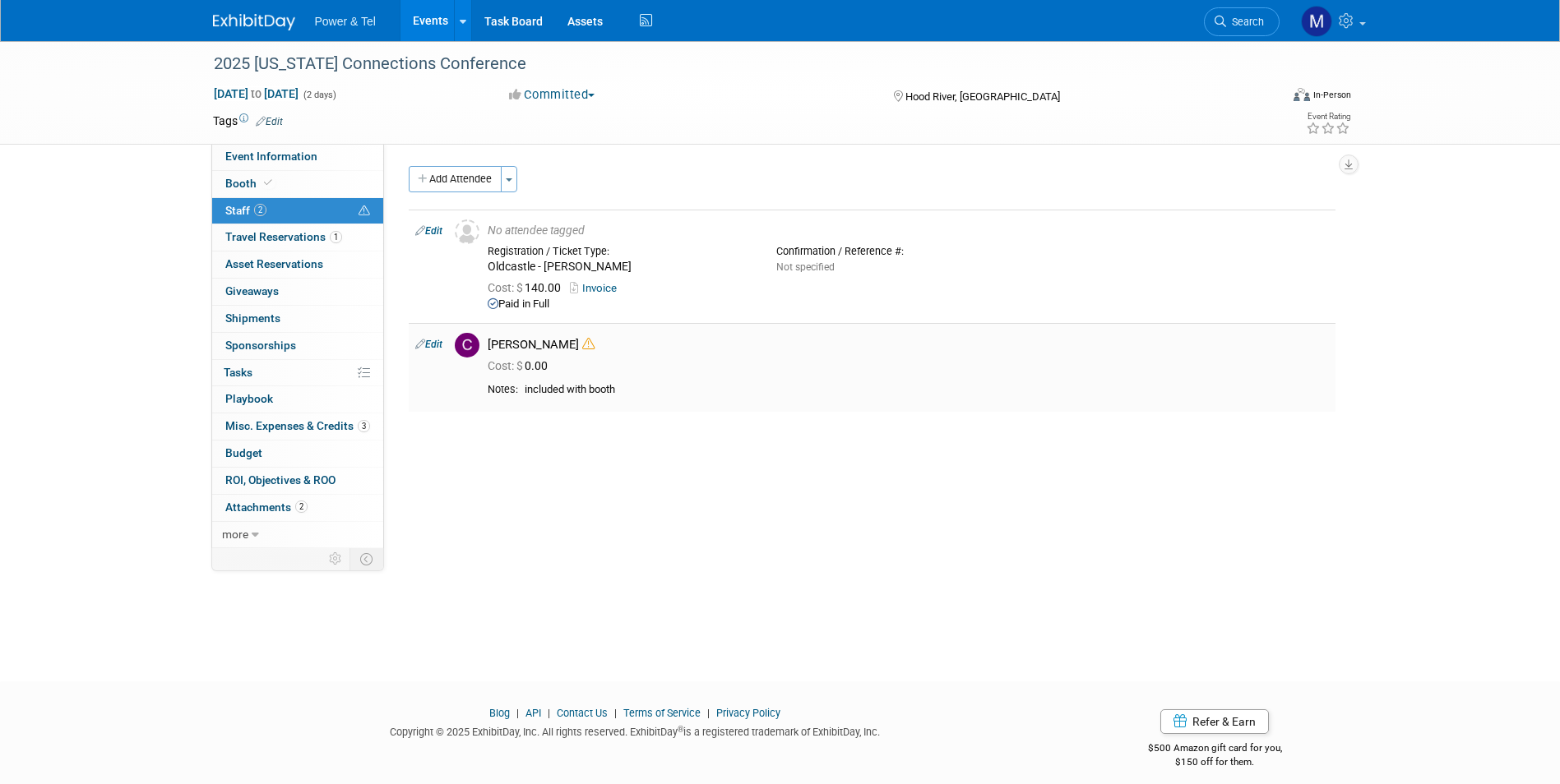
click at [534, 351] on div "[PERSON_NAME]" at bounding box center [908, 345] width 841 height 16
click at [560, 329] on td "[PERSON_NAME] Cost: $ 0.00" at bounding box center [907, 367] width 854 height 88
click at [582, 340] on icon at bounding box center [588, 344] width 12 height 12
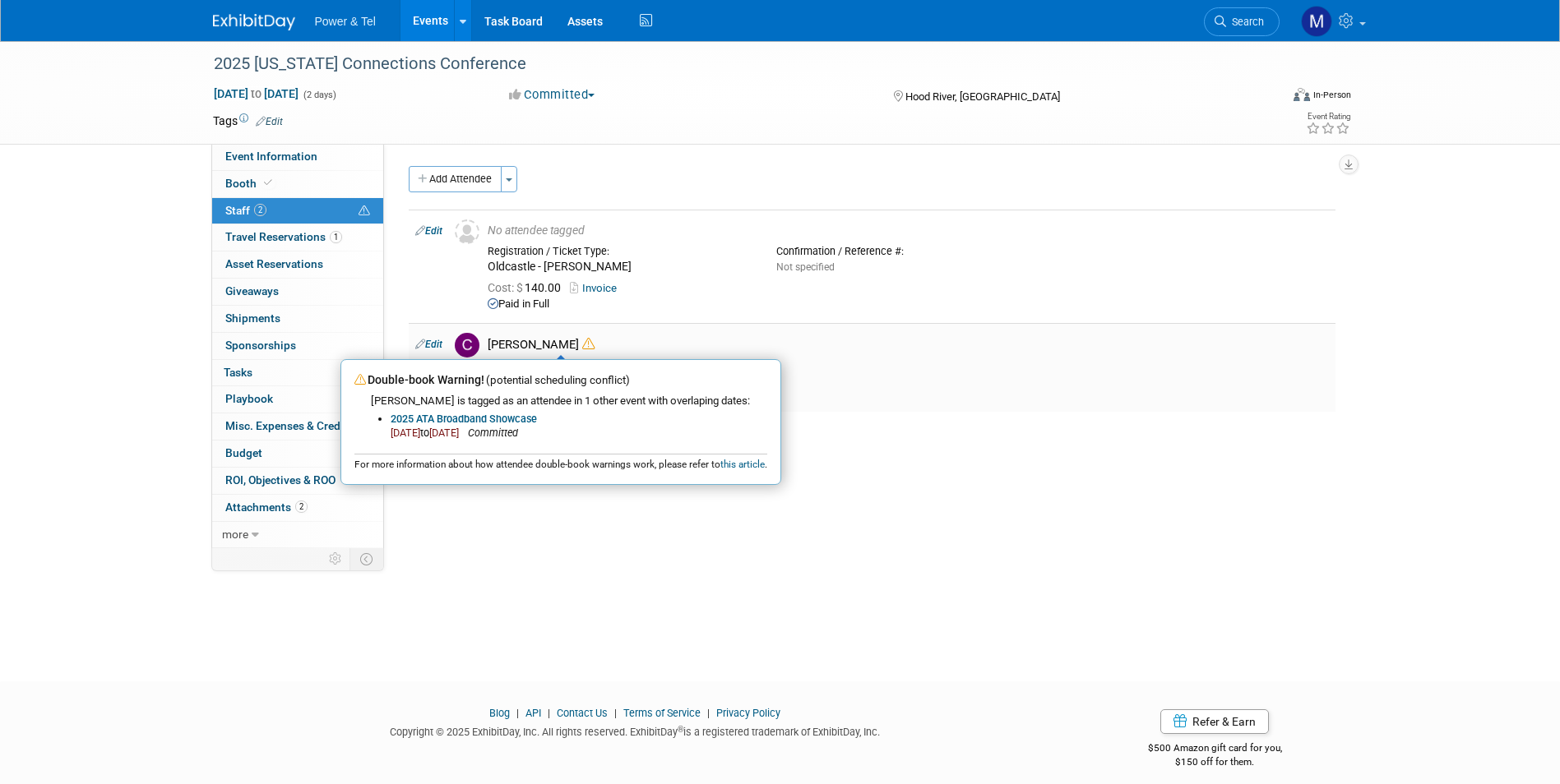
click at [582, 342] on icon at bounding box center [588, 344] width 12 height 12
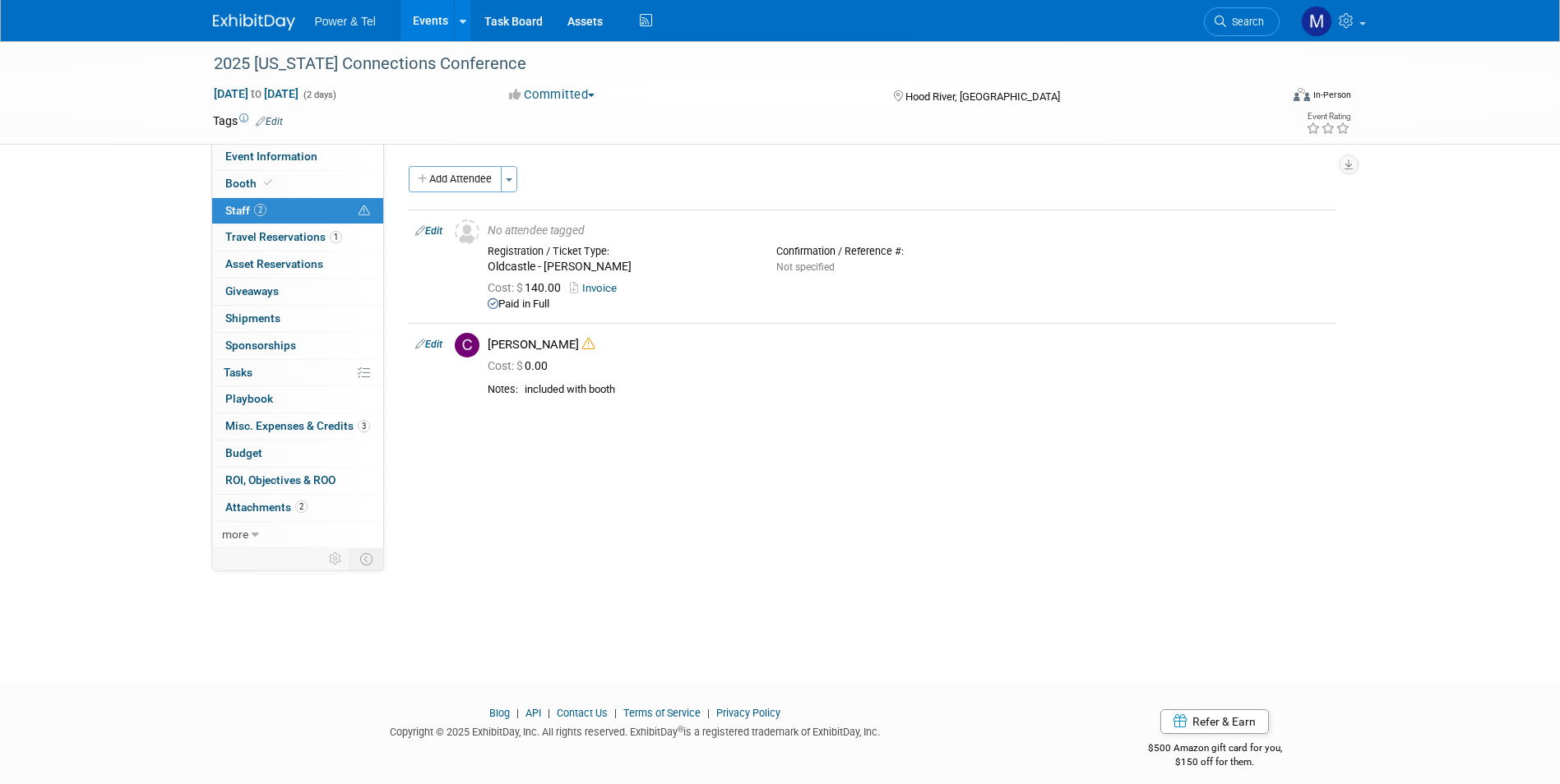
click at [529, 516] on div "Event Category: Trade Show P&T Hosted Event Export/[GEOGRAPHIC_DATA] Outing Onl…" at bounding box center [866, 345] width 964 height 404
